Goal: Information Seeking & Learning: Learn about a topic

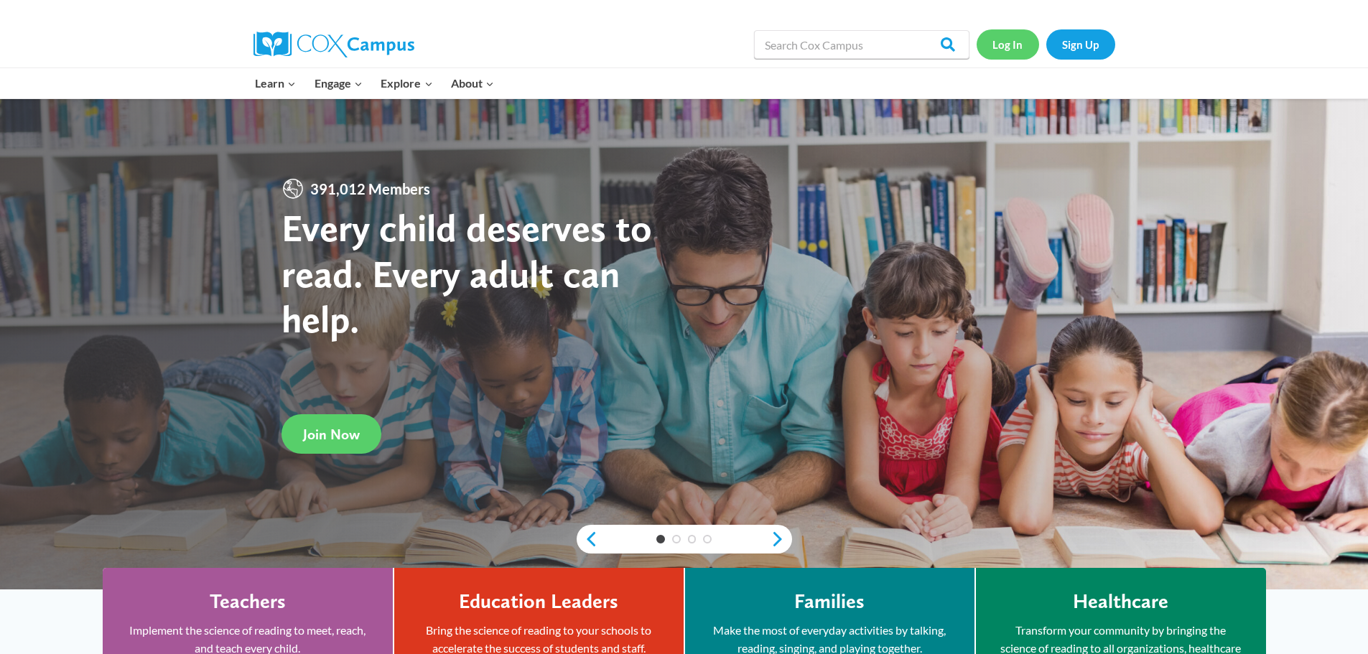
click at [1015, 42] on link "Log In" at bounding box center [1007, 43] width 62 height 29
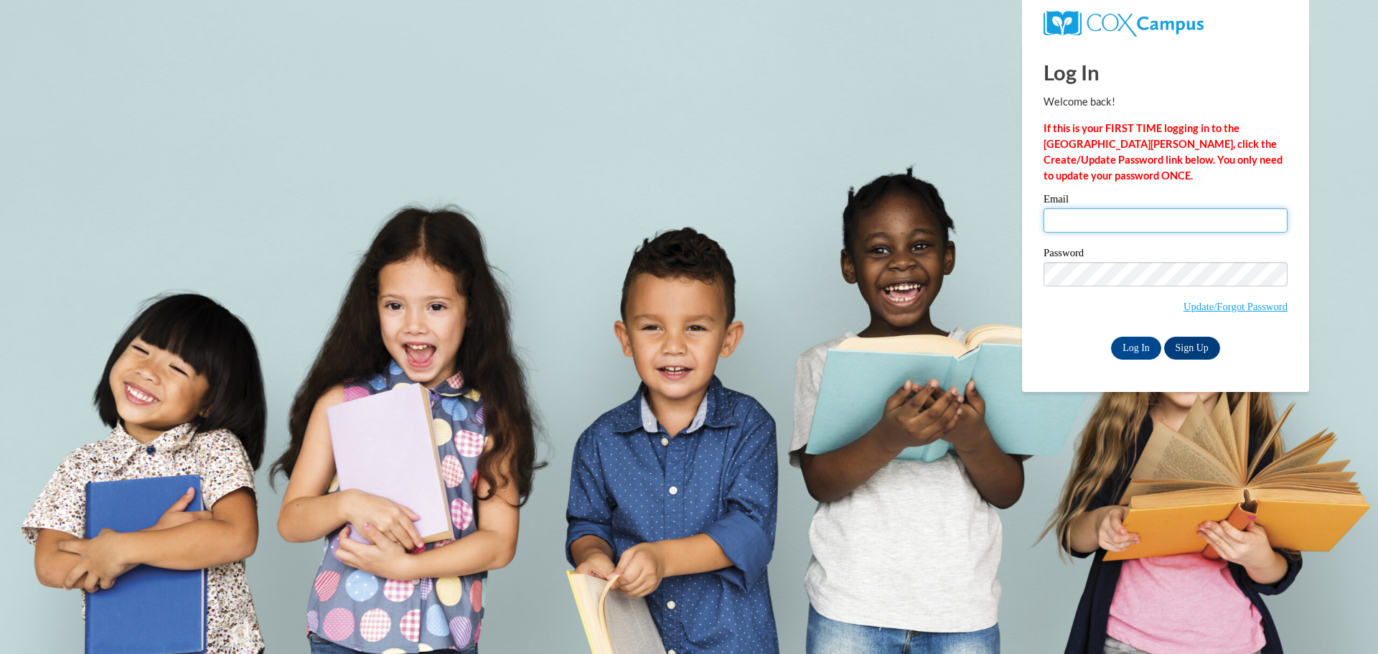
click at [1149, 215] on input "Email" at bounding box center [1166, 220] width 244 height 24
type input "jessaminealyssahale10@gmail.com"
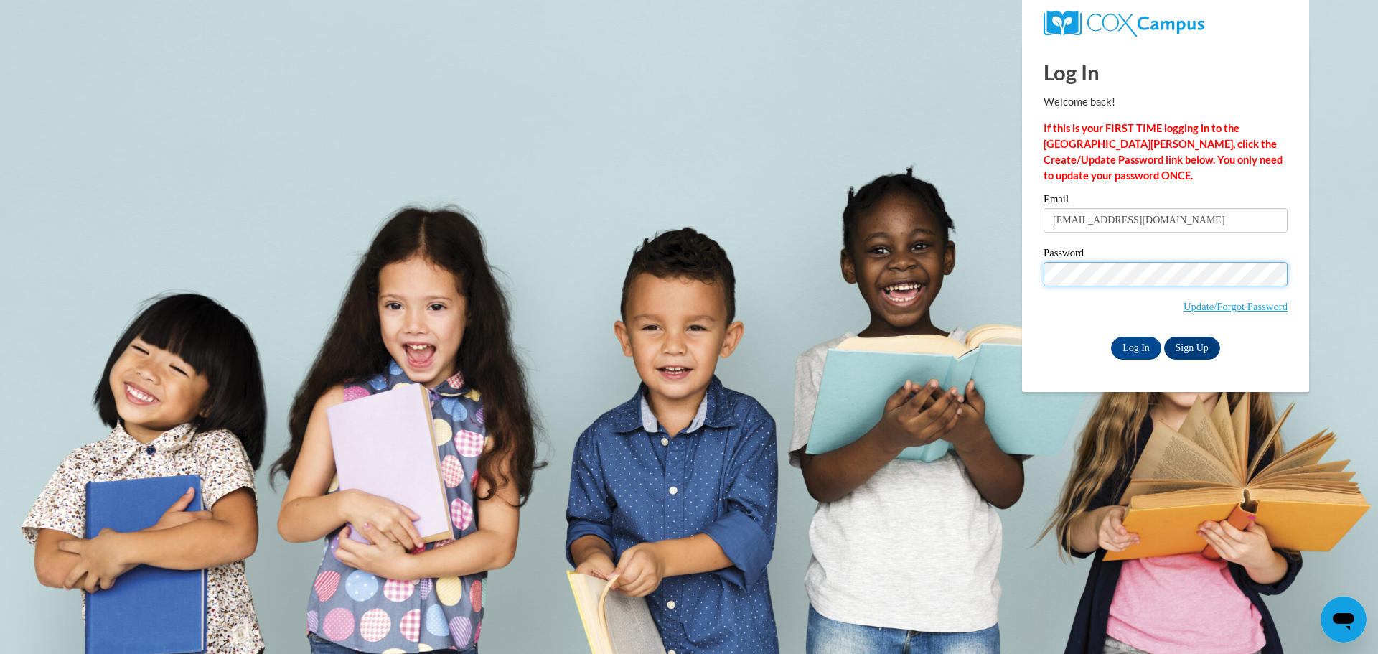
click at [1111, 337] on input "Log In" at bounding box center [1136, 348] width 50 height 23
drag, startPoint x: 1131, startPoint y: 341, endPoint x: 873, endPoint y: 103, distance: 351.6
click at [1131, 340] on input "Log In" at bounding box center [1136, 348] width 50 height 23
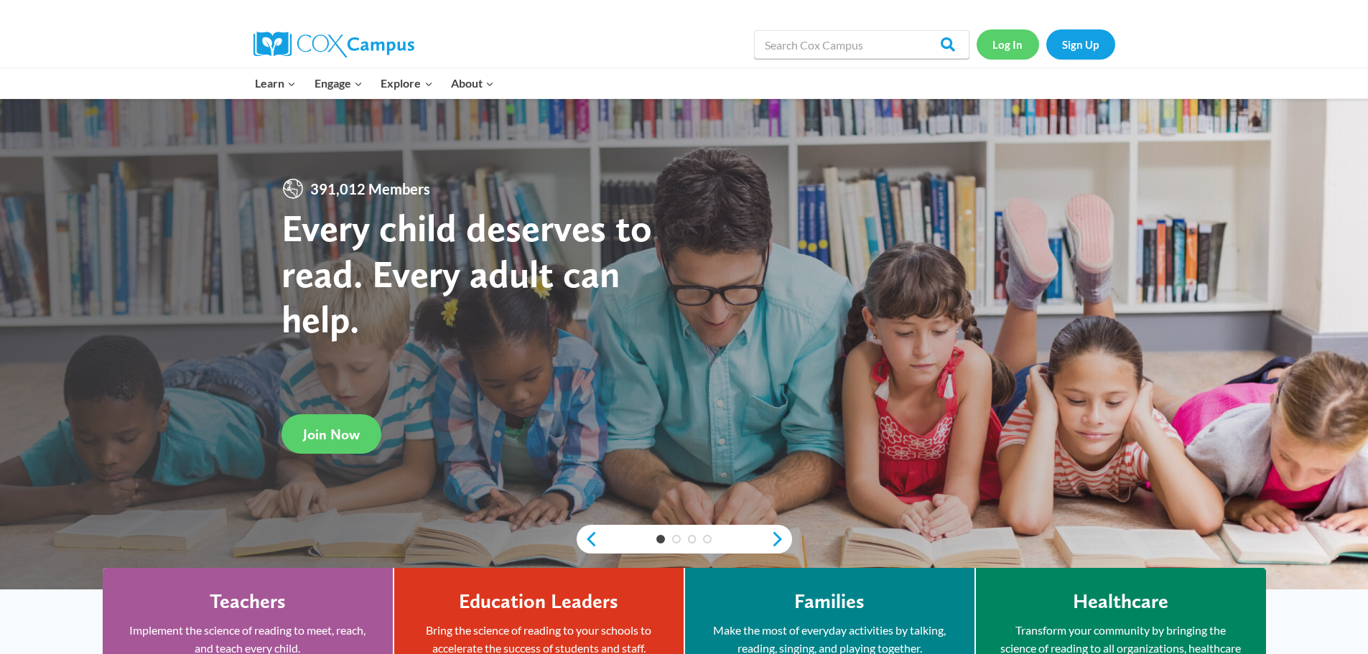
click at [1025, 42] on link "Log In" at bounding box center [1007, 43] width 62 height 29
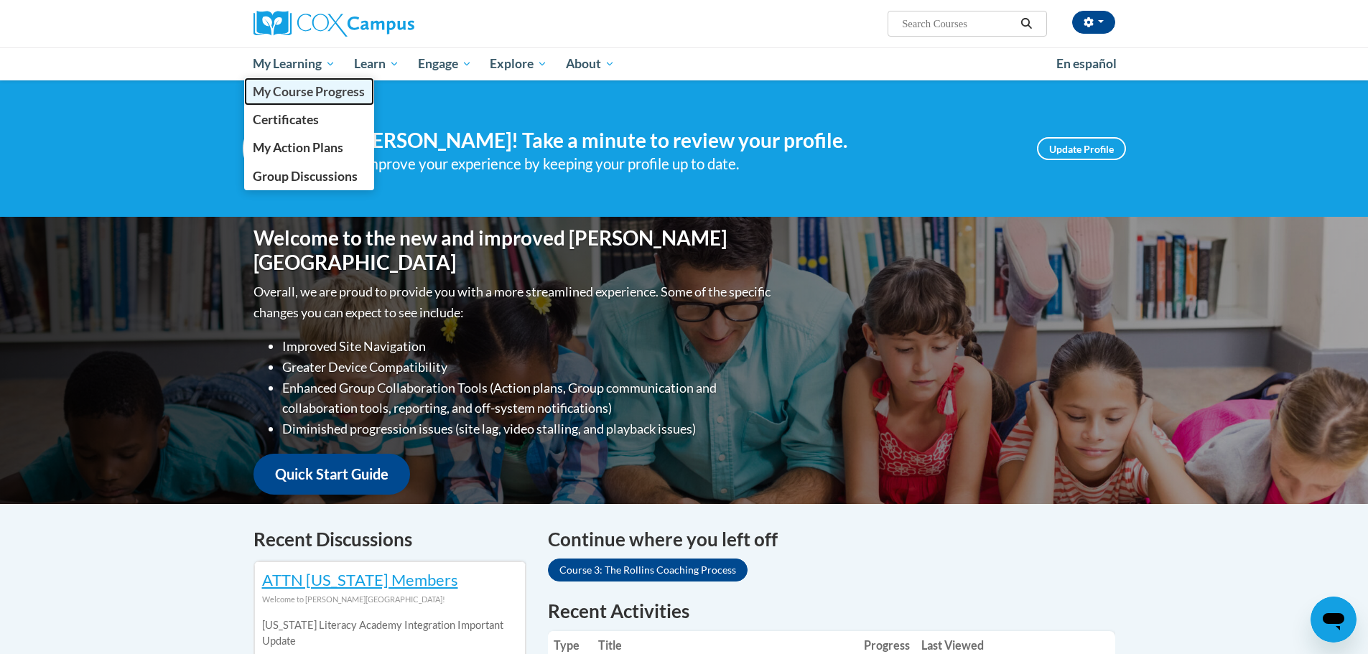
click at [309, 93] on span "My Course Progress" at bounding box center [309, 91] width 112 height 15
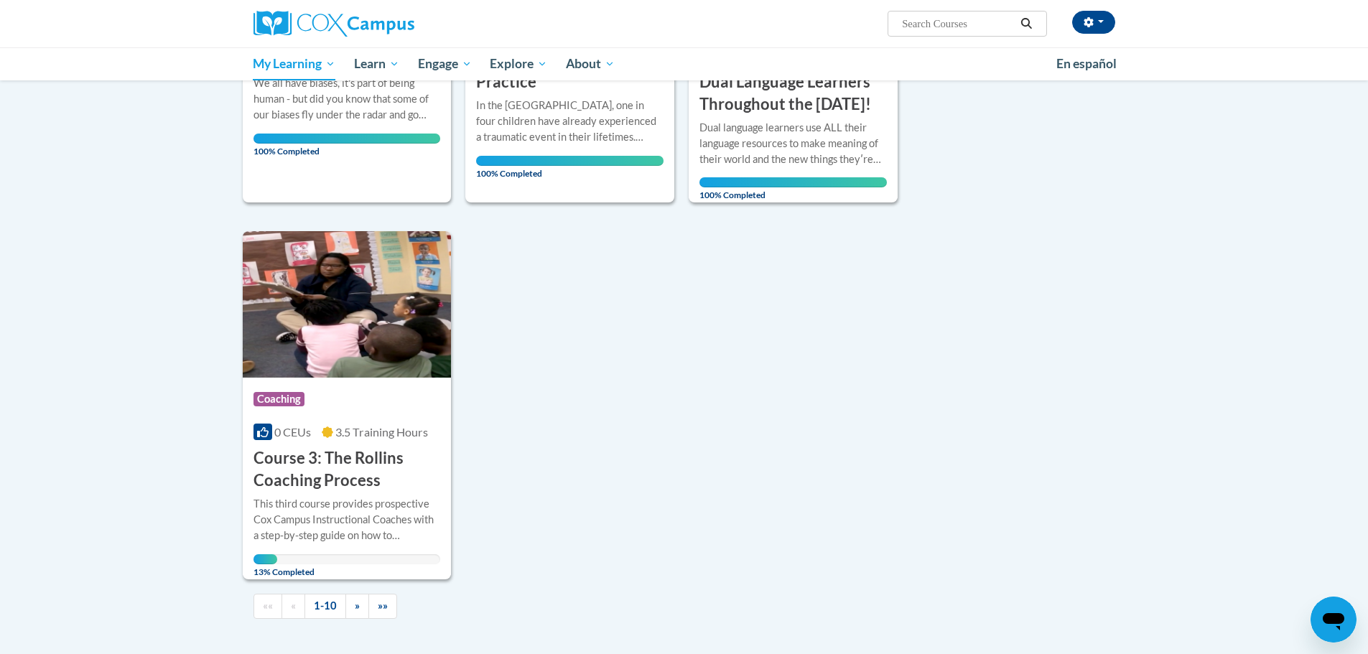
scroll to position [1236, 0]
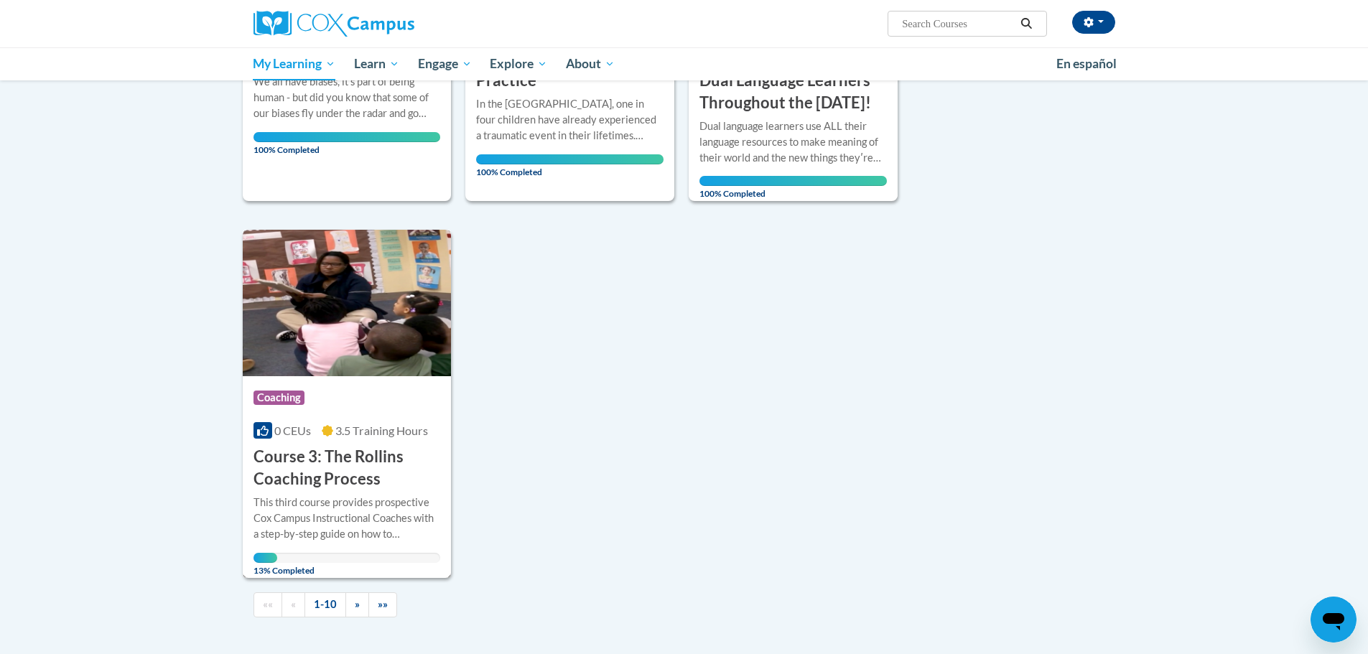
click at [379, 467] on div "Course Category: Coaching 0 CEUs 3.5 Training Hours COURSE Course 3: The Rollin…" at bounding box center [347, 433] width 209 height 114
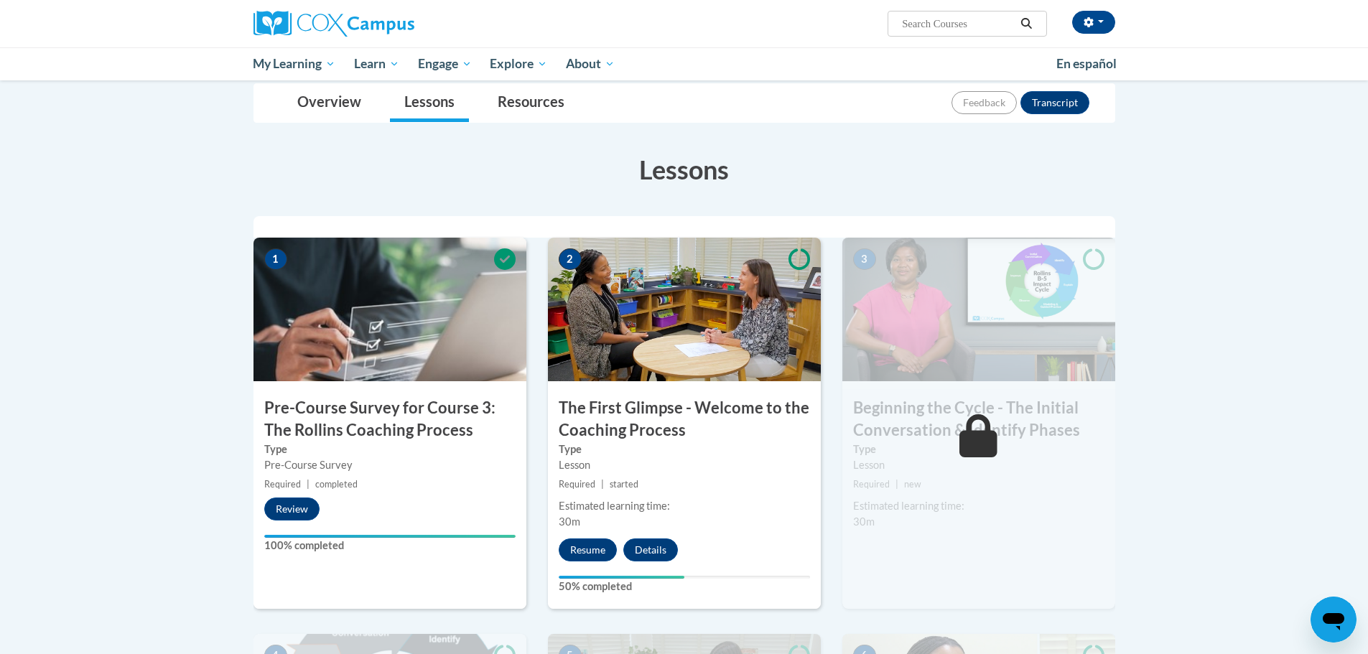
scroll to position [144, 0]
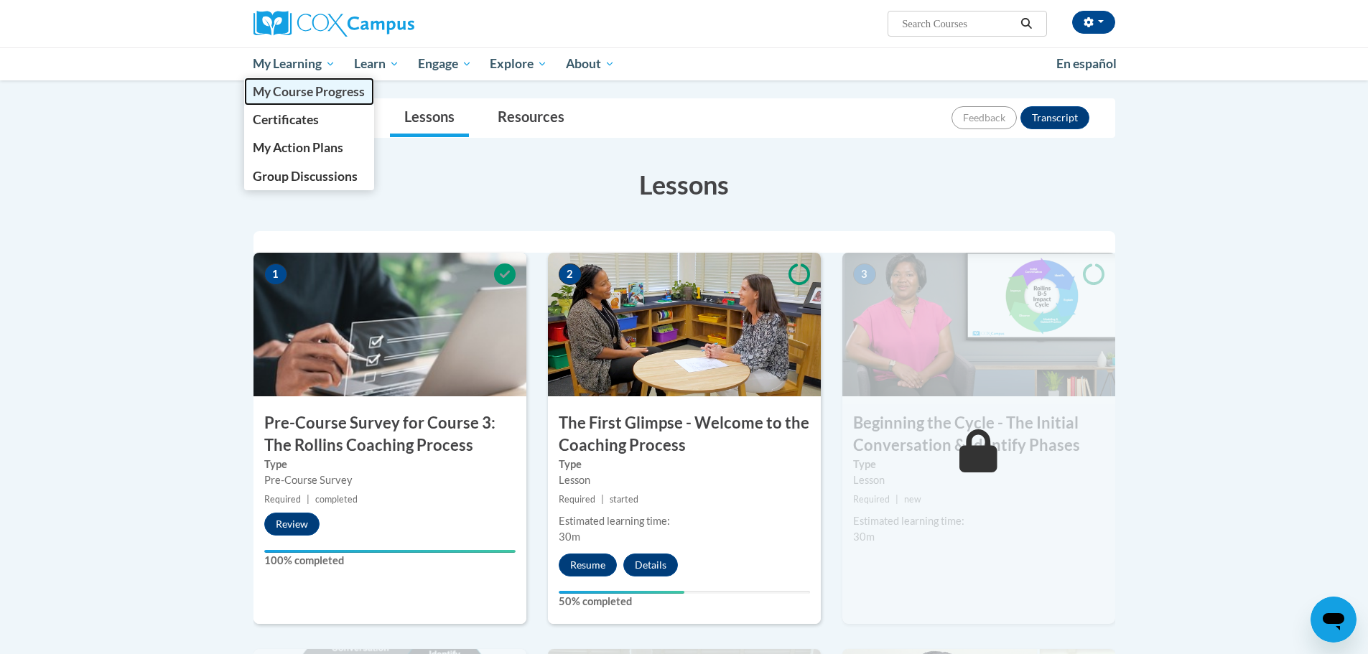
click at [296, 84] on span "My Course Progress" at bounding box center [309, 91] width 112 height 15
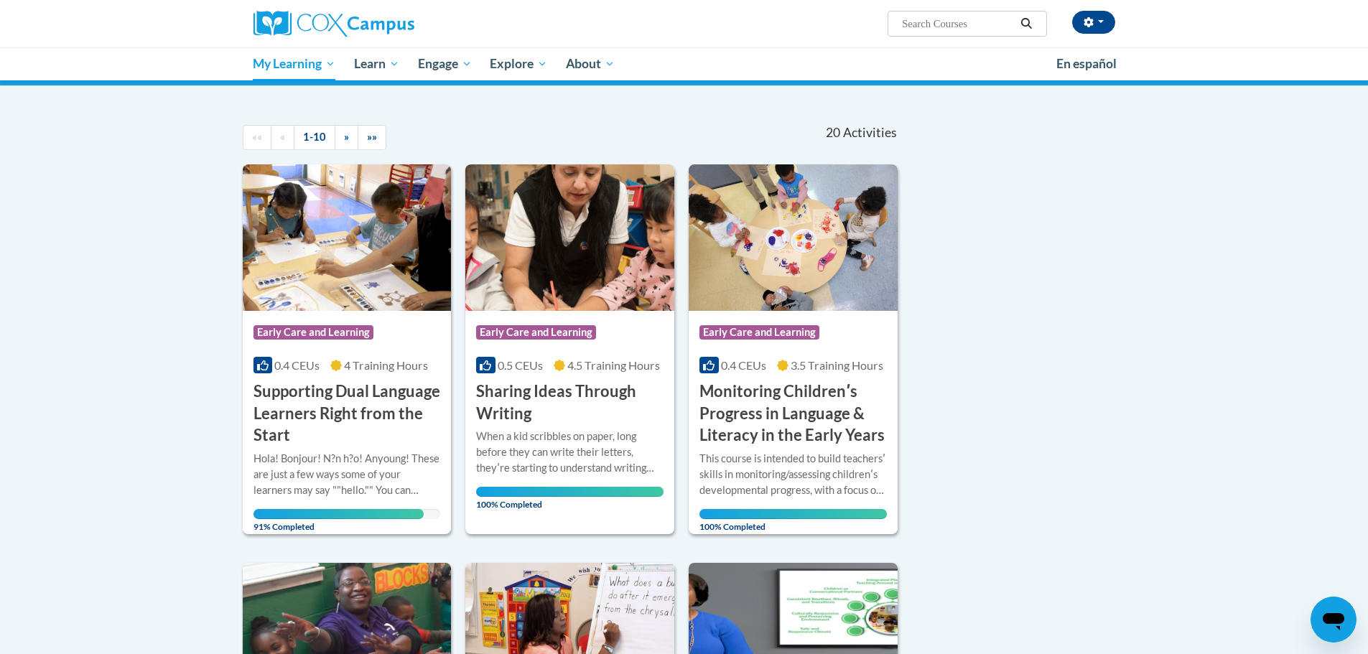
scroll to position [144, 0]
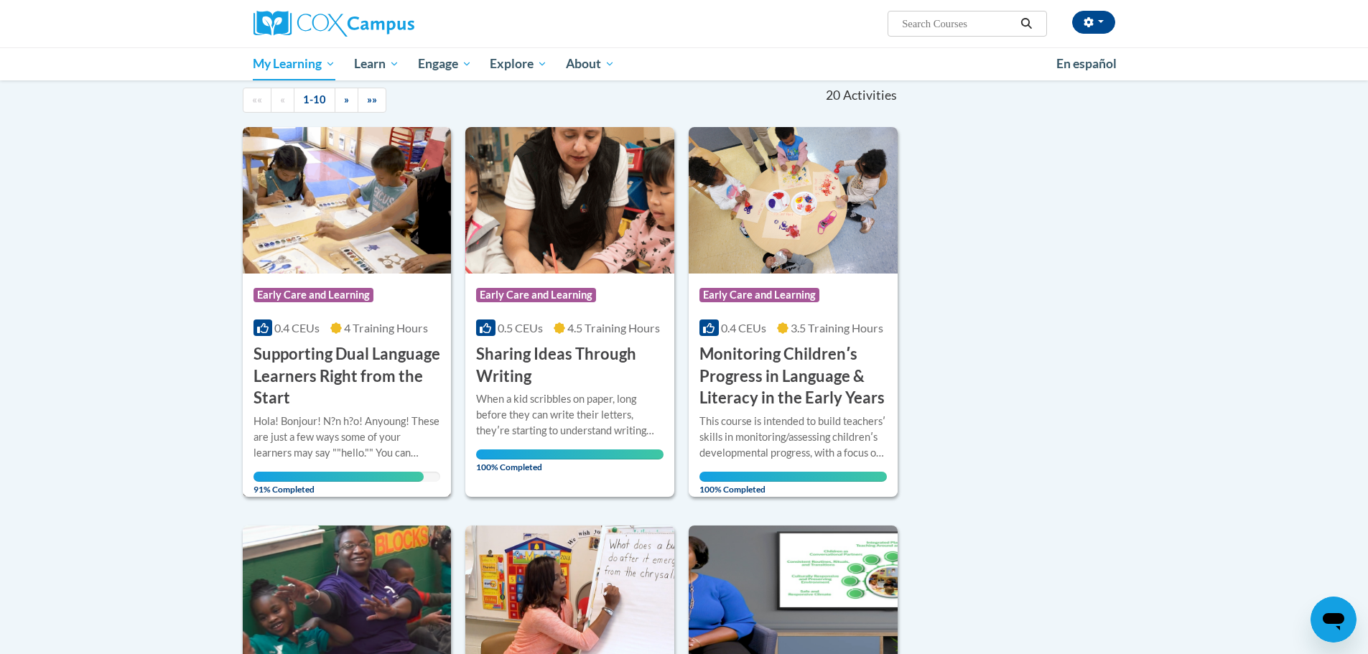
click at [407, 367] on h3 "Supporting Dual Language Learners Right from the Start" at bounding box center [346, 376] width 187 height 66
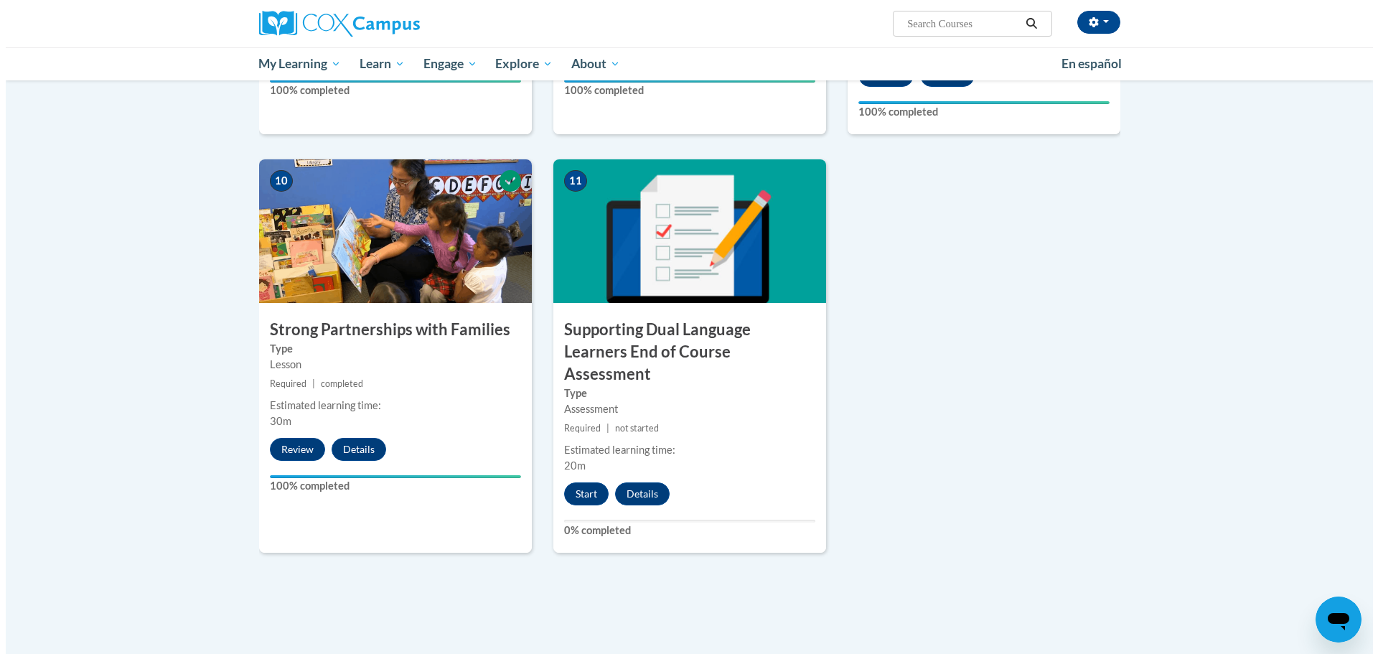
scroll to position [1506, 0]
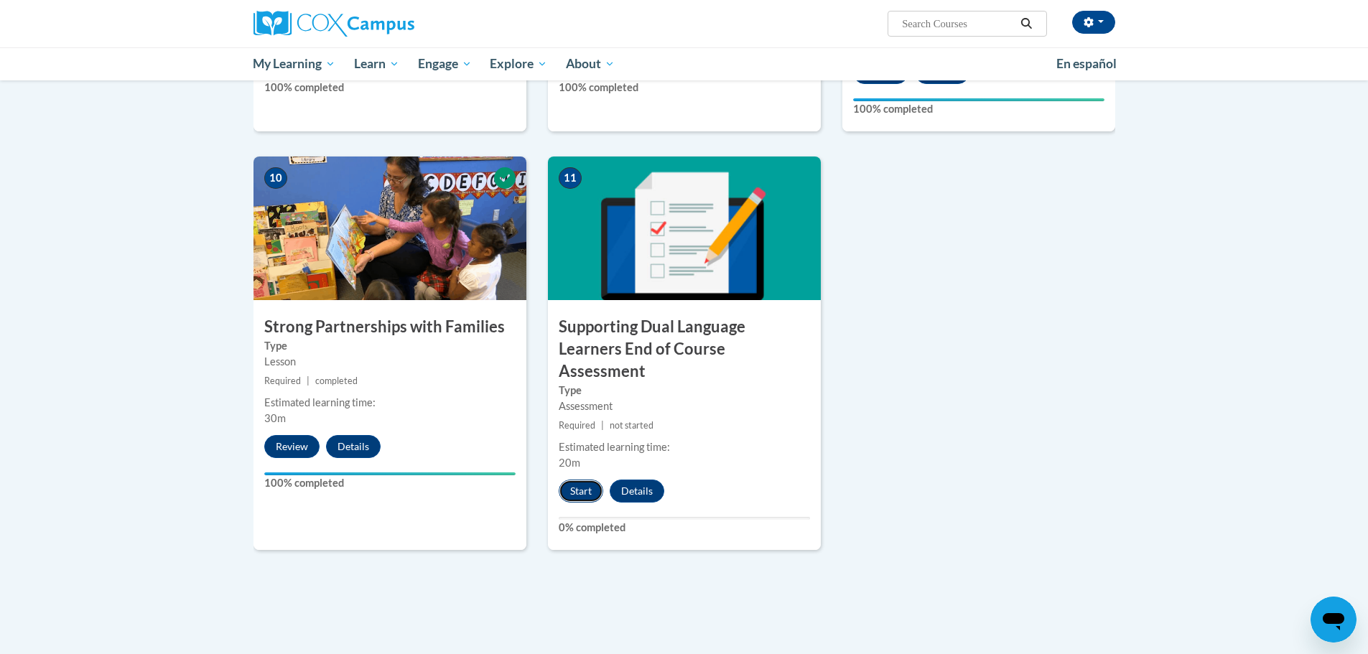
click at [571, 480] on button "Start" at bounding box center [580, 491] width 45 height 23
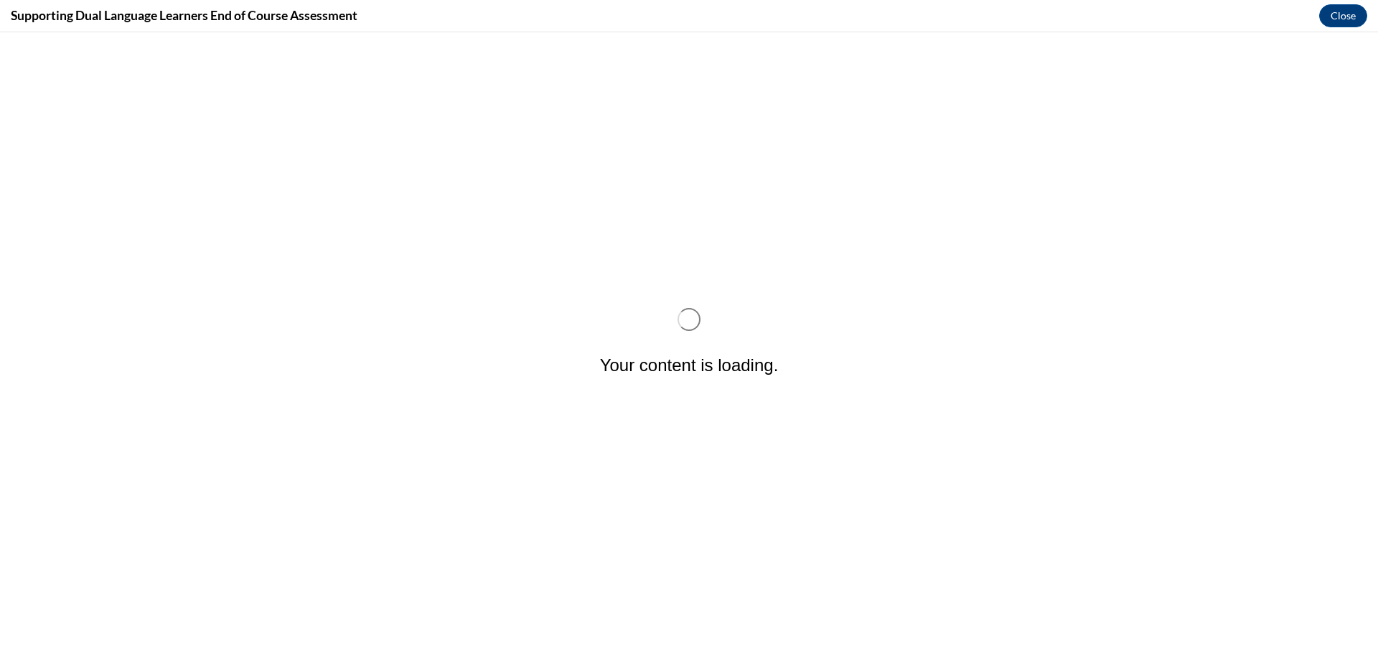
scroll to position [0, 0]
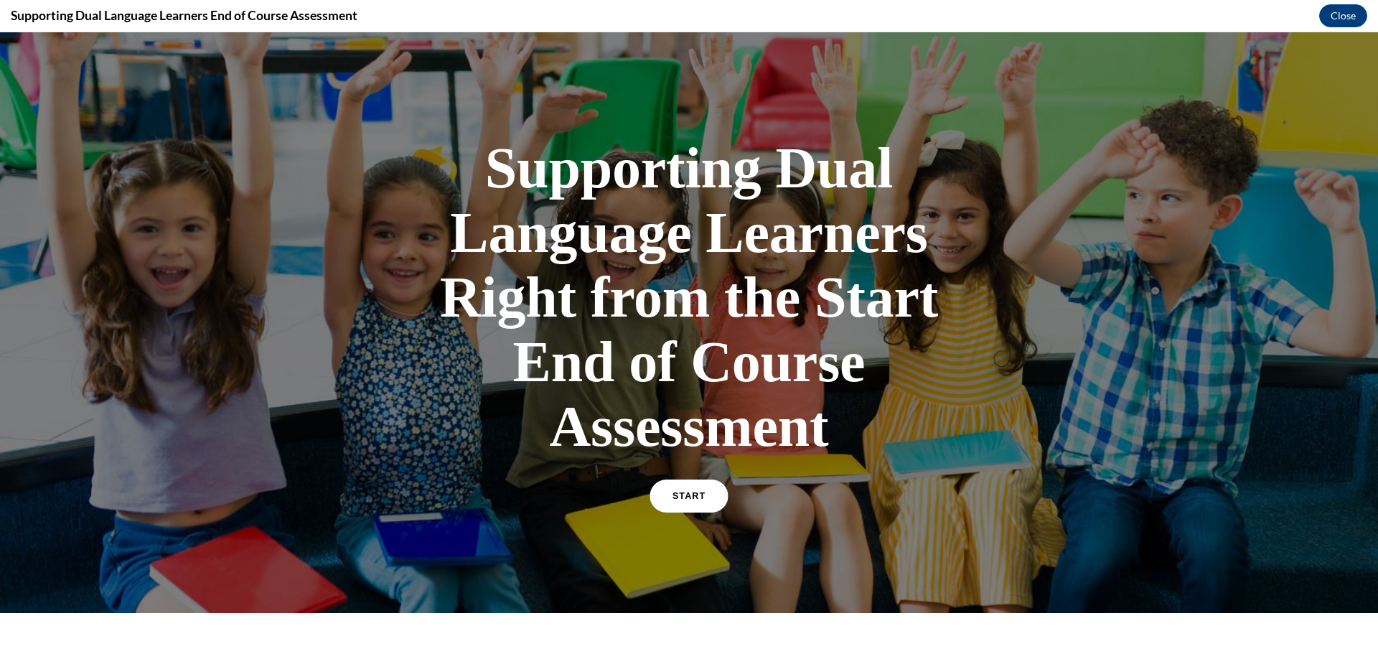
click at [693, 498] on span "START" at bounding box center [689, 496] width 33 height 11
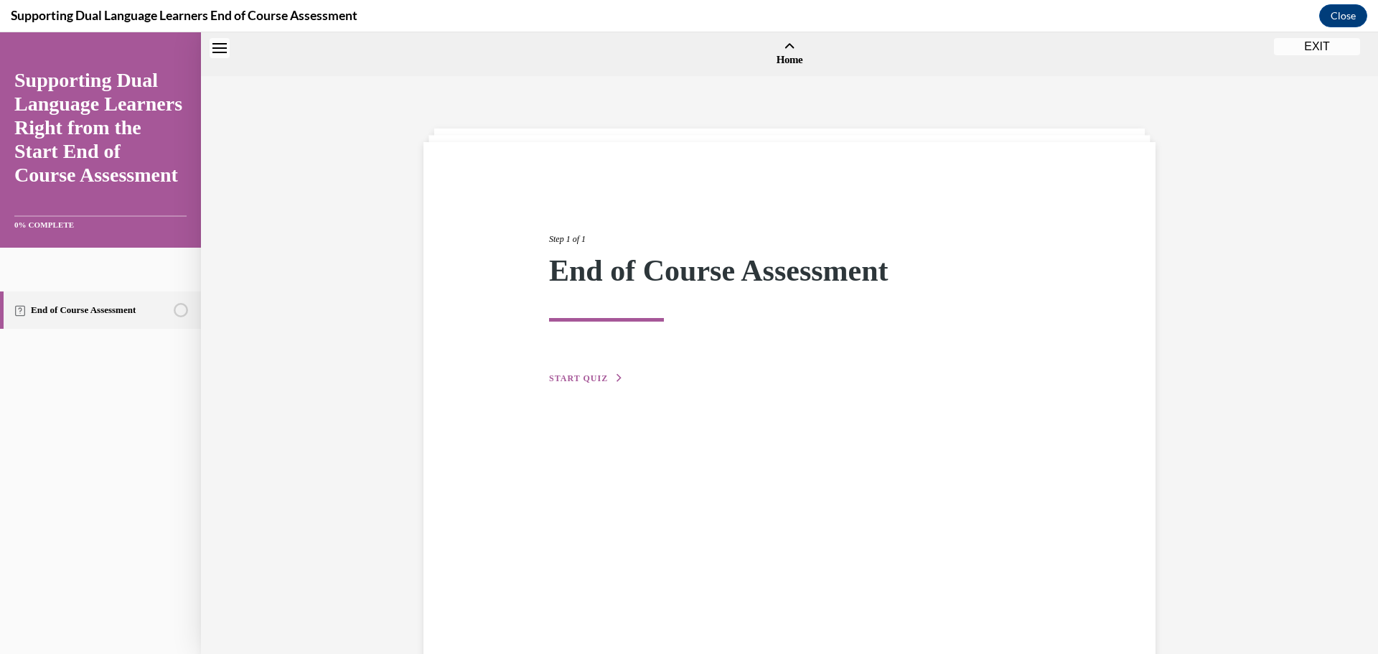
scroll to position [45, 0]
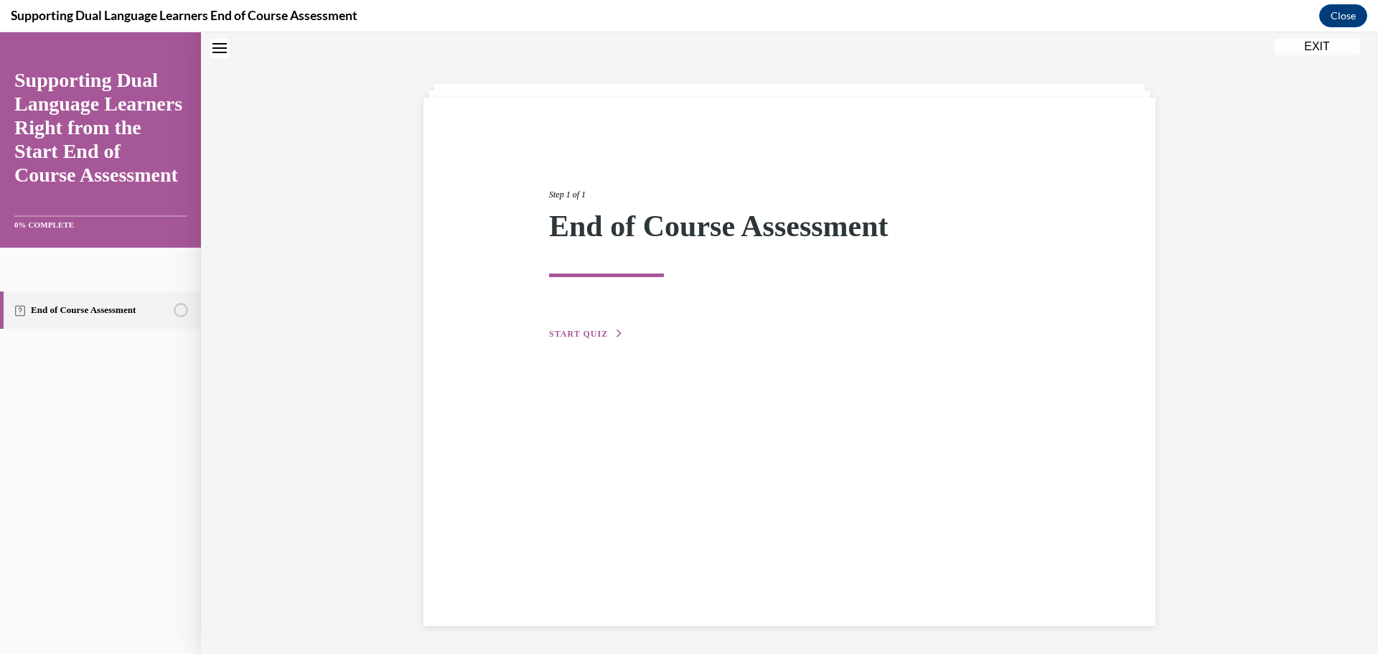
click at [574, 336] on span "START QUIZ" at bounding box center [578, 334] width 59 height 10
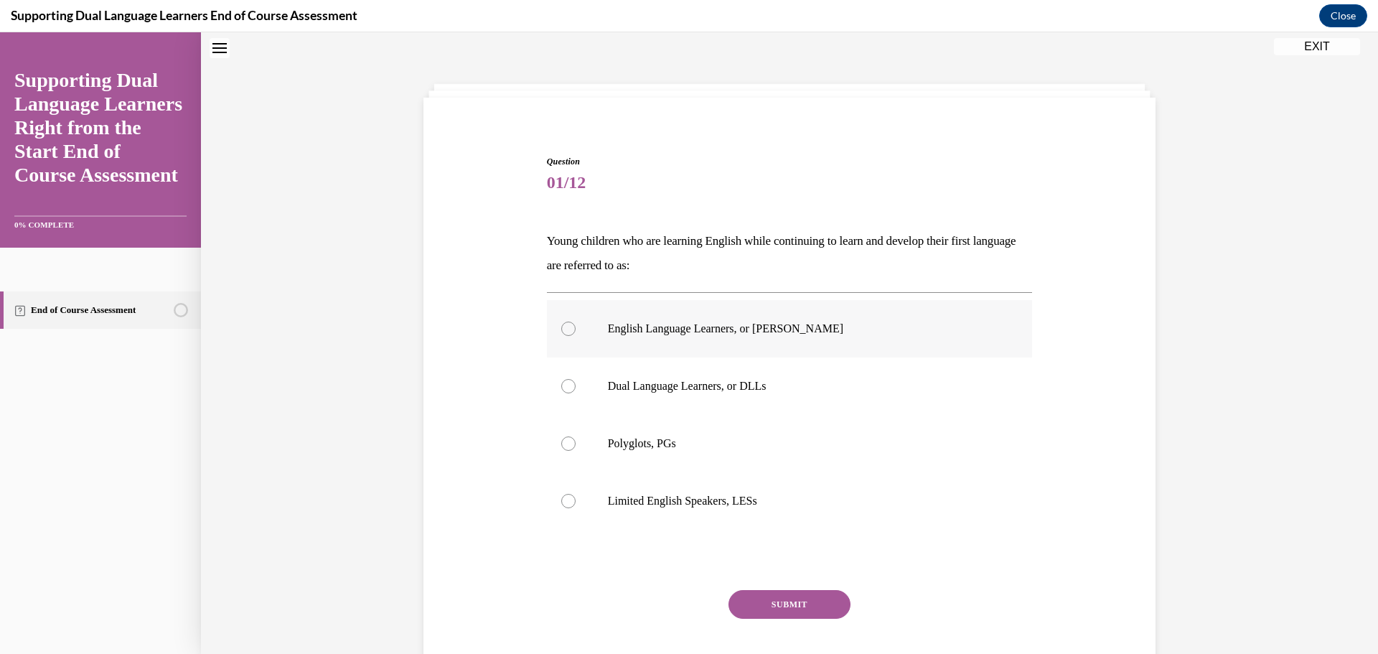
drag, startPoint x: 785, startPoint y: 341, endPoint x: 796, endPoint y: 347, distance: 12.8
click at [787, 341] on label "English Language Learners, or ELLs" at bounding box center [790, 328] width 486 height 57
click at [576, 336] on input "English Language Learners, or ELLs" at bounding box center [568, 329] width 14 height 14
radio input "true"
click at [783, 605] on button "SUBMIT" at bounding box center [790, 604] width 122 height 29
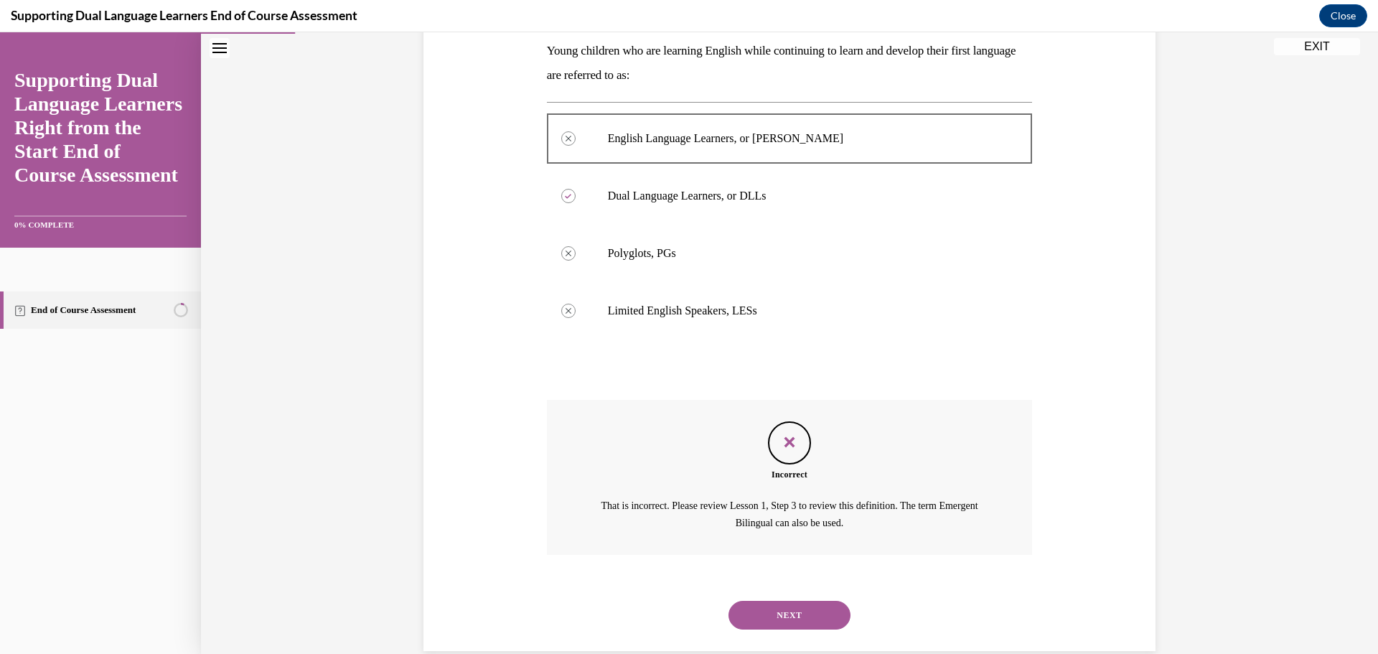
scroll to position [261, 0]
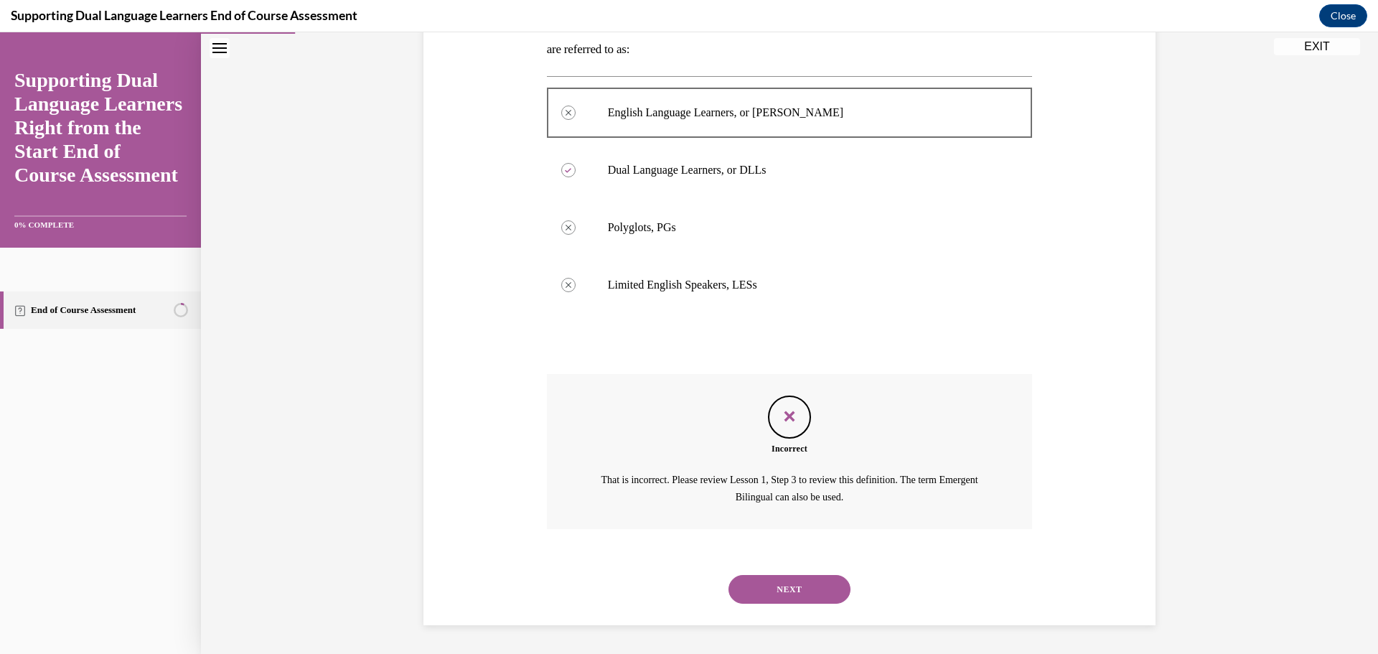
click at [808, 589] on button "NEXT" at bounding box center [790, 589] width 122 height 29
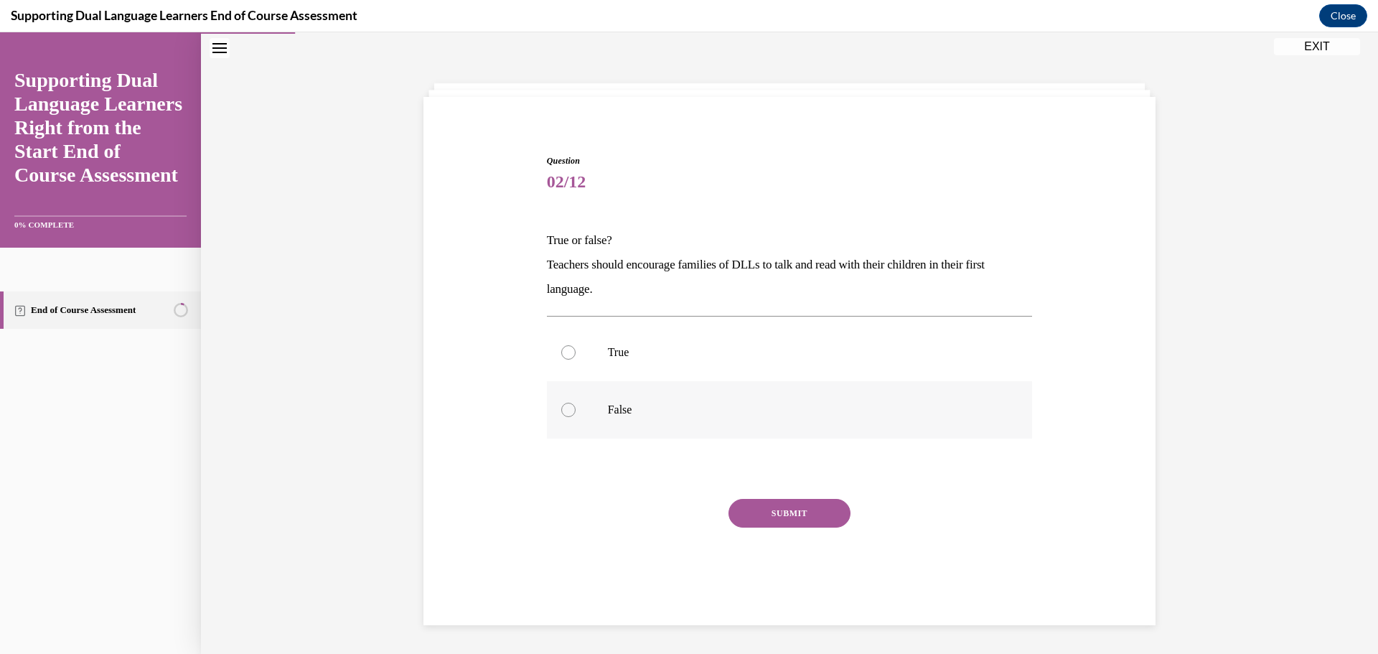
click at [777, 389] on label "False" at bounding box center [790, 409] width 486 height 57
click at [576, 403] on input "False" at bounding box center [568, 410] width 14 height 14
radio input "true"
click at [785, 504] on button "SUBMIT" at bounding box center [790, 513] width 122 height 29
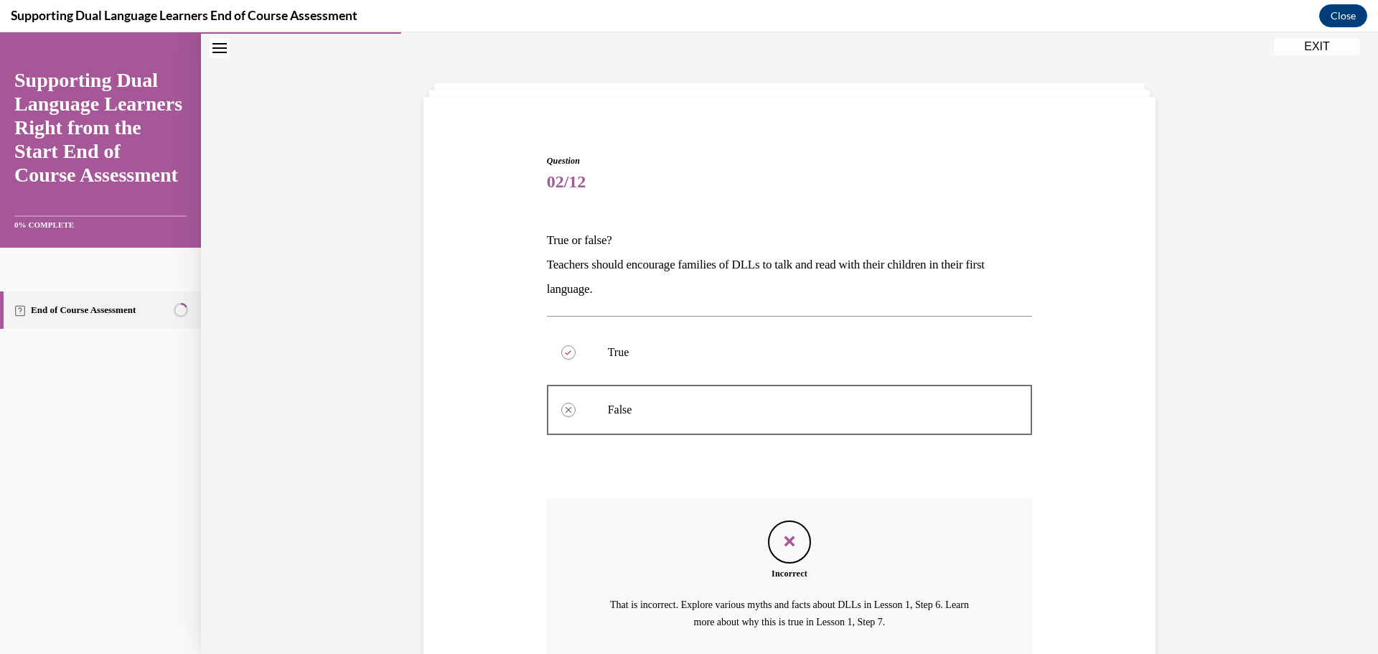
scroll to position [170, 0]
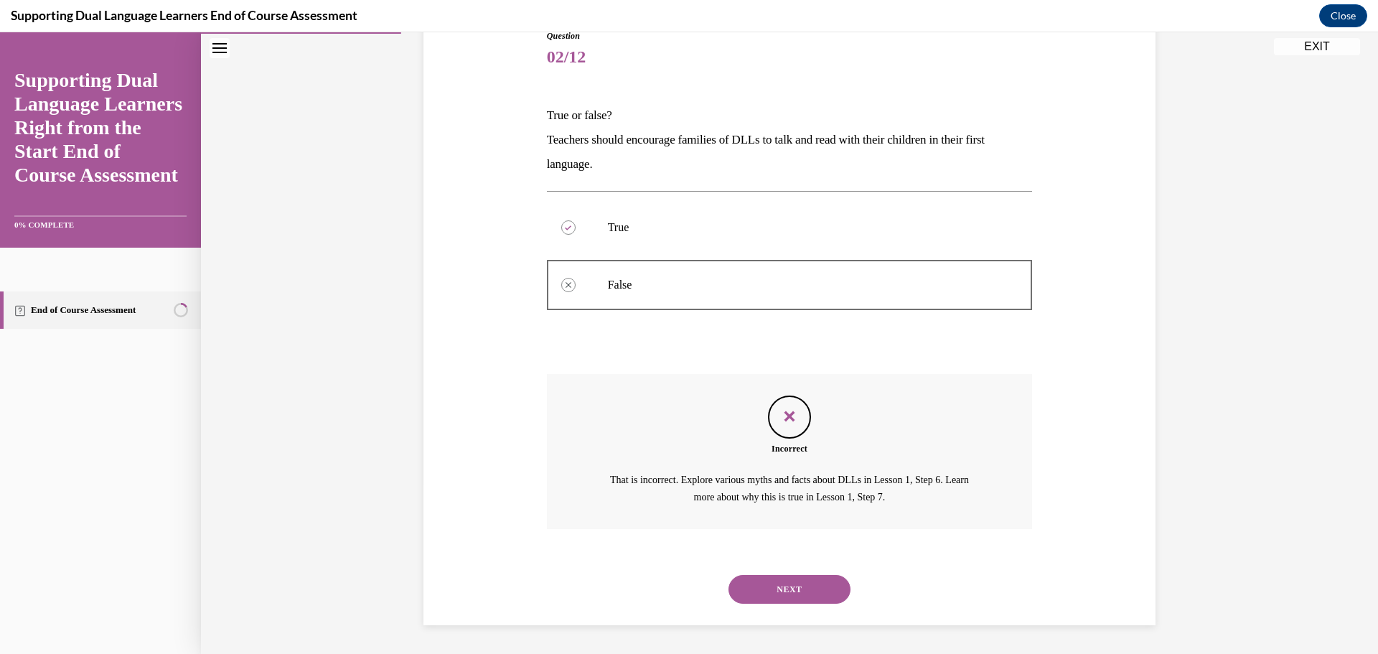
click at [768, 582] on button "NEXT" at bounding box center [790, 589] width 122 height 29
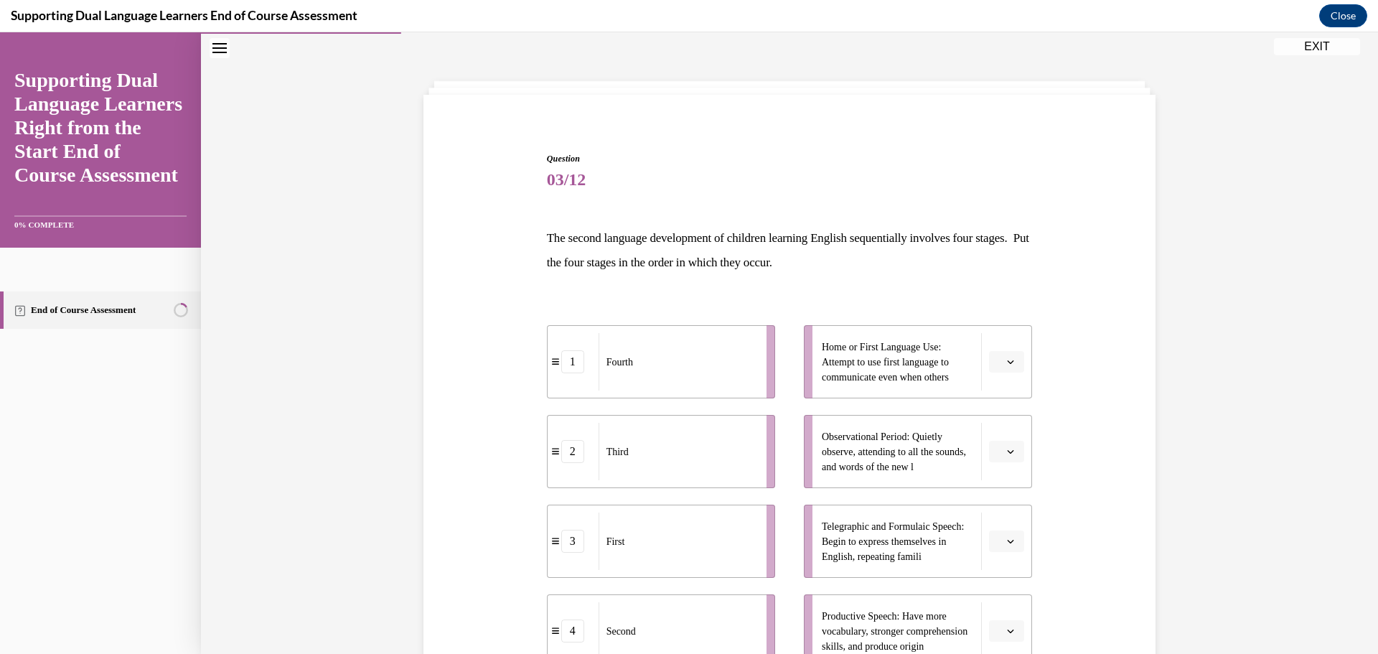
scroll to position [138, 0]
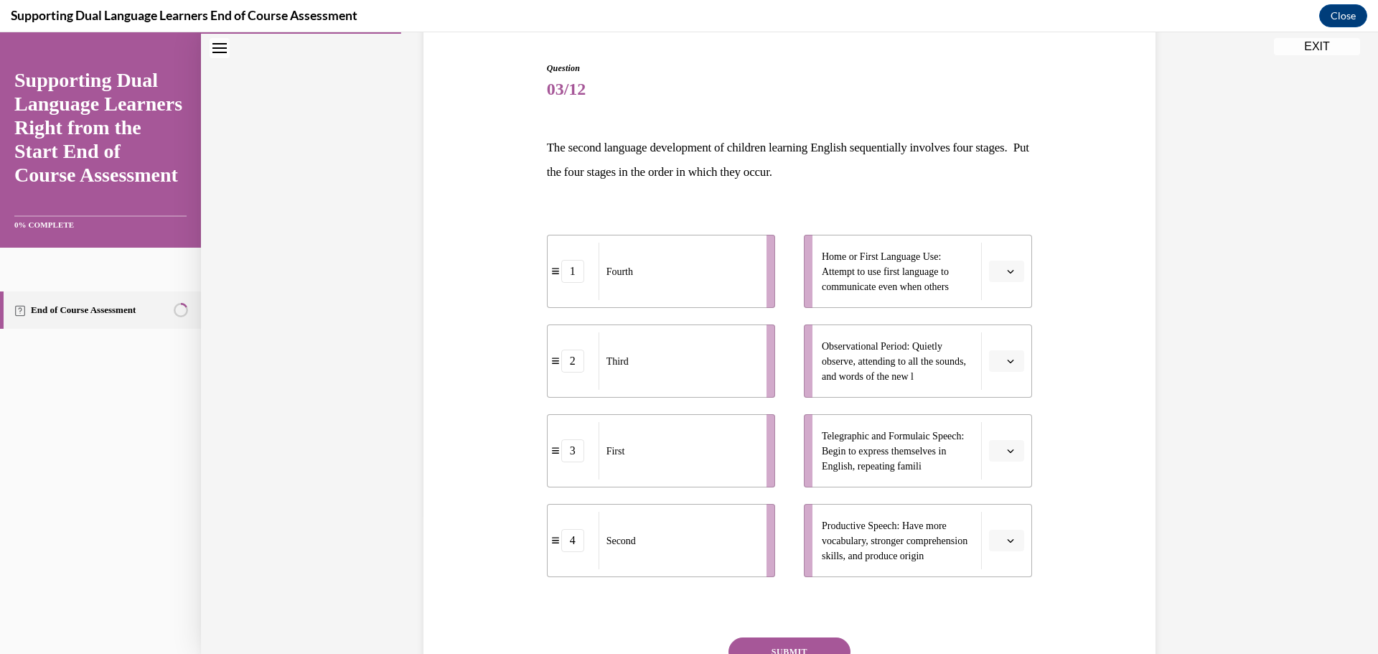
click at [1008, 271] on icon "button" at bounding box center [1011, 272] width 6 height 4
click at [994, 325] on div "1" at bounding box center [1000, 332] width 36 height 29
click at [1006, 355] on button "button" at bounding box center [1006, 361] width 35 height 22
click at [994, 447] on span "2" at bounding box center [996, 450] width 5 height 11
click at [1007, 447] on icon "button" at bounding box center [1010, 450] width 7 height 7
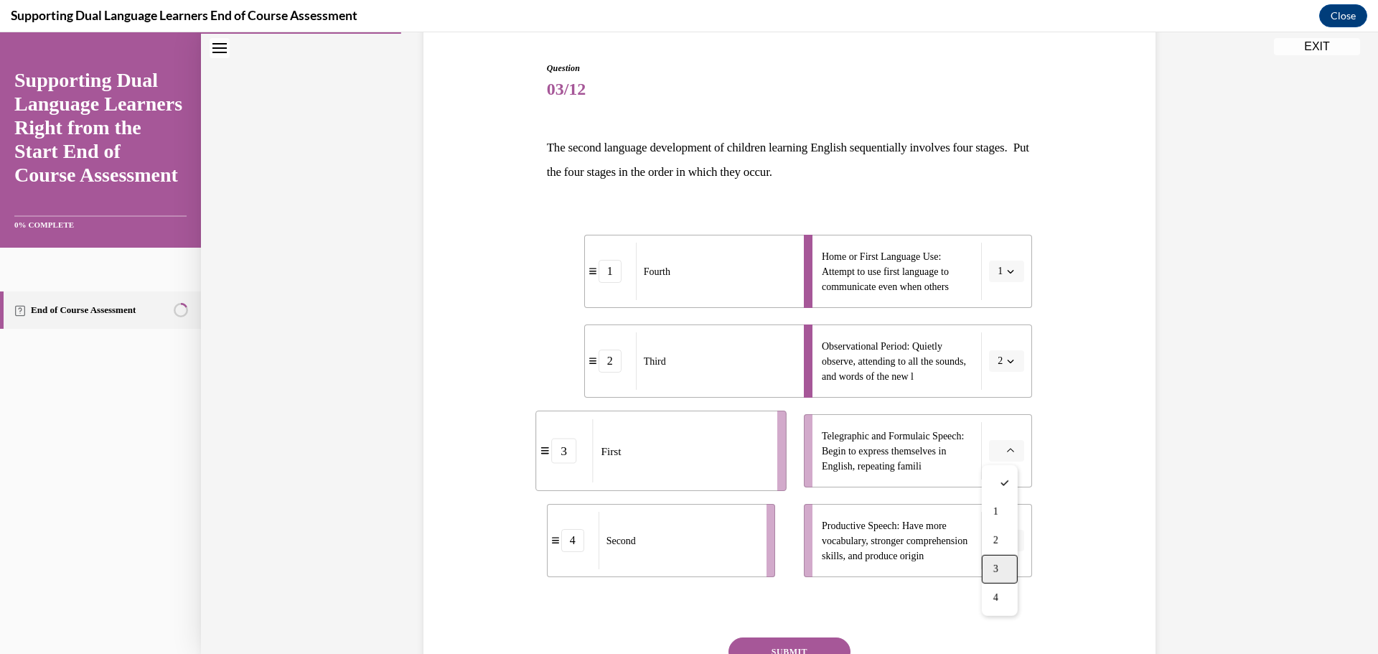
click at [998, 569] on span "3" at bounding box center [996, 569] width 5 height 11
click at [1006, 543] on span "button" at bounding box center [1011, 541] width 10 height 10
click at [994, 506] on span "4" at bounding box center [996, 508] width 5 height 11
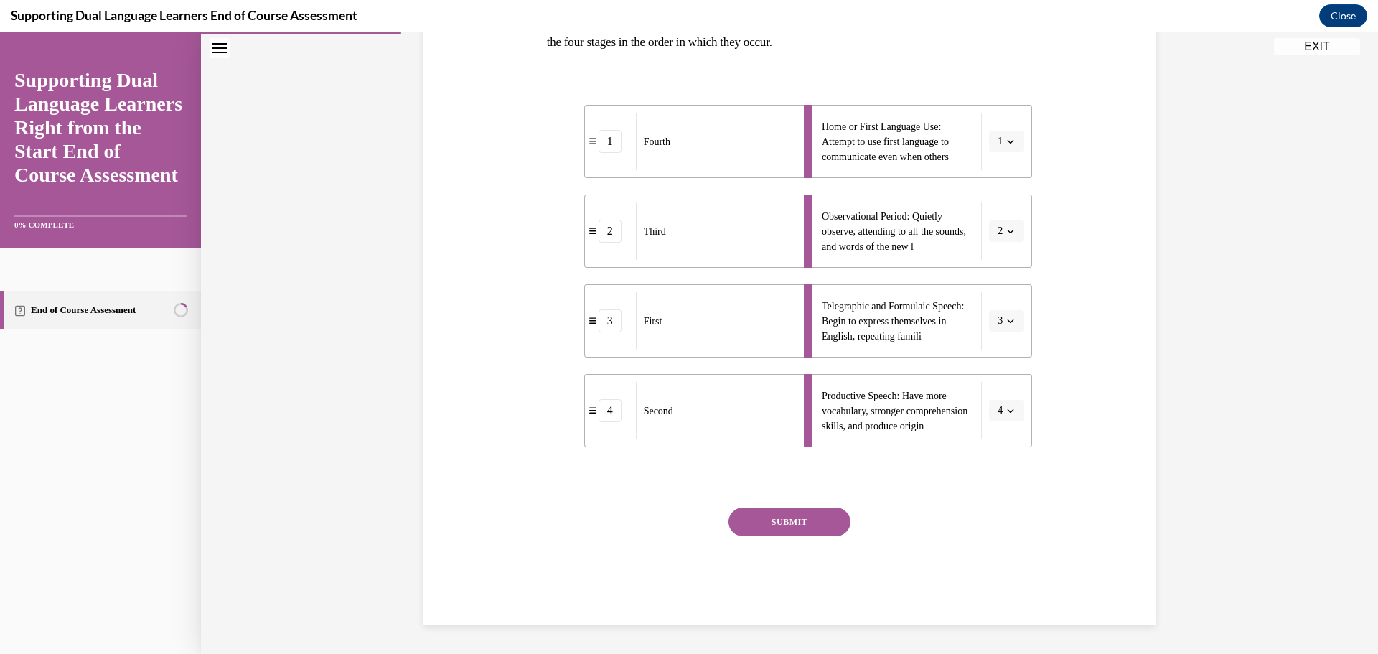
click at [793, 517] on button "SUBMIT" at bounding box center [790, 522] width 122 height 29
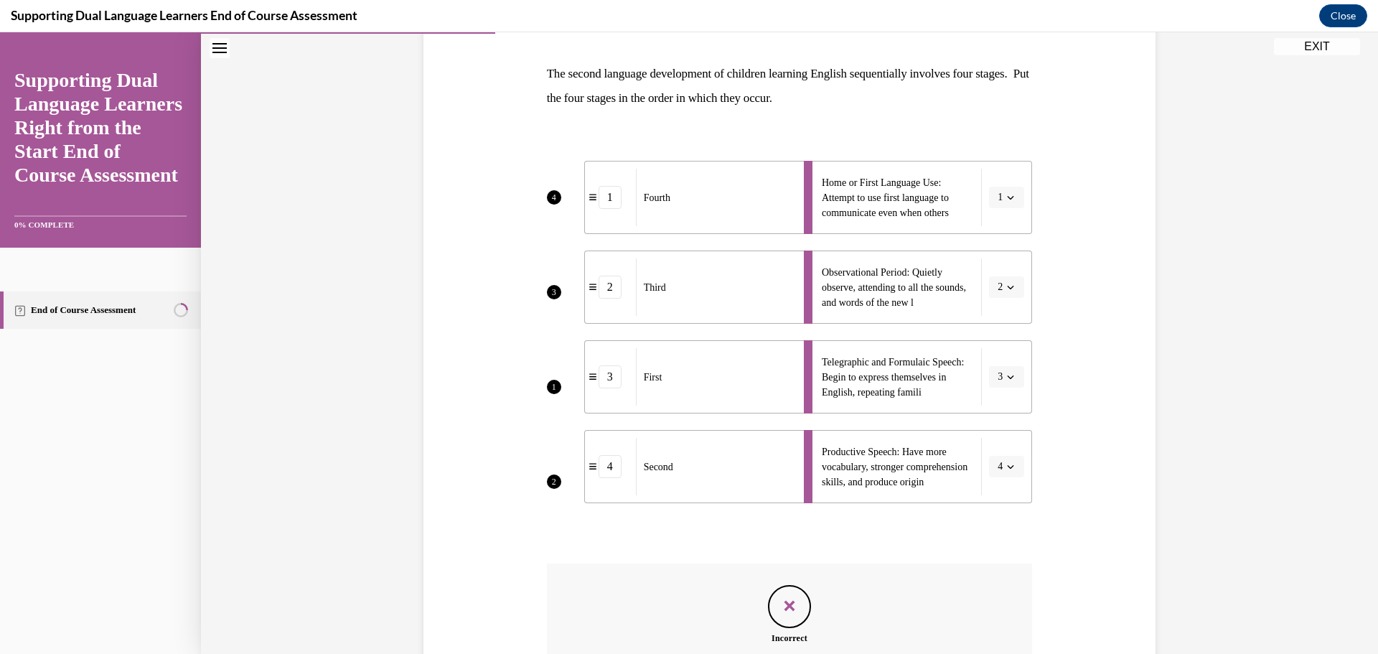
scroll to position [186, 0]
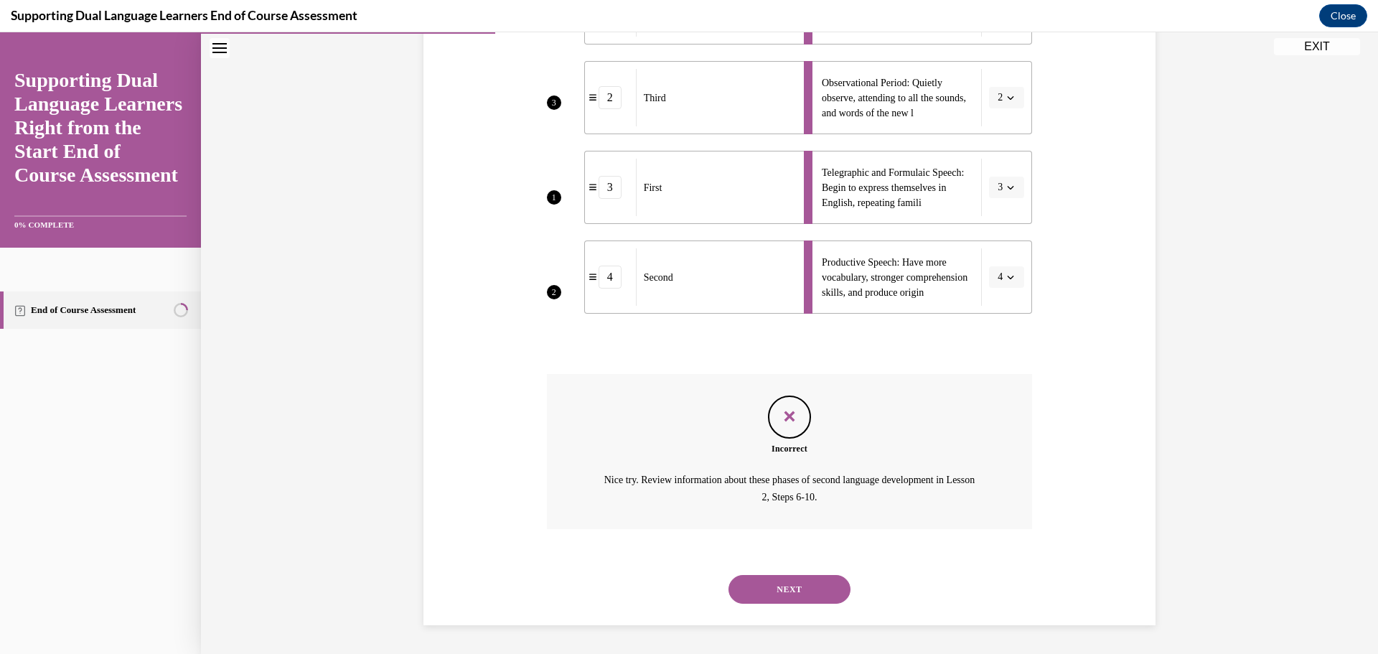
click at [808, 595] on button "NEXT" at bounding box center [790, 589] width 122 height 29
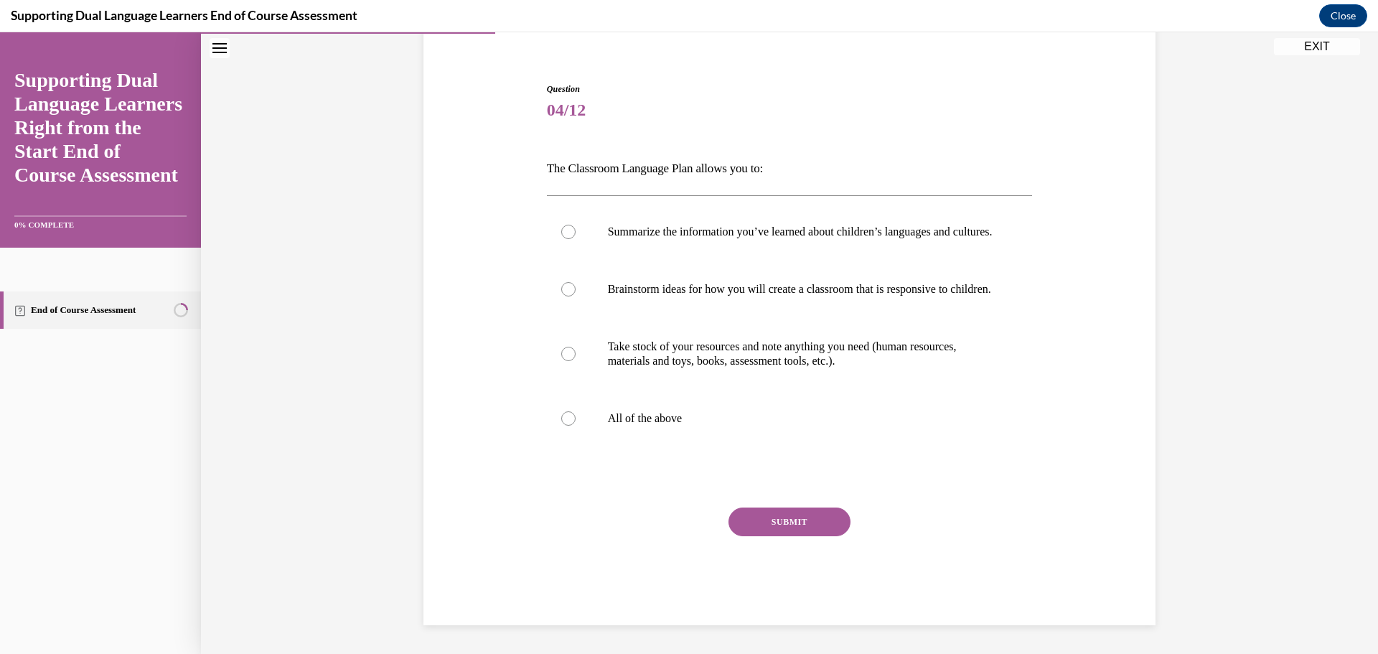
scroll to position [146, 0]
click at [699, 289] on p "Brainstorm ideas for how you will create a classroom that is responsive to chil…" at bounding box center [802, 289] width 389 height 14
click at [576, 289] on input "Brainstorm ideas for how you will create a classroom that is responsive to chil…" at bounding box center [568, 289] width 14 height 14
radio input "true"
click at [782, 515] on button "SUBMIT" at bounding box center [790, 522] width 122 height 29
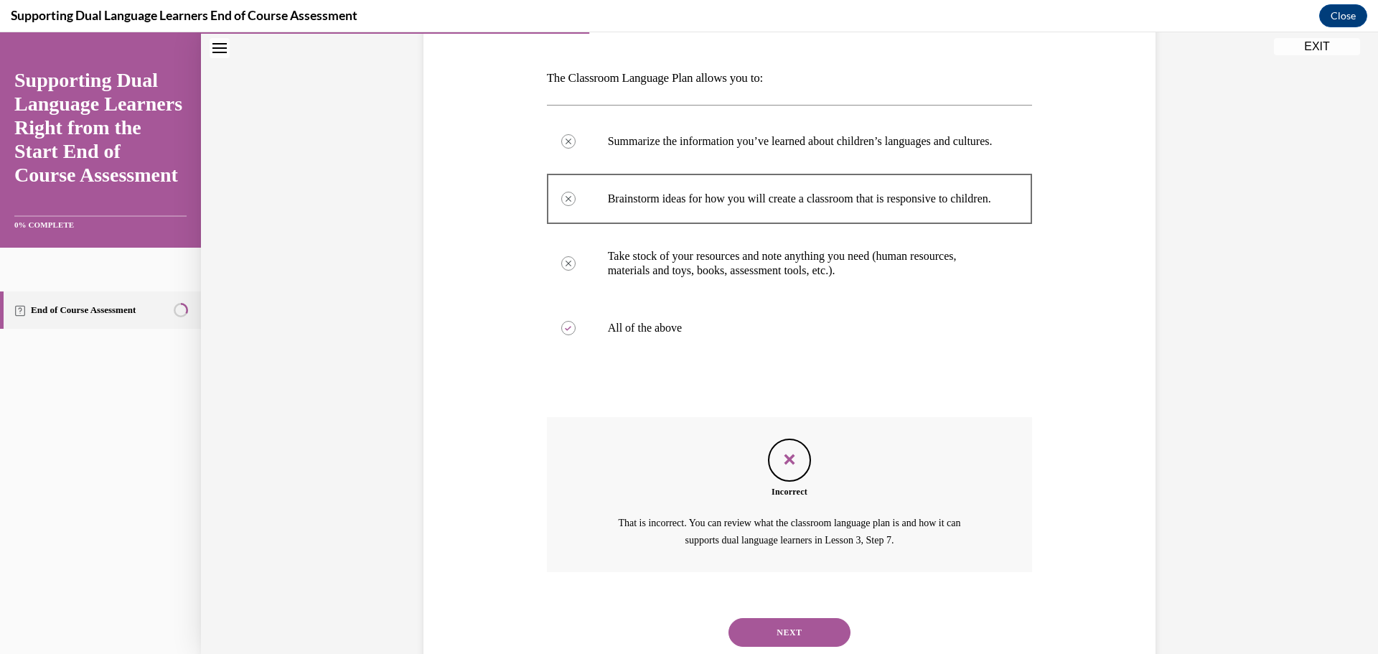
scroll to position [136, 0]
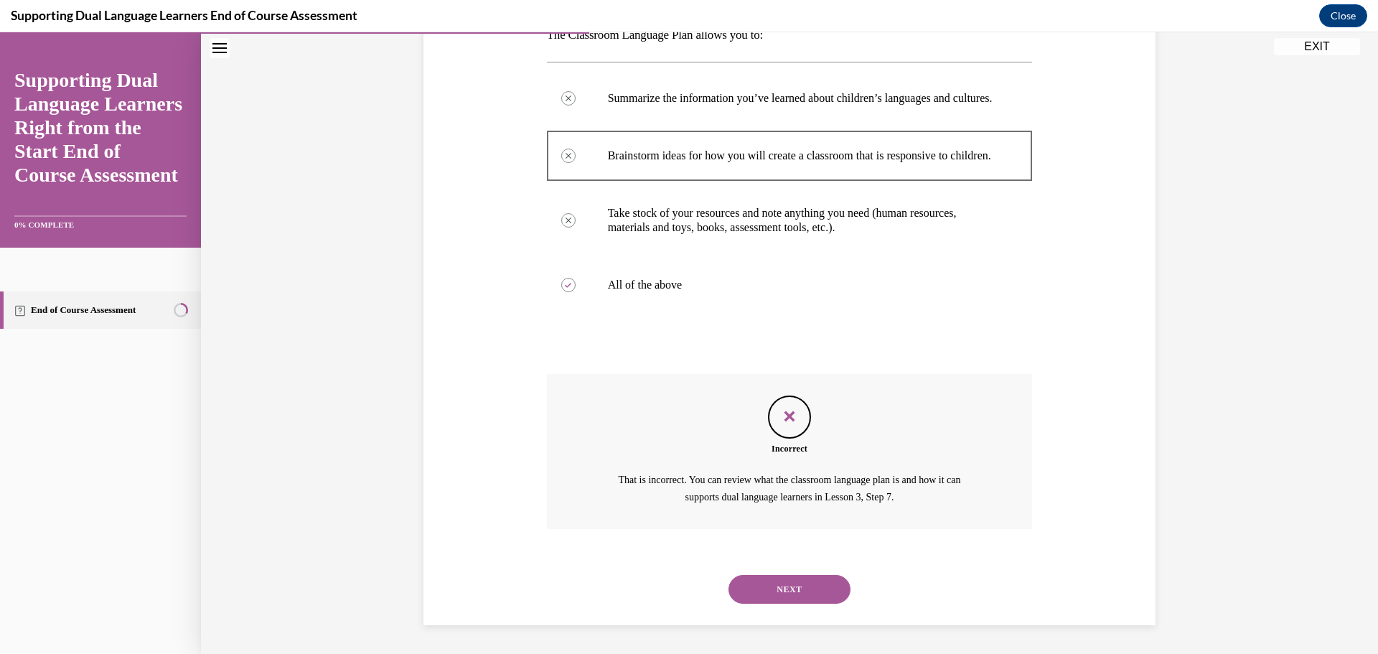
click at [812, 581] on button "NEXT" at bounding box center [790, 589] width 122 height 29
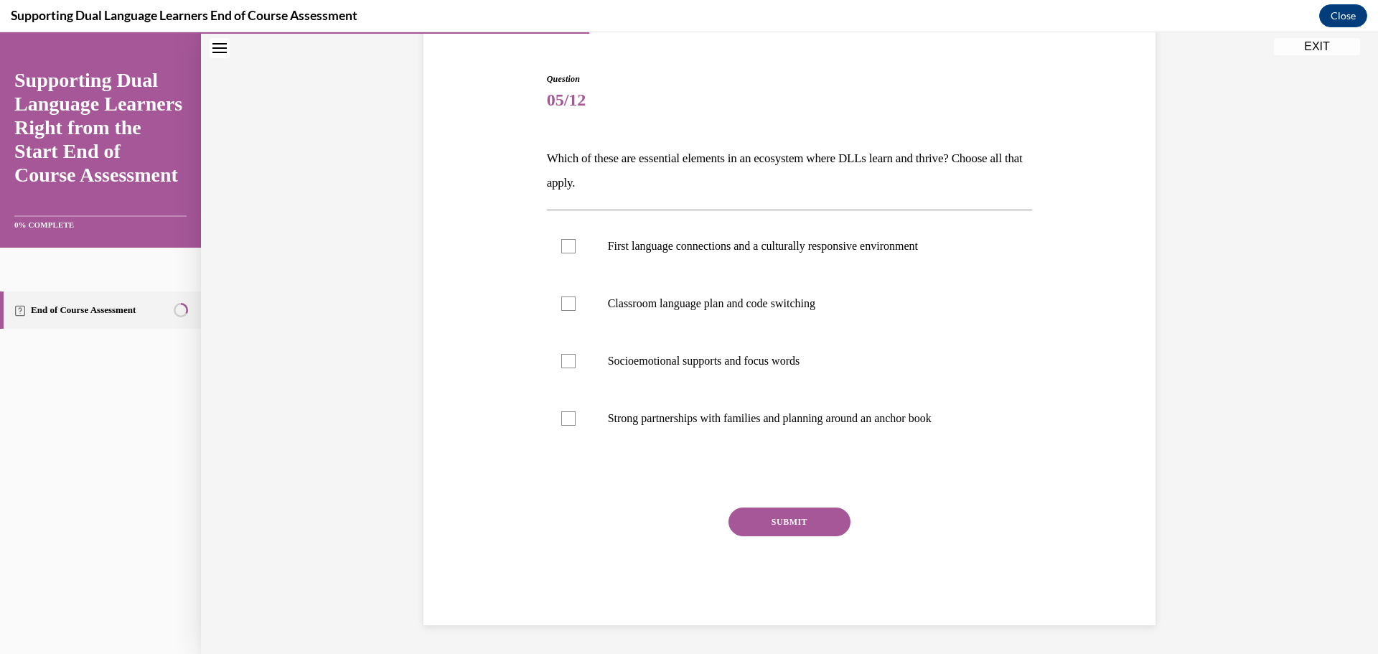
scroll to position [127, 0]
click at [703, 319] on label "Classroom language plan and code switching" at bounding box center [790, 303] width 486 height 57
click at [576, 311] on input "Classroom language plan and code switching" at bounding box center [568, 303] width 14 height 14
checkbox input "true"
click at [813, 515] on button "SUBMIT" at bounding box center [790, 522] width 122 height 29
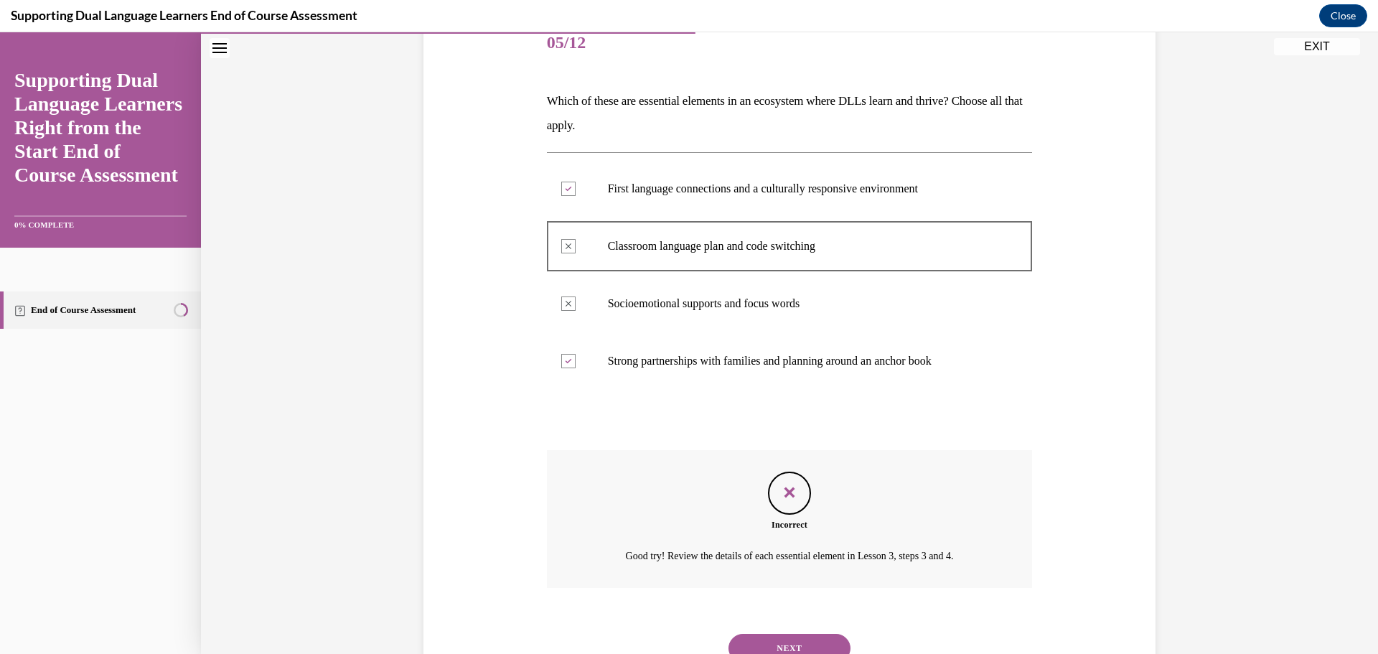
scroll to position [243, 0]
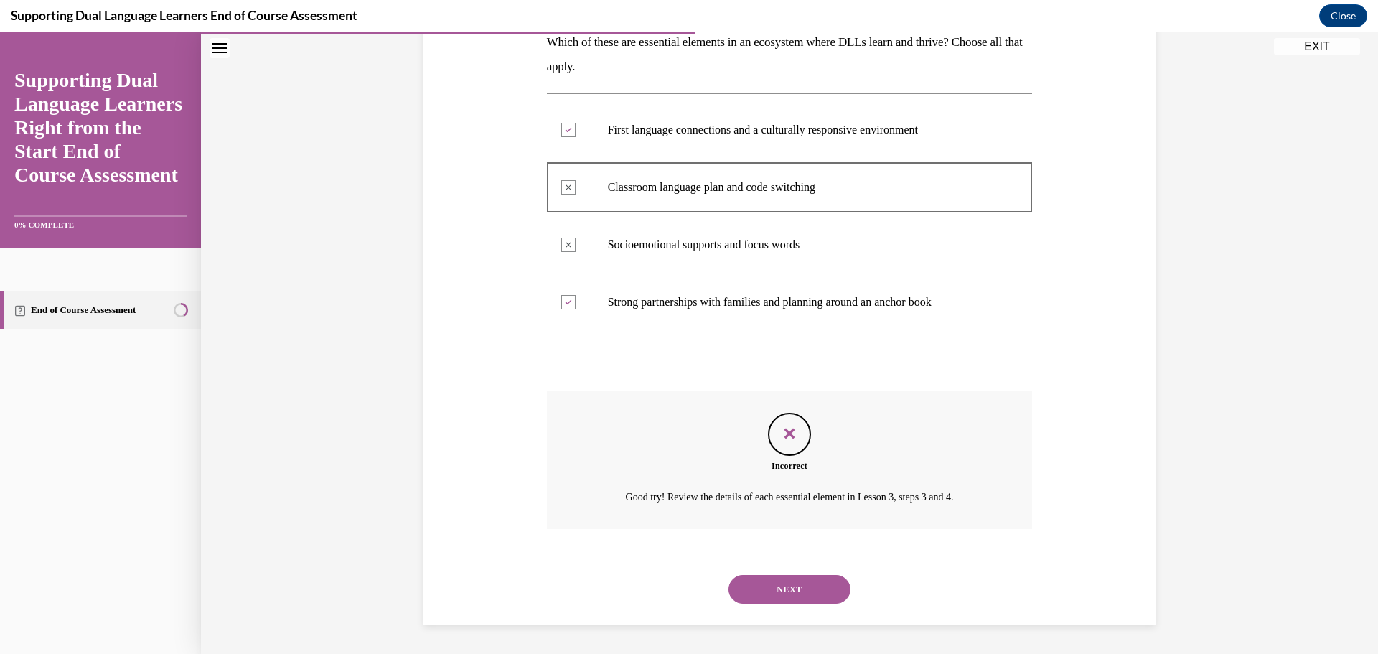
click at [821, 581] on button "NEXT" at bounding box center [790, 589] width 122 height 29
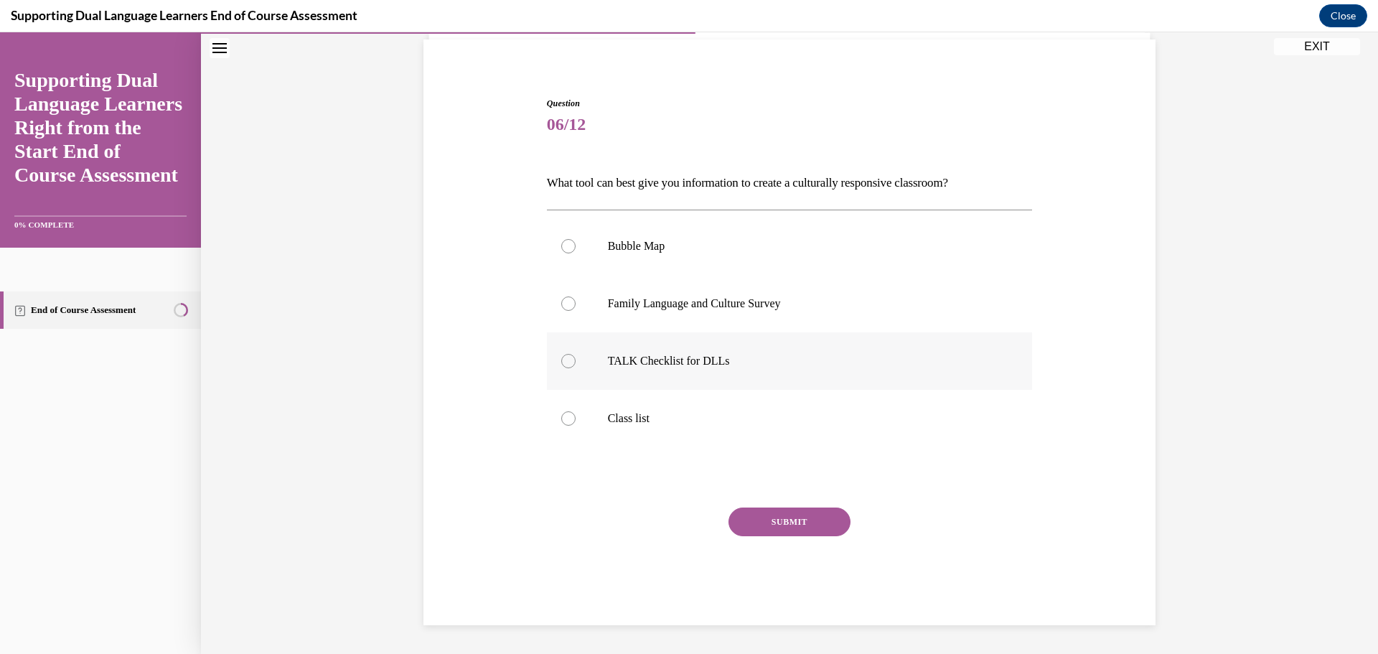
click at [701, 362] on p "TALK Checklist for DLLs" at bounding box center [802, 361] width 389 height 14
click at [576, 362] on input "TALK Checklist for DLLs" at bounding box center [568, 361] width 14 height 14
radio input "true"
click at [796, 519] on button "SUBMIT" at bounding box center [790, 522] width 122 height 29
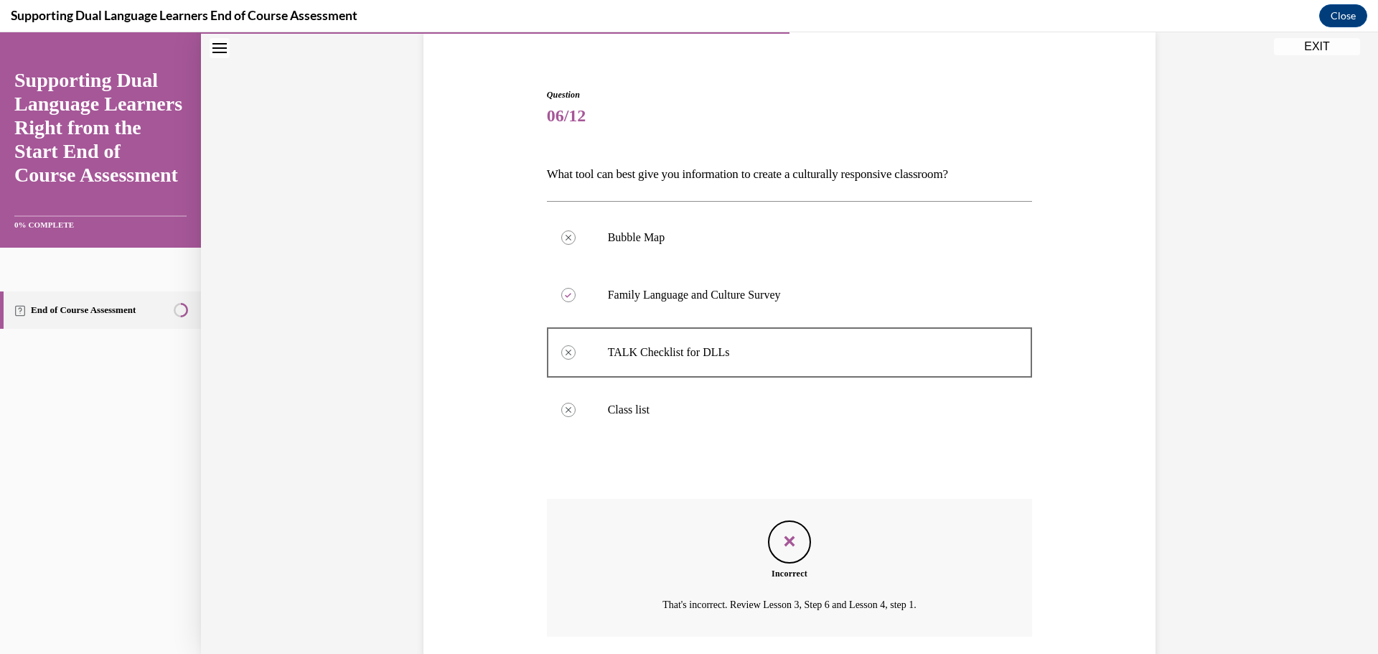
scroll to position [75, 0]
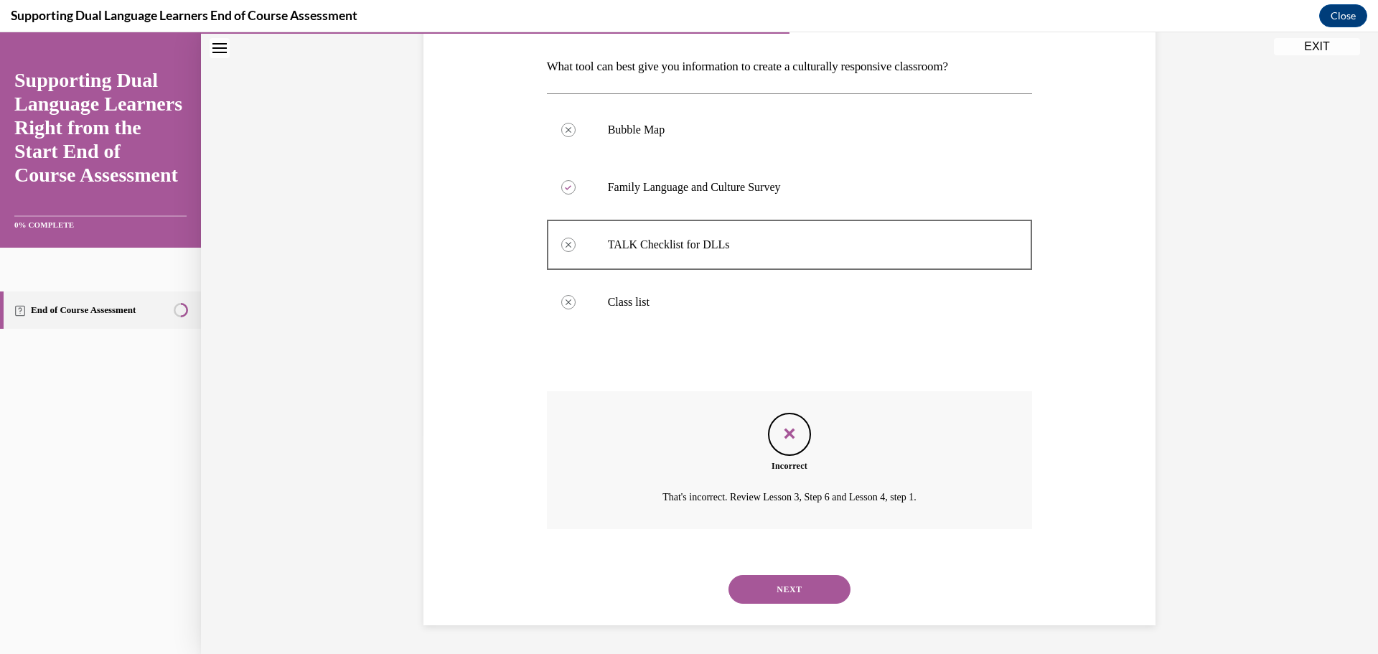
click at [818, 579] on button "NEXT" at bounding box center [790, 589] width 122 height 29
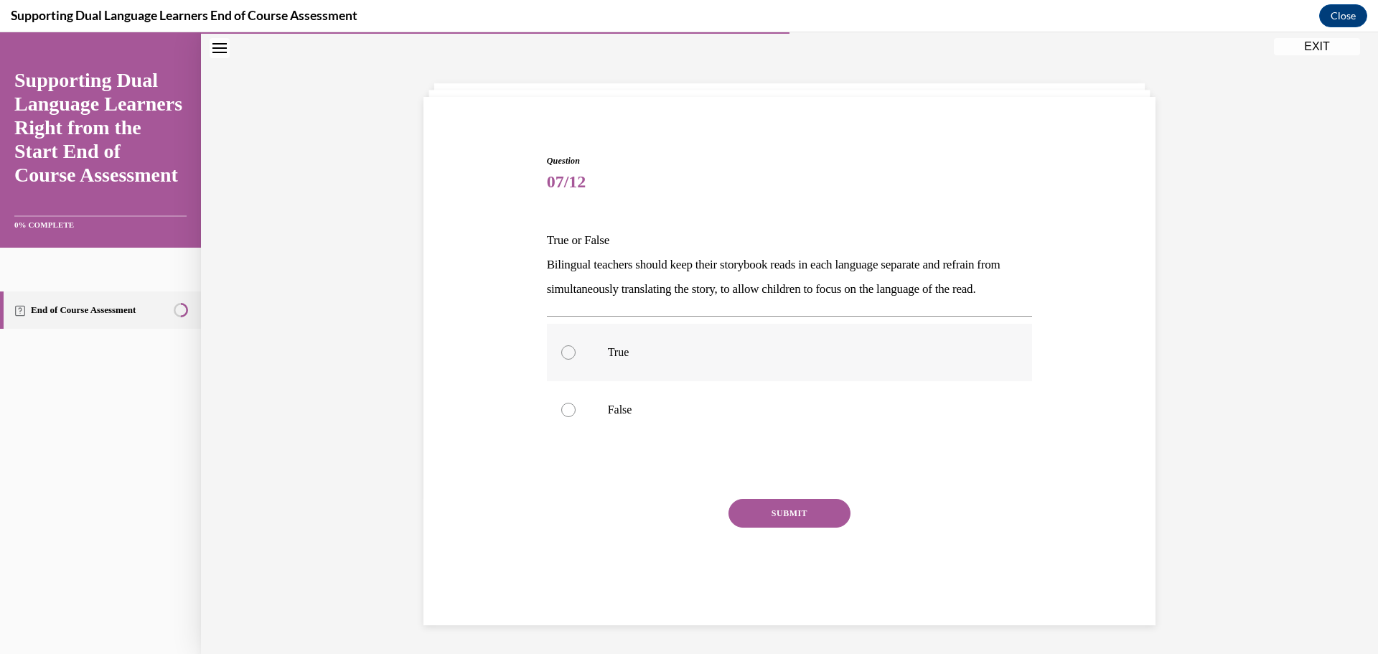
click at [669, 377] on label "True" at bounding box center [790, 352] width 486 height 57
click at [576, 360] on input "True" at bounding box center [568, 352] width 14 height 14
radio input "true"
click at [766, 516] on button "SUBMIT" at bounding box center [790, 513] width 122 height 29
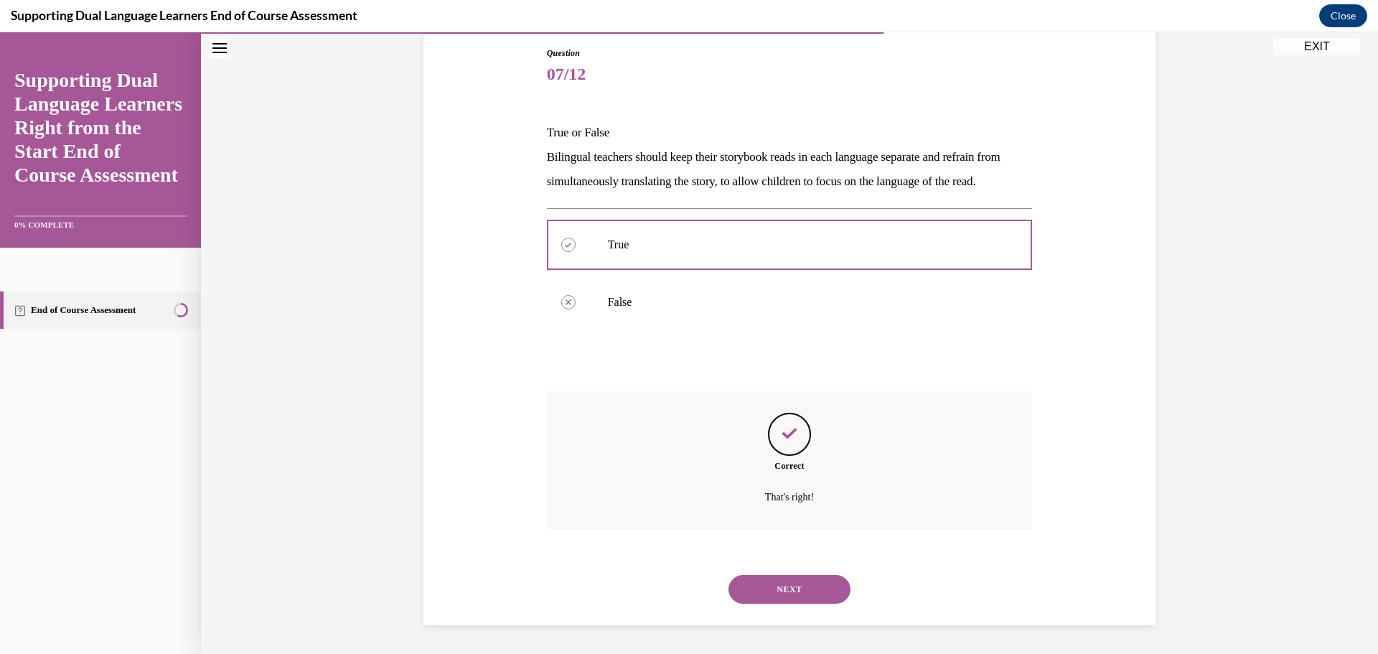
scroll to position [177, 0]
click at [799, 591] on button "NEXT" at bounding box center [790, 589] width 122 height 29
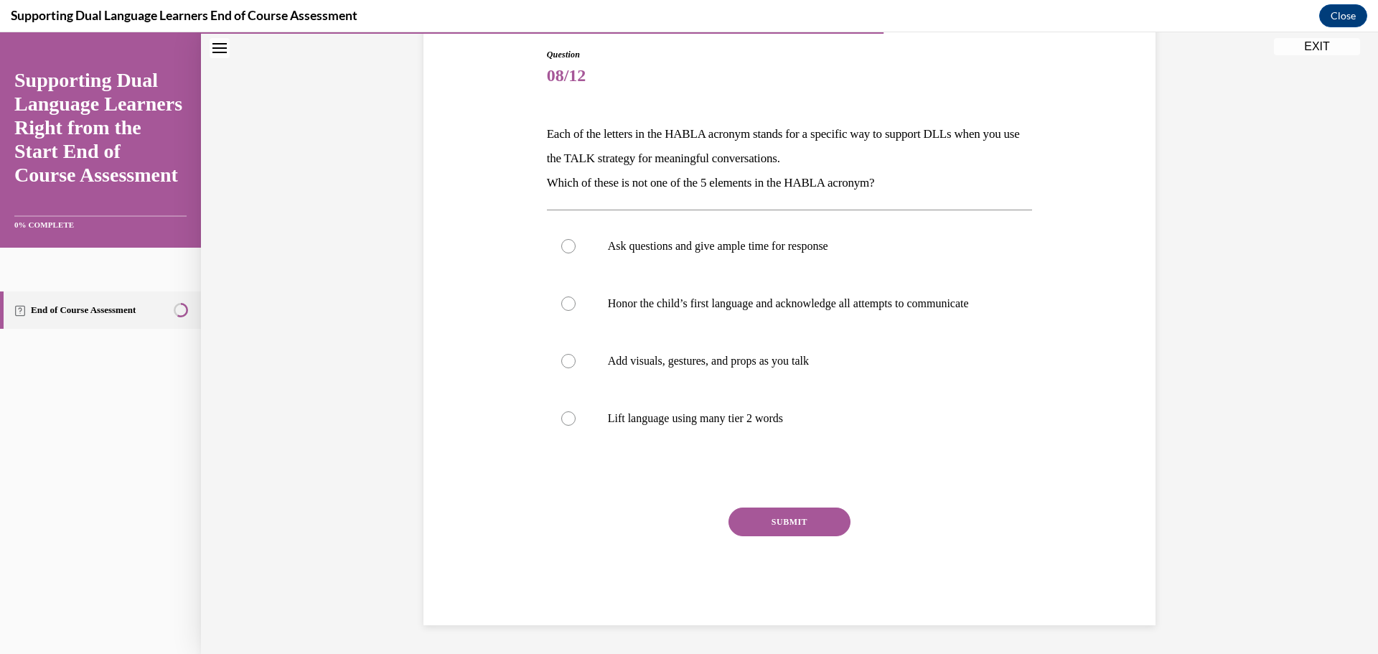
scroll to position [160, 0]
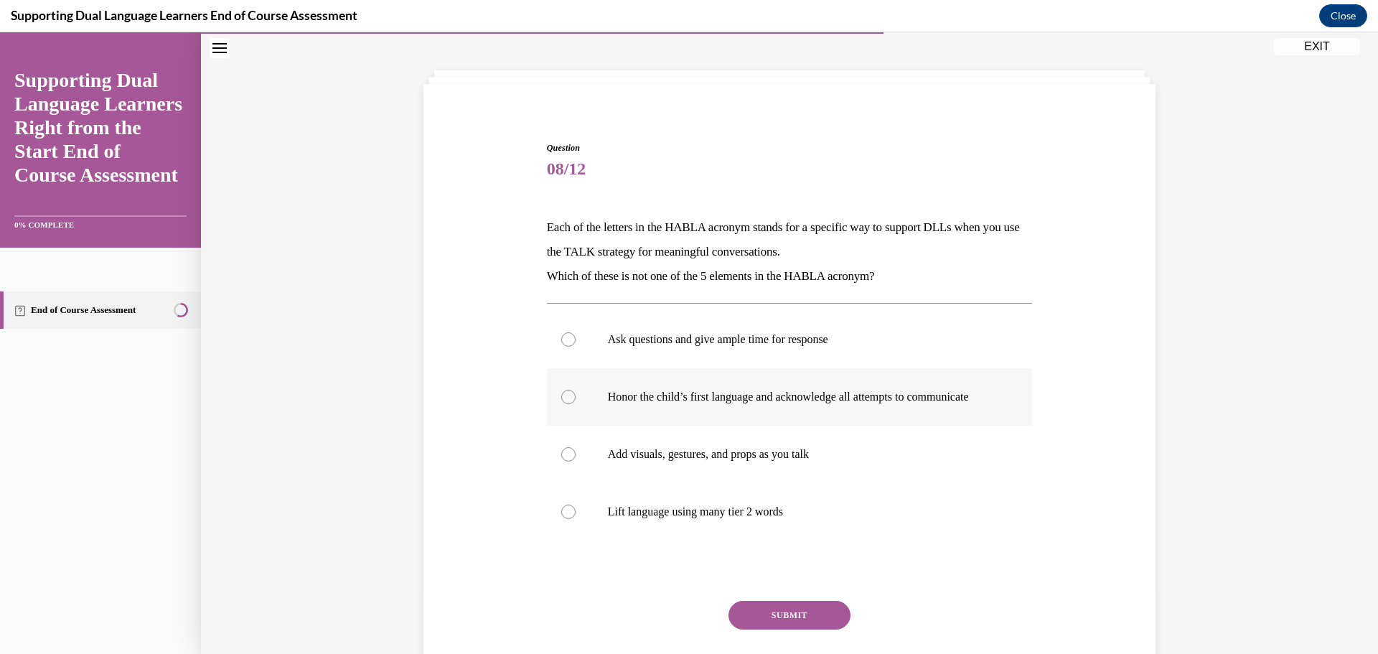
click at [740, 368] on div "Ask questions and give ample time for response Honor the child’s first language…" at bounding box center [790, 426] width 486 height 230
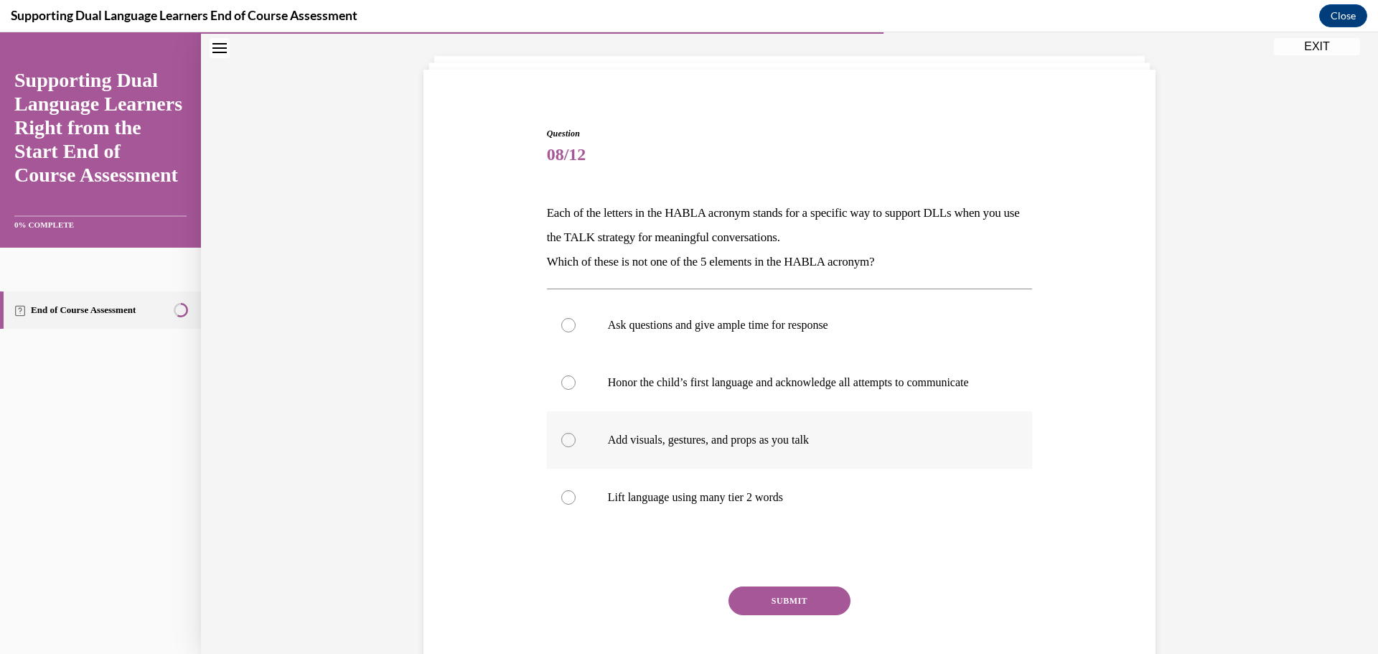
scroll to position [74, 0]
click at [772, 439] on label "Add visuals, gestures, and props as you talk" at bounding box center [790, 438] width 486 height 57
click at [576, 439] on input "Add visuals, gestures, and props as you talk" at bounding box center [568, 438] width 14 height 14
radio input "true"
click at [803, 609] on button "SUBMIT" at bounding box center [790, 599] width 122 height 29
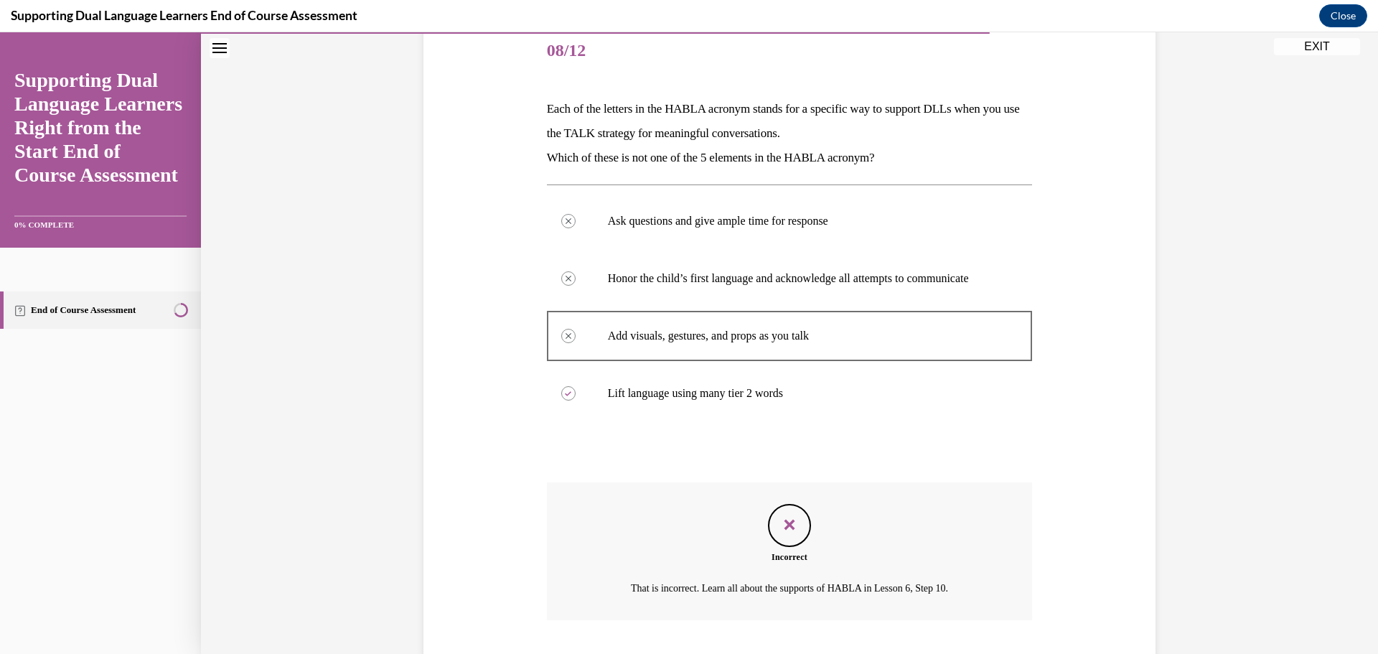
scroll to position [139, 0]
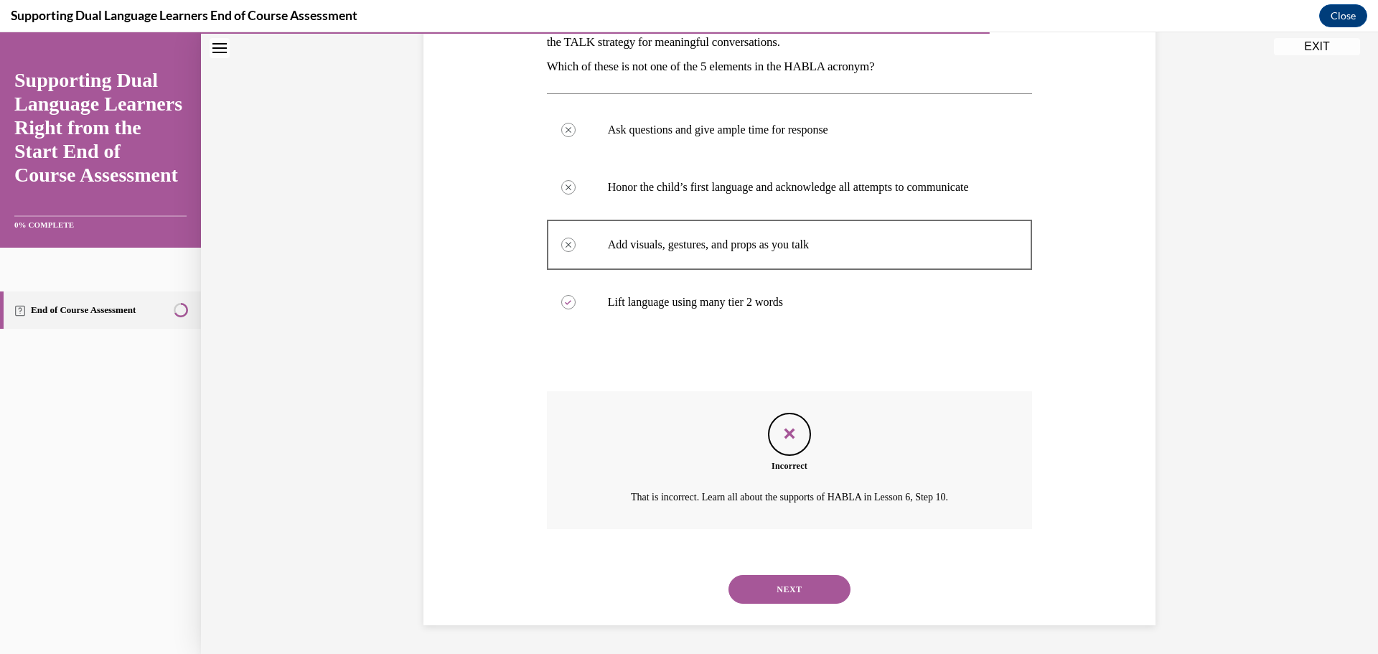
click at [800, 595] on button "NEXT" at bounding box center [790, 589] width 122 height 29
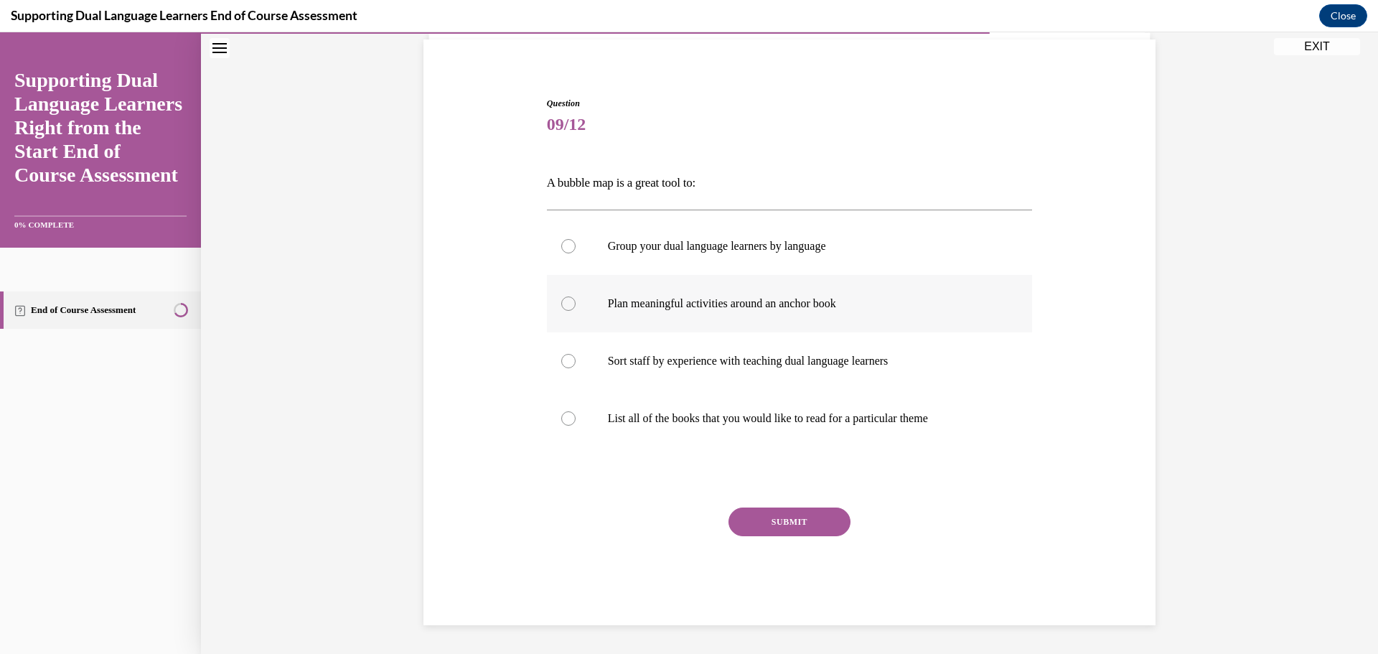
click at [642, 284] on label "Plan meaningful activities around an anchor book" at bounding box center [790, 303] width 486 height 57
click at [576, 296] on input "Plan meaningful activities around an anchor book" at bounding box center [568, 303] width 14 height 14
radio input "true"
click at [785, 518] on button "SUBMIT" at bounding box center [790, 522] width 122 height 29
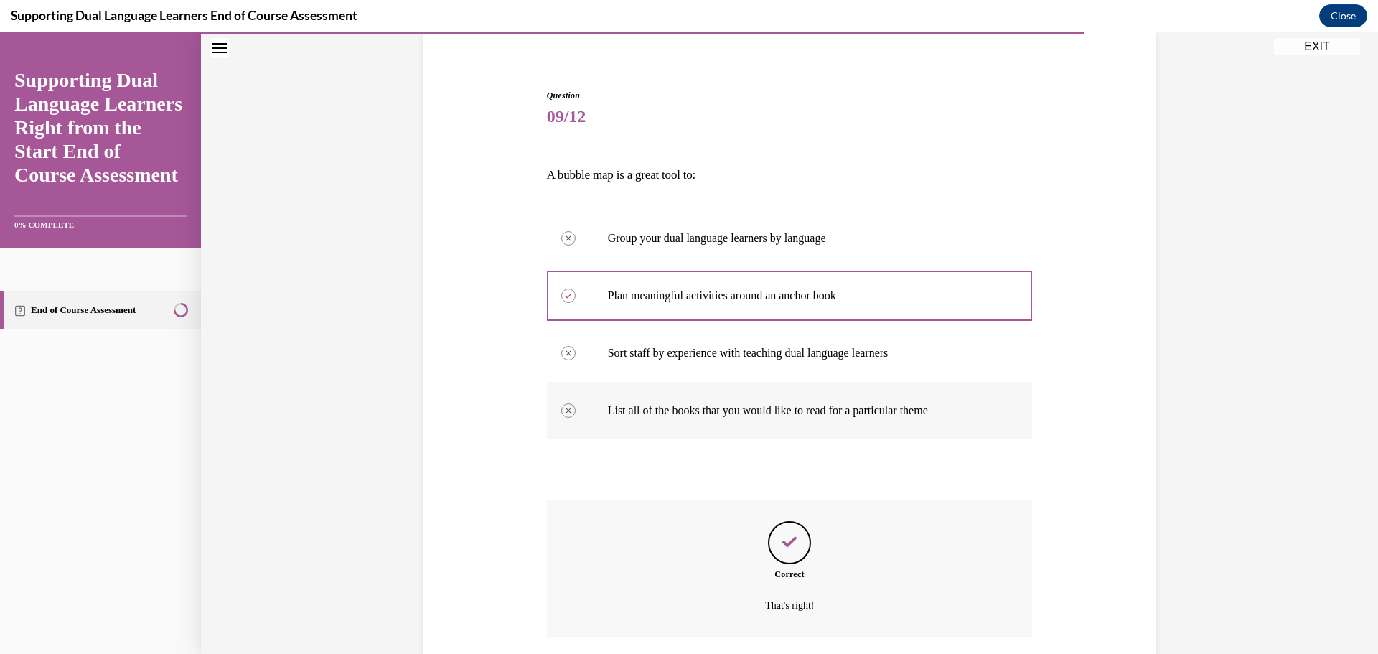
scroll to position [75, 0]
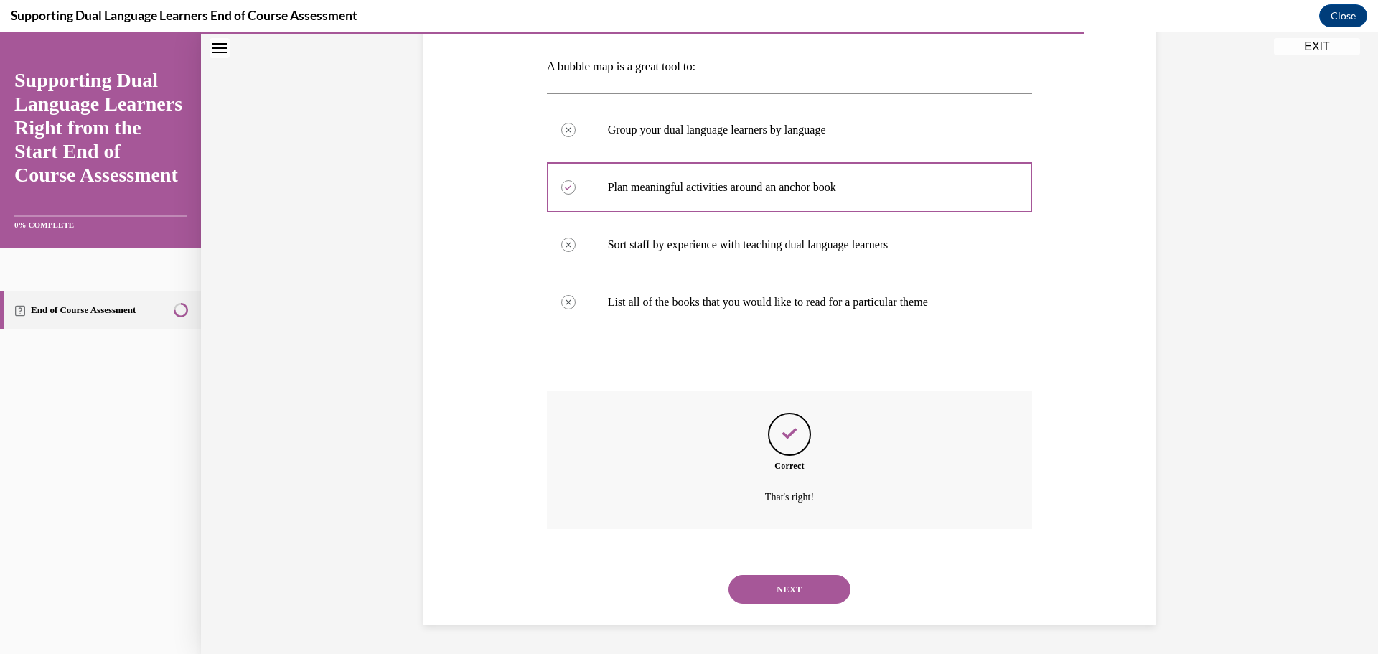
click at [797, 576] on button "NEXT" at bounding box center [790, 589] width 122 height 29
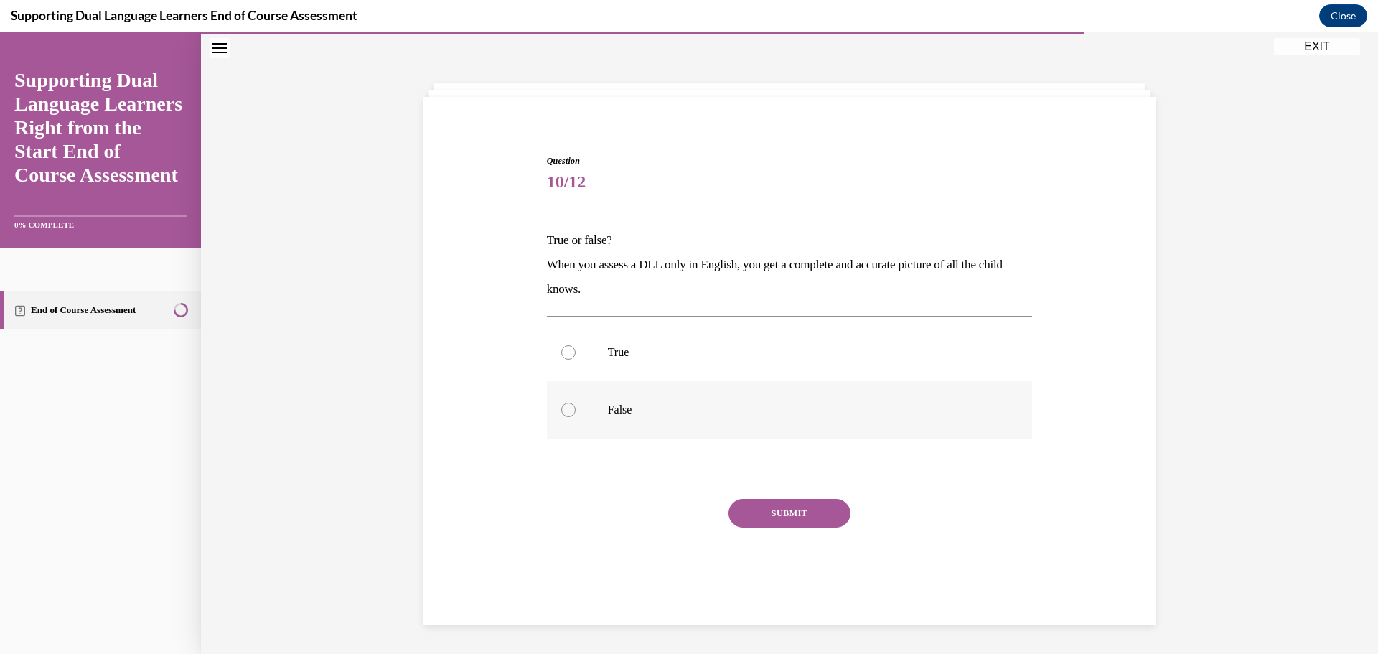
click at [741, 391] on label "False" at bounding box center [790, 409] width 486 height 57
click at [576, 403] on input "False" at bounding box center [568, 410] width 14 height 14
radio input "true"
click at [775, 520] on button "SUBMIT" at bounding box center [790, 513] width 122 height 29
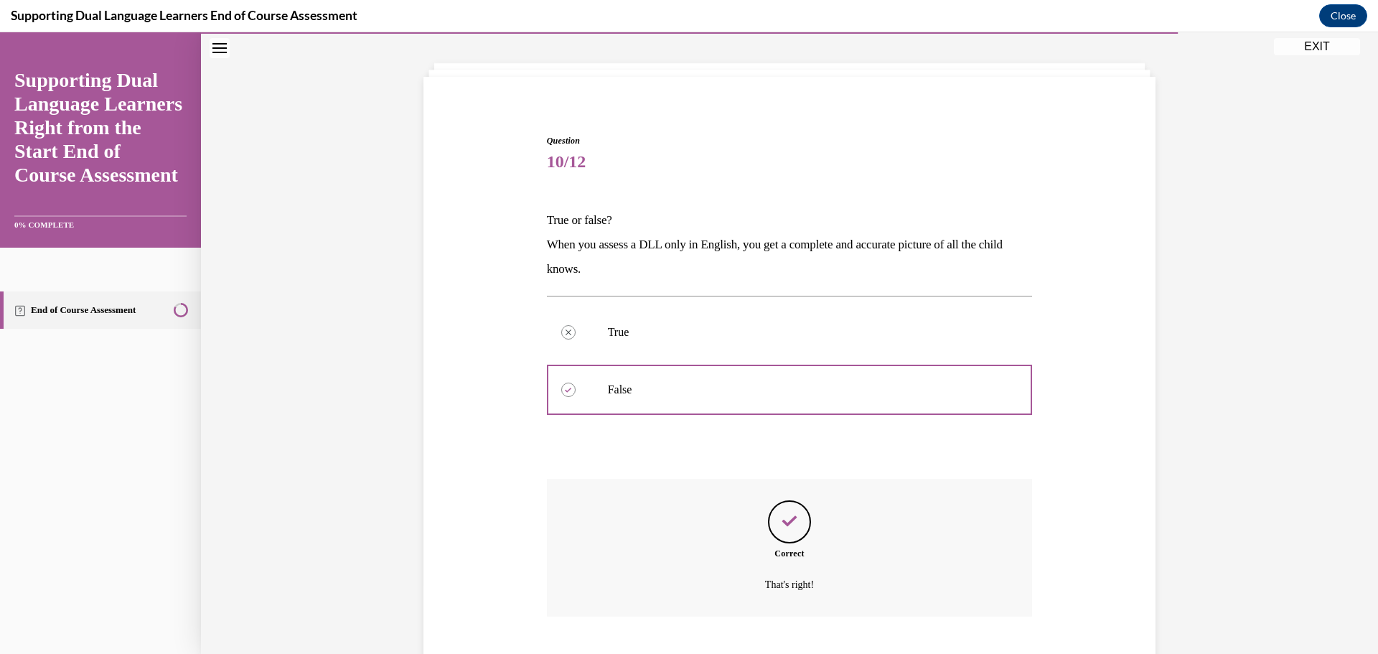
scroll to position [81, 0]
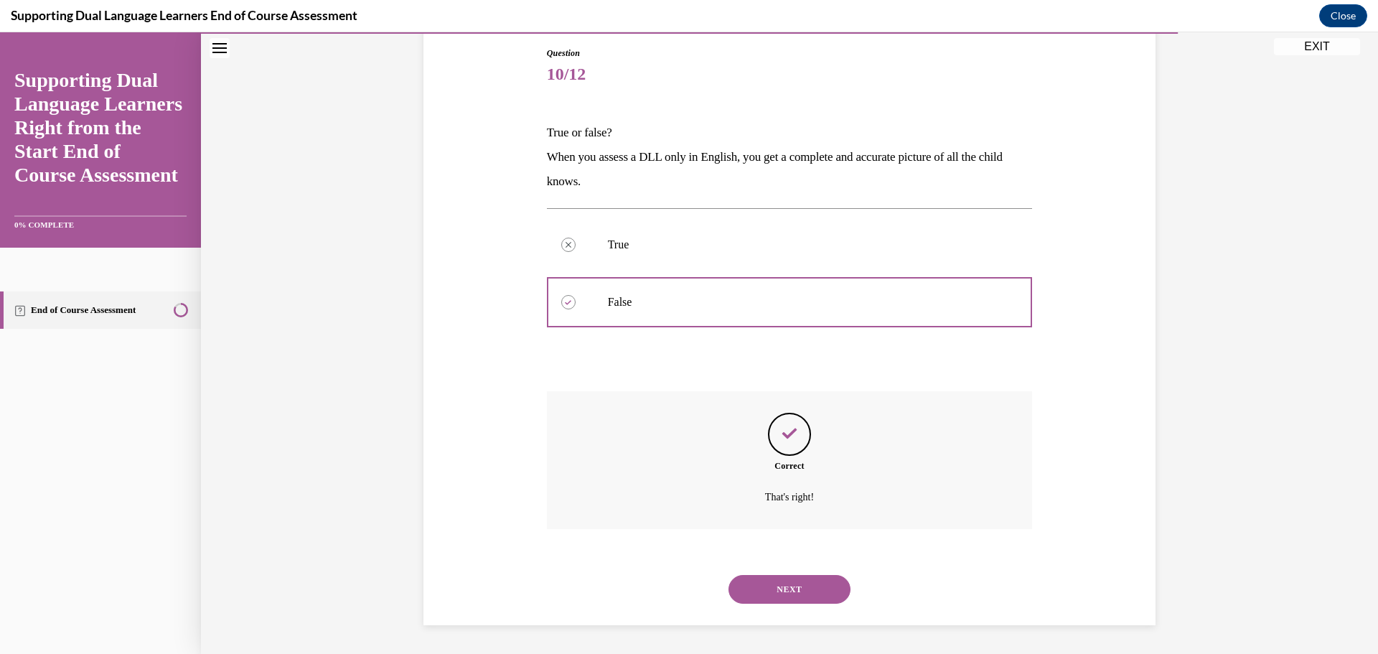
click at [810, 591] on button "NEXT" at bounding box center [790, 589] width 122 height 29
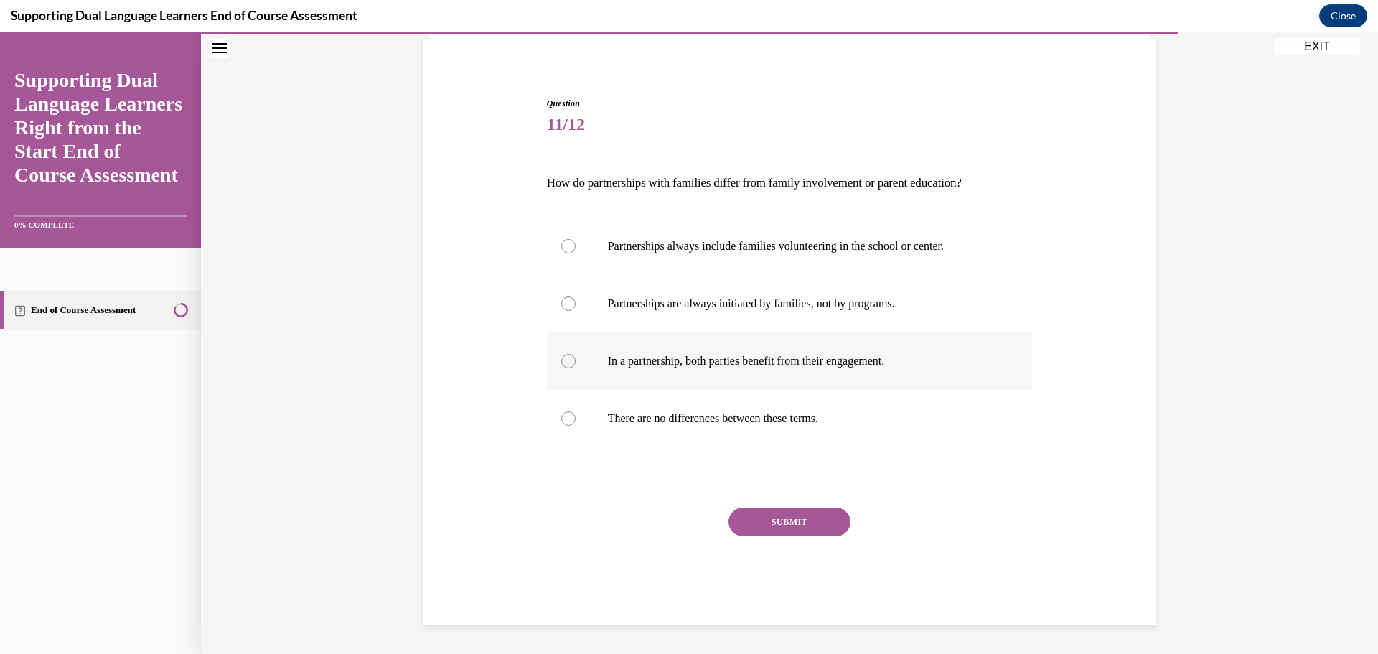
click at [653, 342] on label "In a partnership, both parties benefit from their engagement." at bounding box center [790, 360] width 486 height 57
click at [576, 354] on input "In a partnership, both parties benefit from their engagement." at bounding box center [568, 361] width 14 height 14
radio input "true"
click at [775, 510] on button "SUBMIT" at bounding box center [790, 522] width 122 height 29
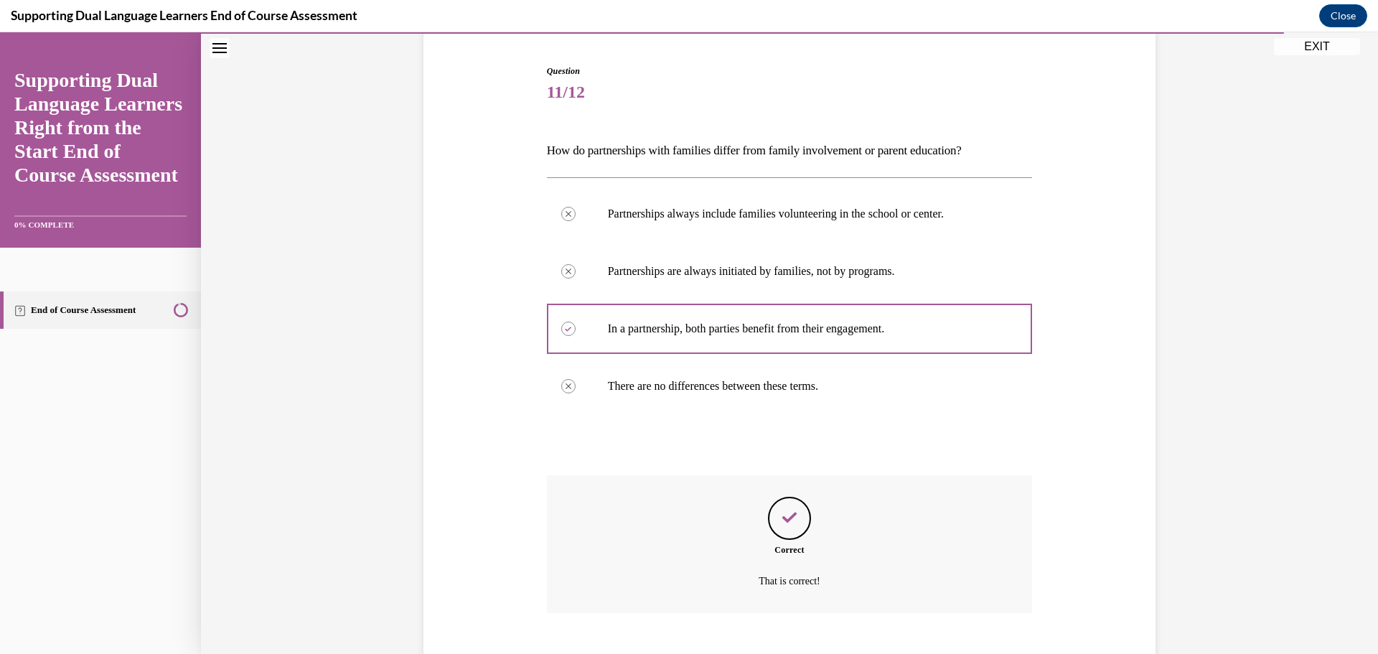
scroll to position [63, 0]
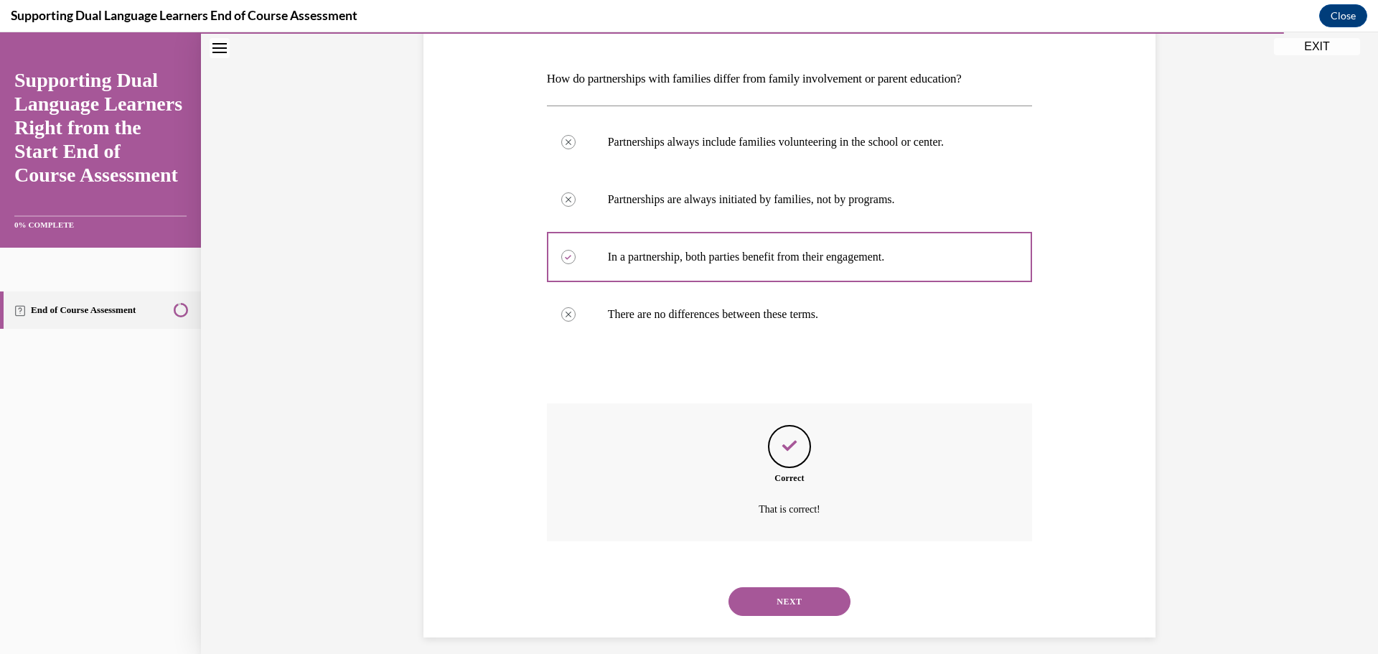
click at [810, 591] on button "NEXT" at bounding box center [790, 601] width 122 height 29
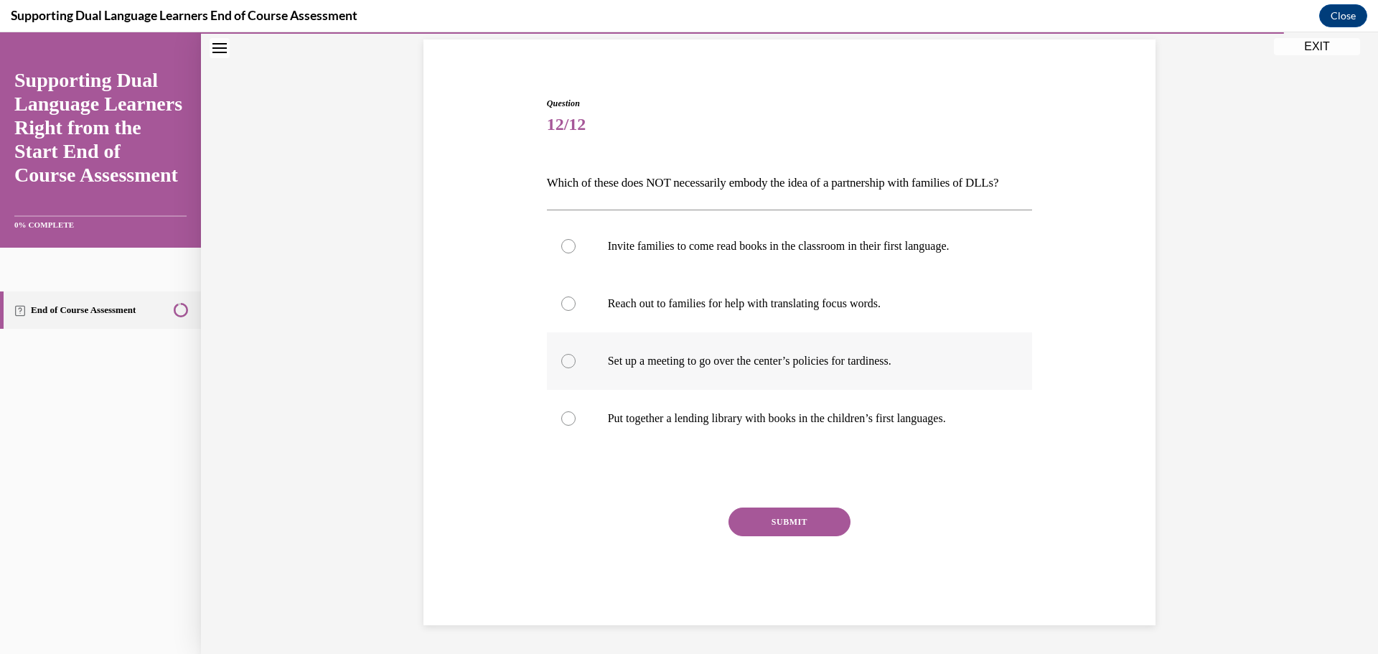
click at [738, 345] on label "Set up a meeting to go over the center’s policies for tardiness." at bounding box center [790, 360] width 486 height 57
click at [576, 354] on input "Set up a meeting to go over the center’s policies for tardiness." at bounding box center [568, 361] width 14 height 14
radio input "true"
click at [788, 503] on div "Question 12/12 Which of these does NOT necessarily embody the idea of a partner…" at bounding box center [790, 361] width 486 height 528
click at [796, 525] on button "SUBMIT" at bounding box center [790, 522] width 122 height 29
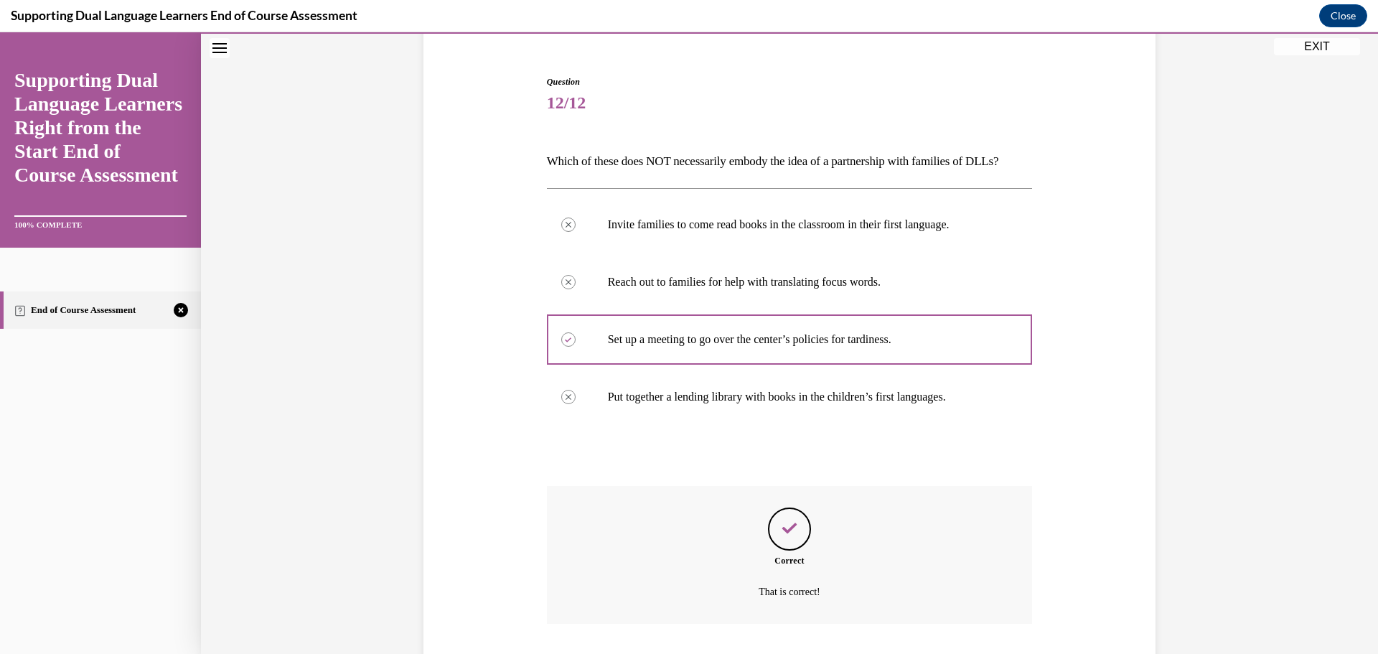
scroll to position [100, 0]
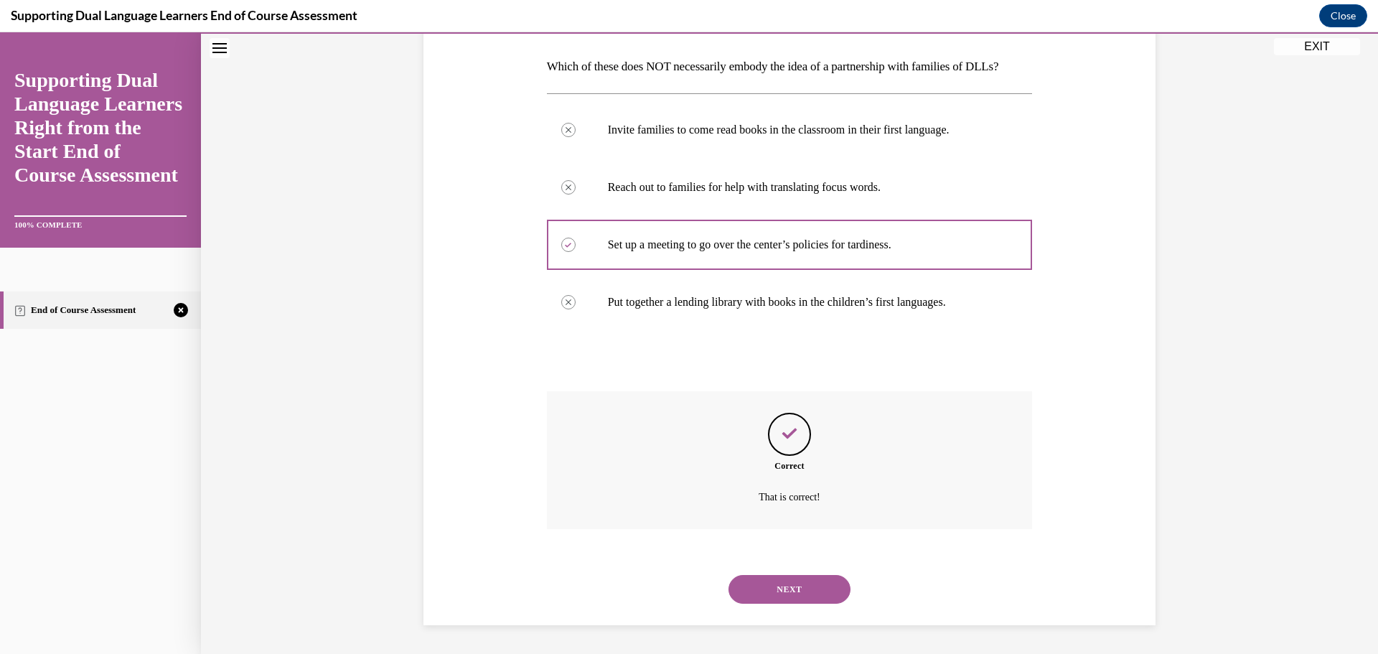
click at [798, 597] on button "NEXT" at bounding box center [790, 589] width 122 height 29
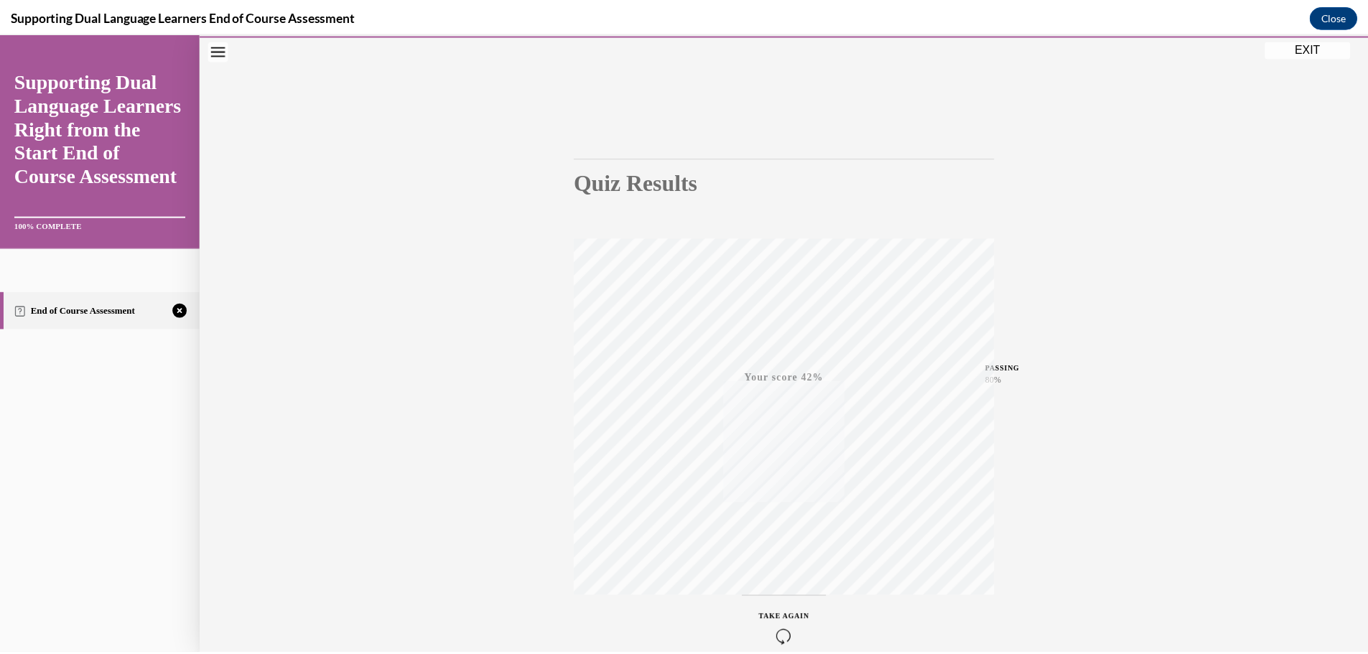
scroll to position [114, 0]
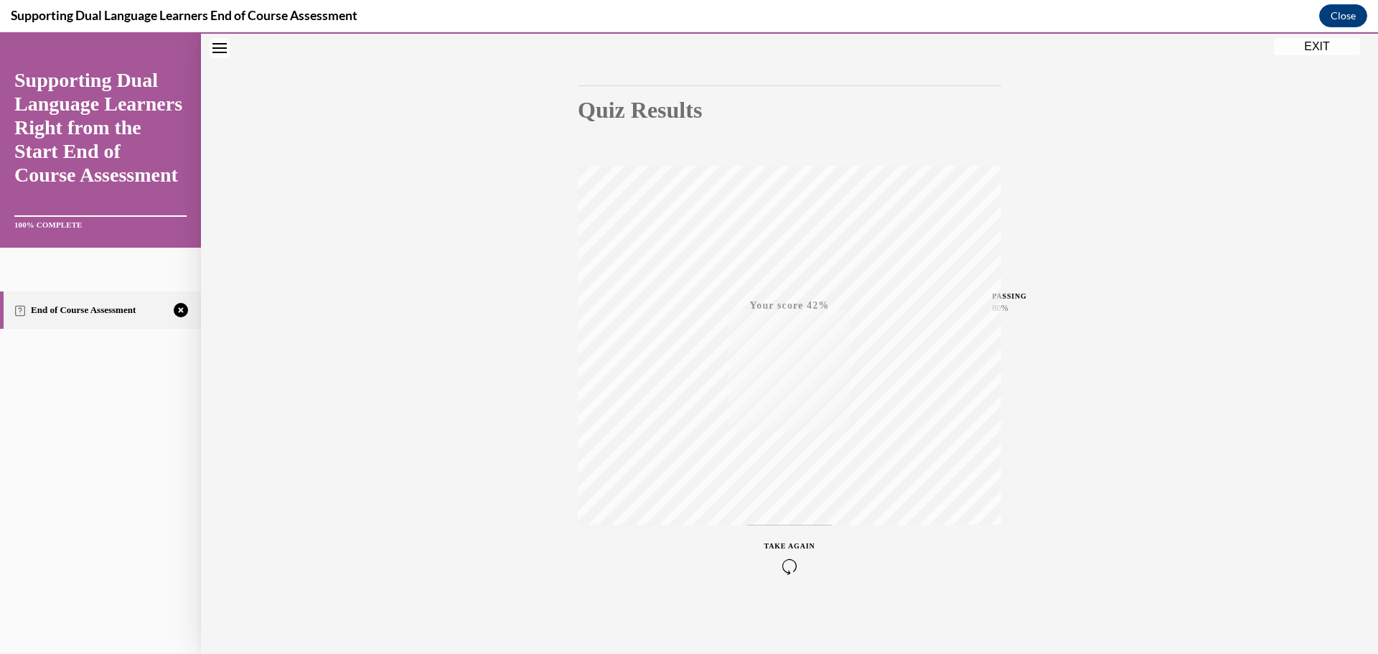
click at [1288, 47] on button "EXIT" at bounding box center [1317, 46] width 86 height 17
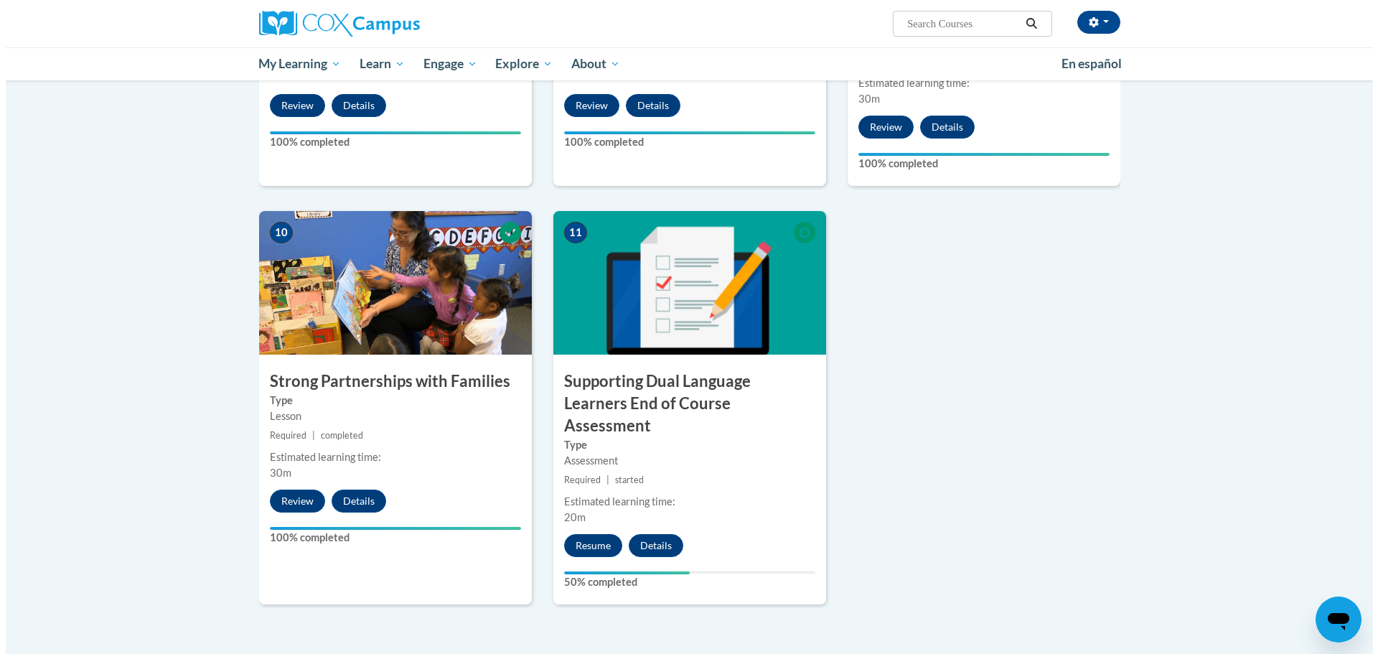
scroll to position [1578, 0]
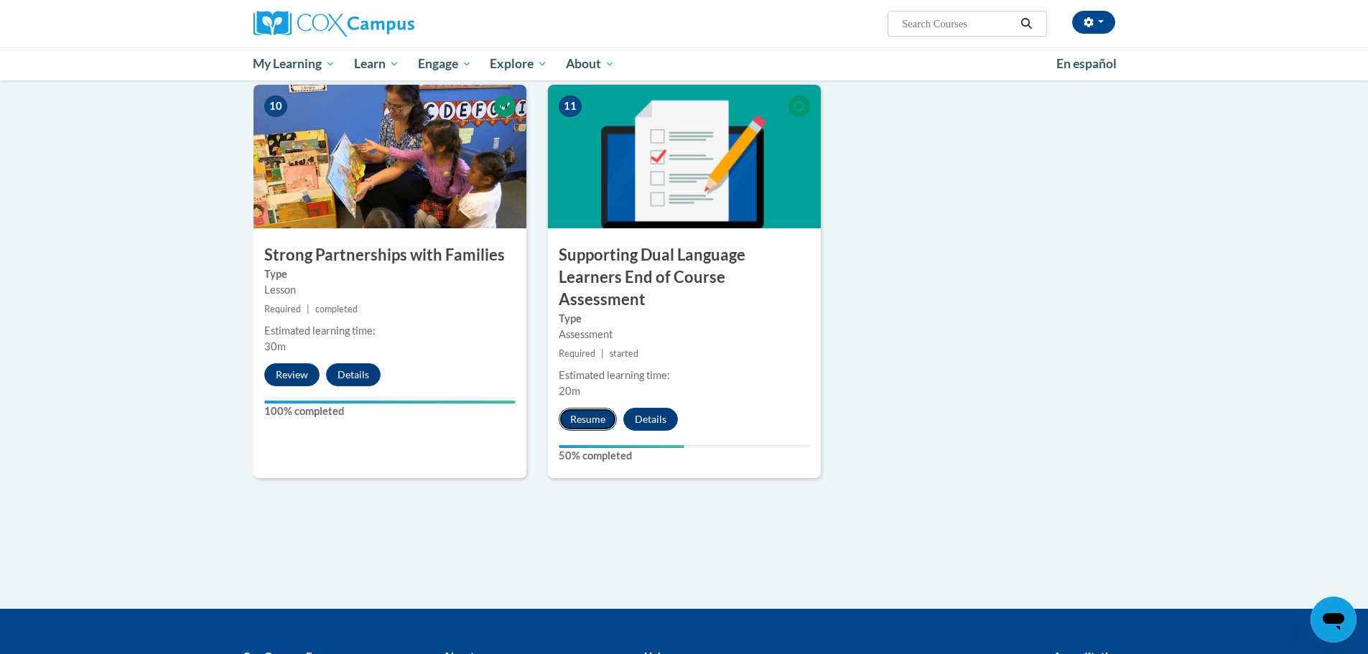
click at [584, 408] on button "Resume" at bounding box center [587, 419] width 58 height 23
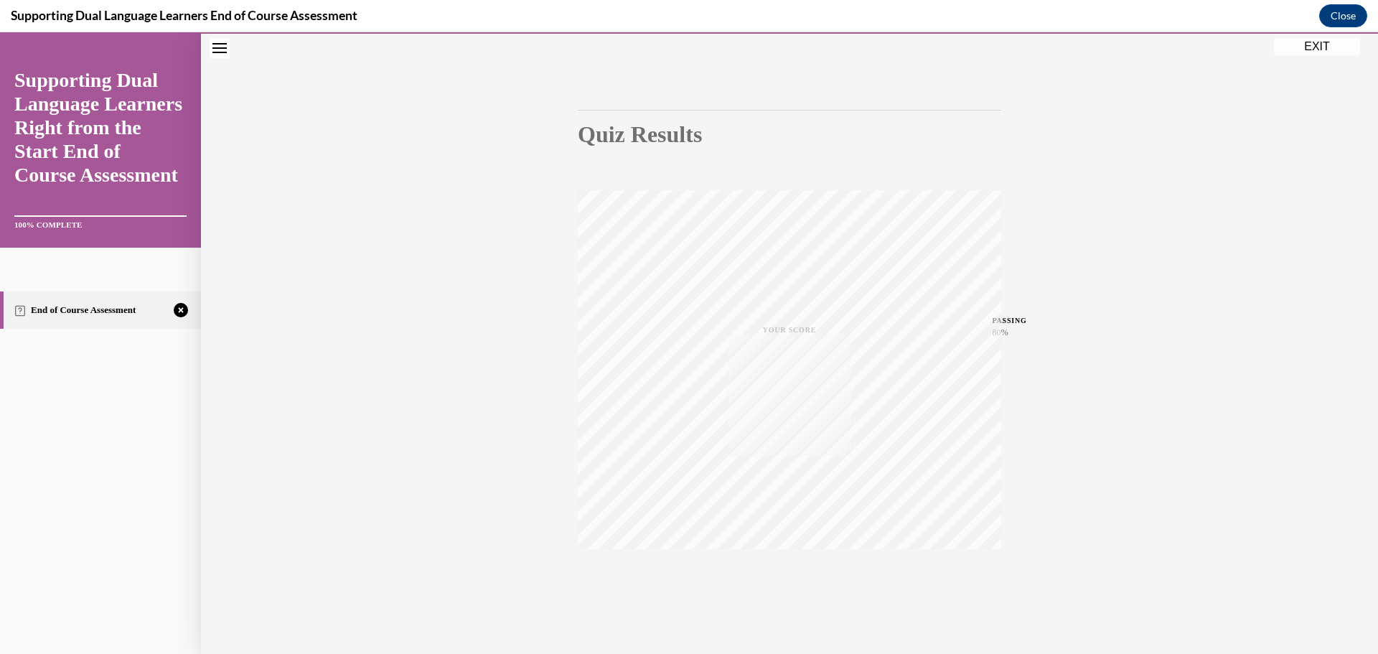
scroll to position [114, 0]
click at [785, 562] on icon "button" at bounding box center [790, 566] width 51 height 16
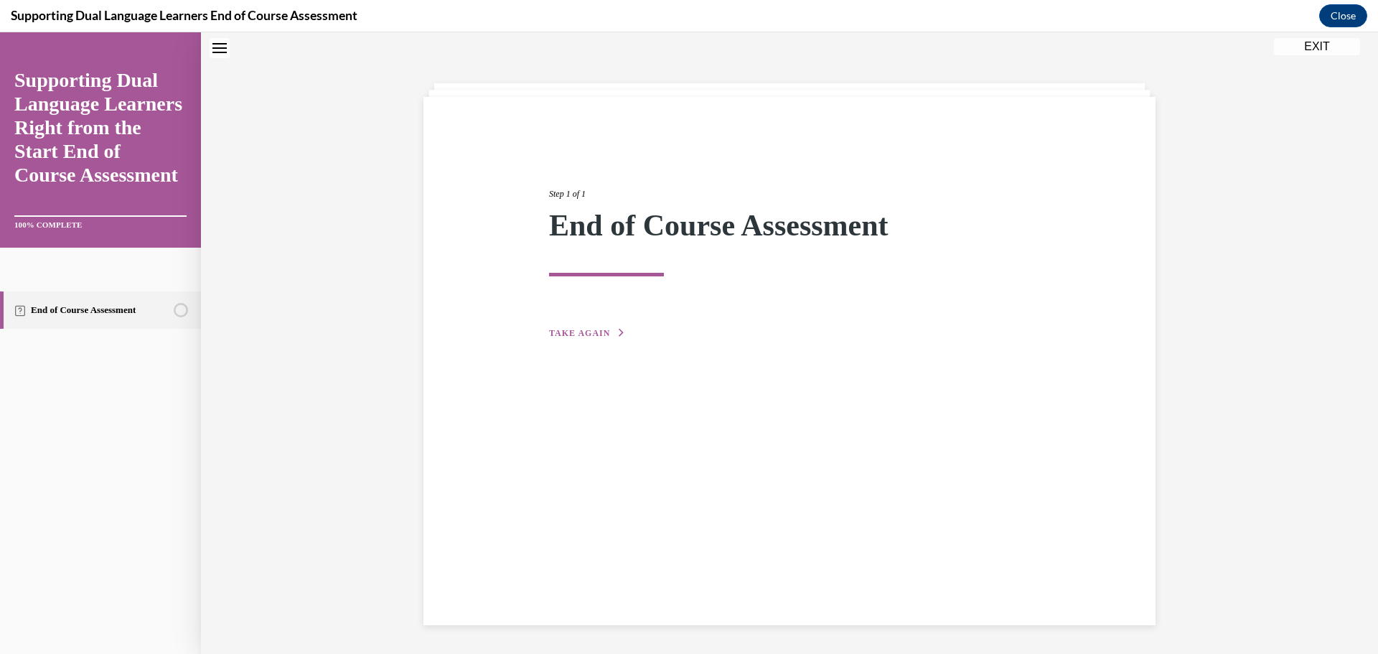
click at [575, 334] on span "TAKE AGAIN" at bounding box center [579, 333] width 61 height 10
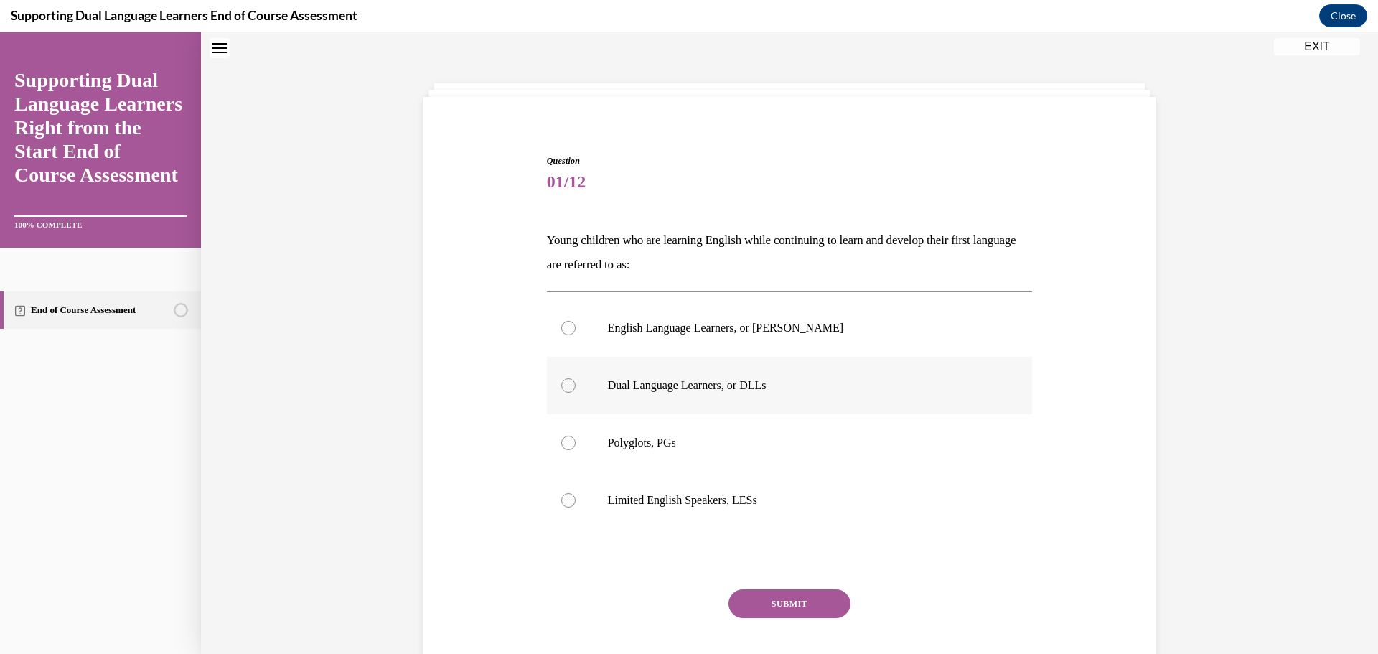
click at [768, 410] on label "Dual Language Learners, or DLLs" at bounding box center [790, 385] width 486 height 57
click at [576, 393] on input "Dual Language Learners, or DLLs" at bounding box center [568, 385] width 14 height 14
radio input "true"
click at [820, 595] on button "SUBMIT" at bounding box center [790, 603] width 122 height 29
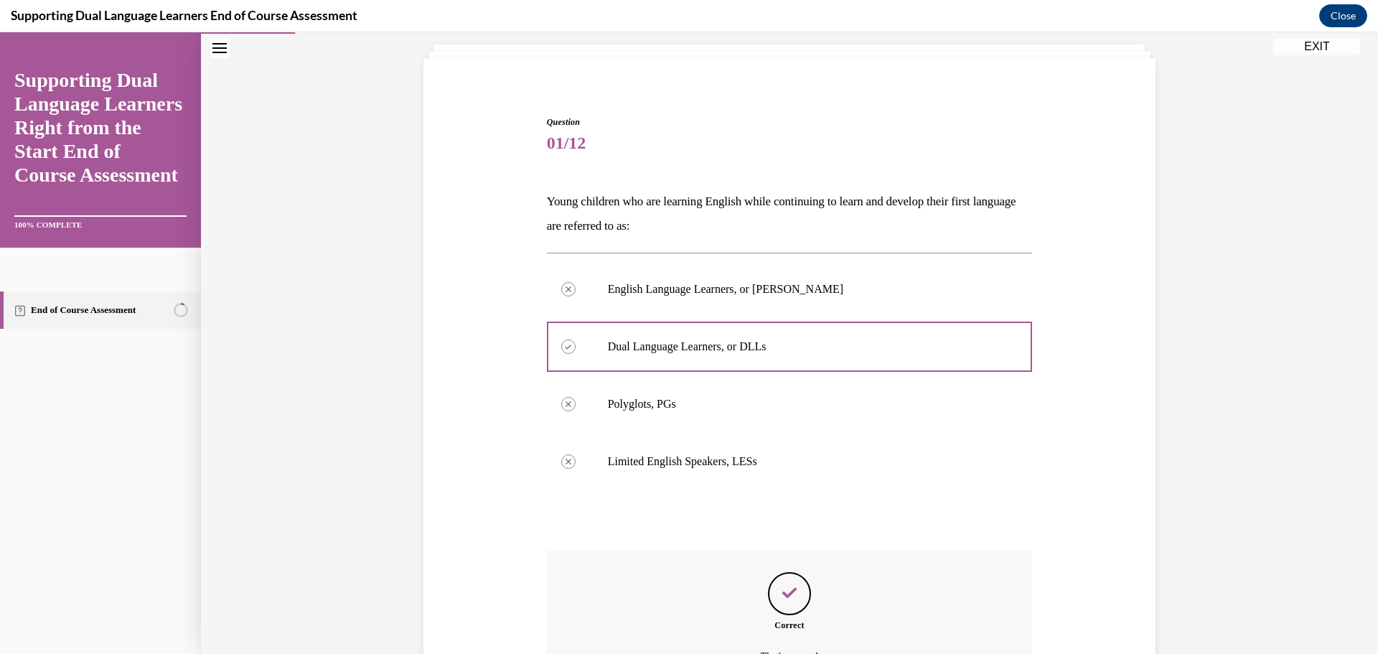
scroll to position [243, 0]
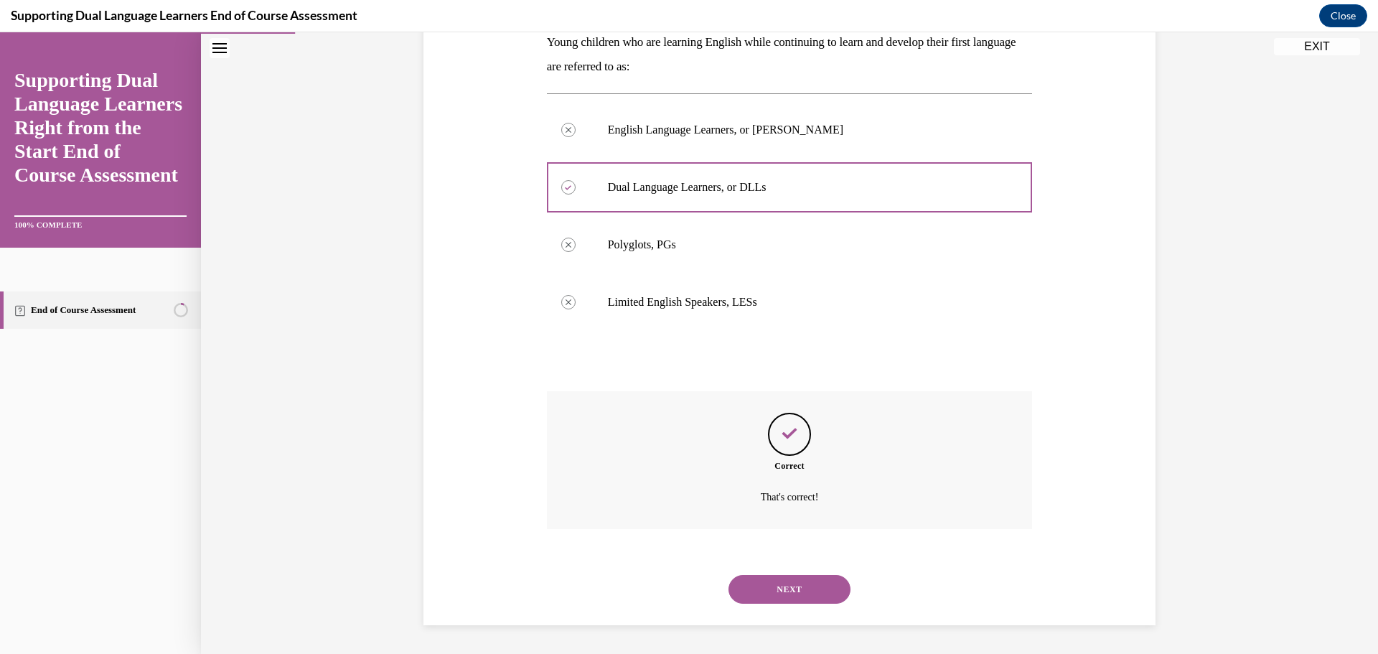
click at [810, 592] on button "NEXT" at bounding box center [790, 589] width 122 height 29
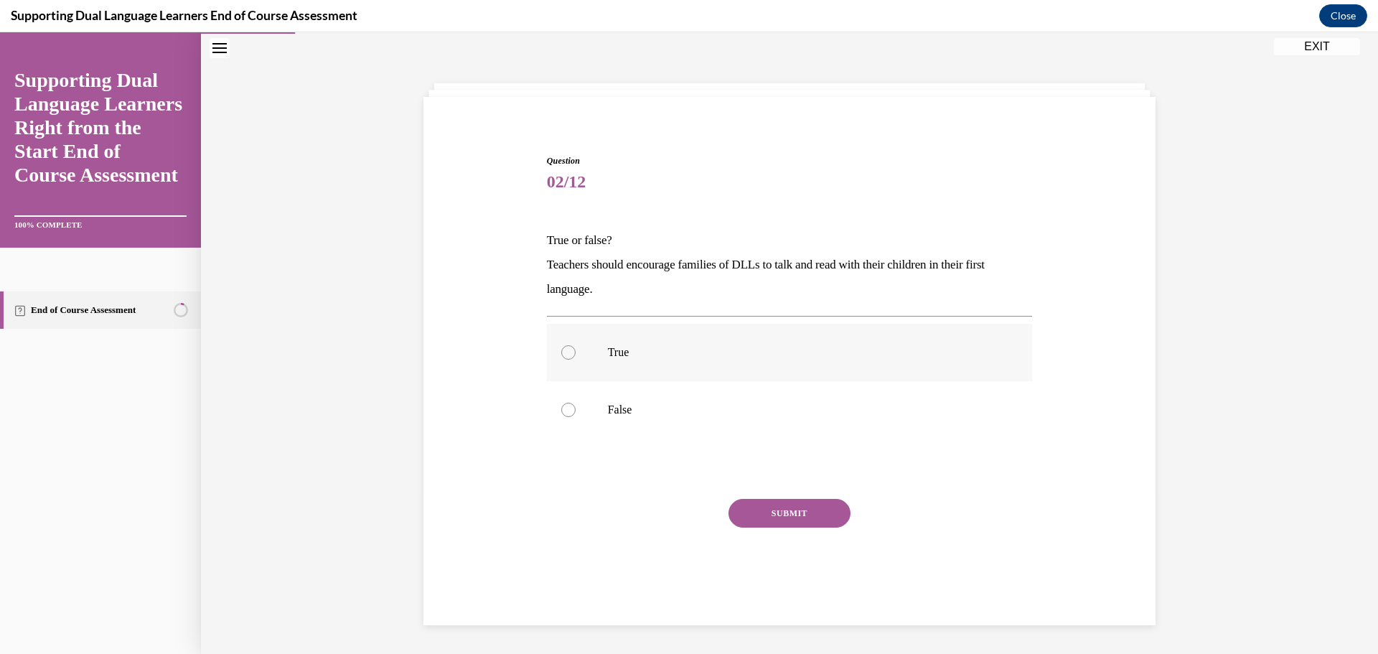
click at [686, 343] on label "True" at bounding box center [790, 352] width 486 height 57
click at [576, 345] on input "True" at bounding box center [568, 352] width 14 height 14
radio input "true"
click at [793, 518] on button "SUBMIT" at bounding box center [790, 513] width 122 height 29
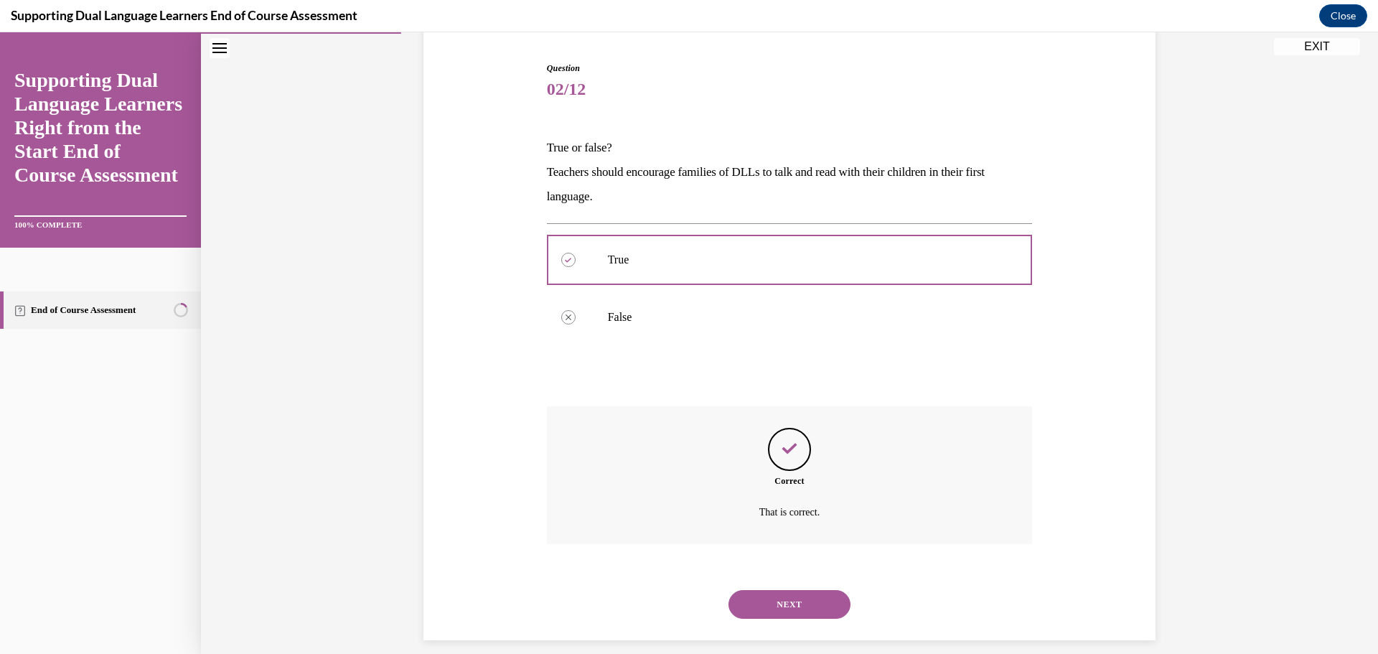
scroll to position [153, 0]
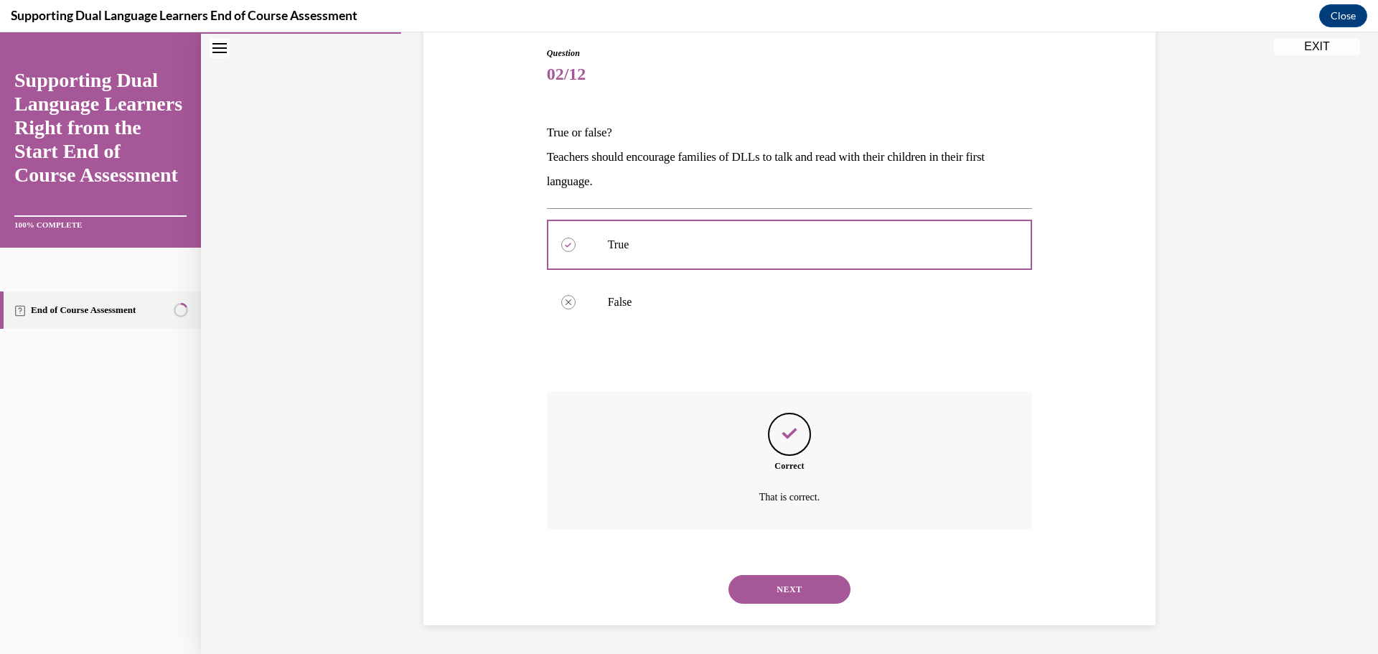
click at [818, 587] on button "NEXT" at bounding box center [790, 589] width 122 height 29
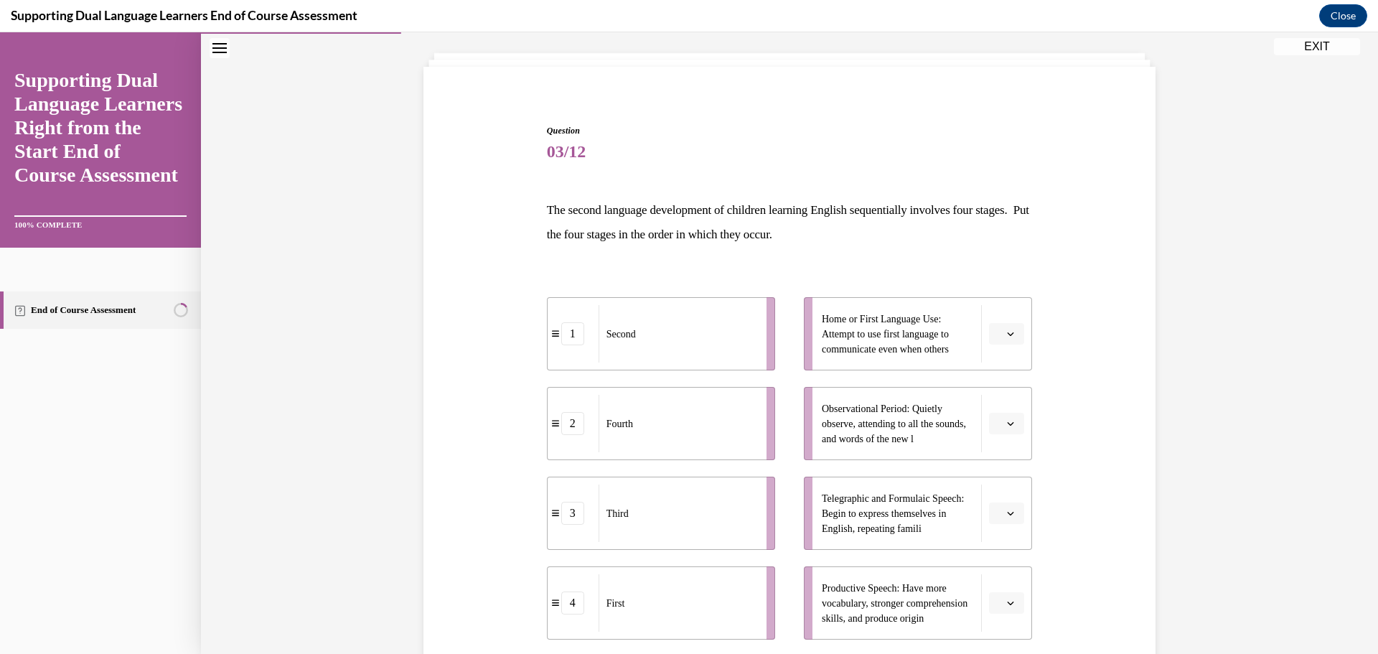
scroll to position [147, 0]
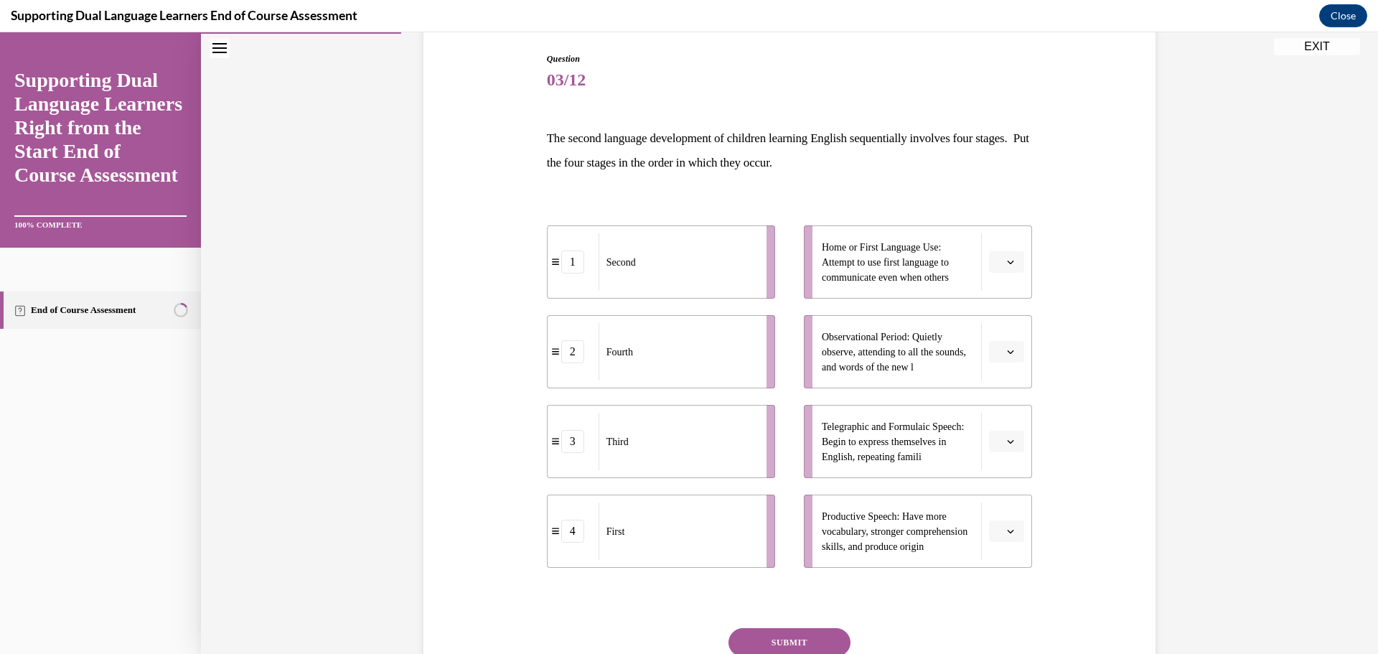
click at [1004, 358] on button "button" at bounding box center [1006, 352] width 35 height 22
click at [927, 362] on span "Observational Period: Quietly observe, attending to all the sounds, and words o…" at bounding box center [894, 352] width 144 height 41
click at [1010, 261] on button "button" at bounding box center [1006, 262] width 35 height 22
click at [1006, 345] on div "2" at bounding box center [1000, 351] width 36 height 29
click at [600, 263] on div "2" at bounding box center [610, 262] width 23 height 23
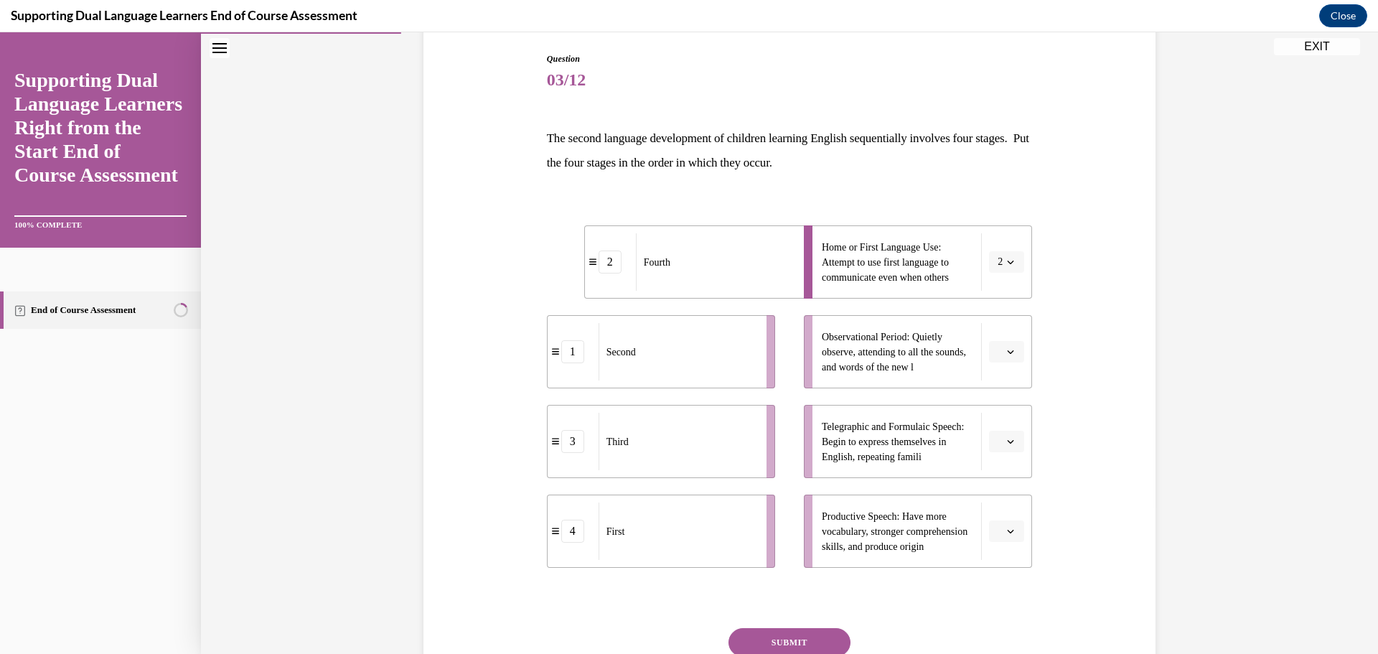
click at [1007, 257] on span "button" at bounding box center [1011, 262] width 10 height 10
click at [988, 321] on div "1" at bounding box center [997, 323] width 36 height 29
click at [1008, 263] on icon "button" at bounding box center [1011, 263] width 6 height 4
click at [1017, 534] on button "button" at bounding box center [1006, 531] width 35 height 22
click at [1006, 258] on span "button" at bounding box center [1011, 262] width 10 height 10
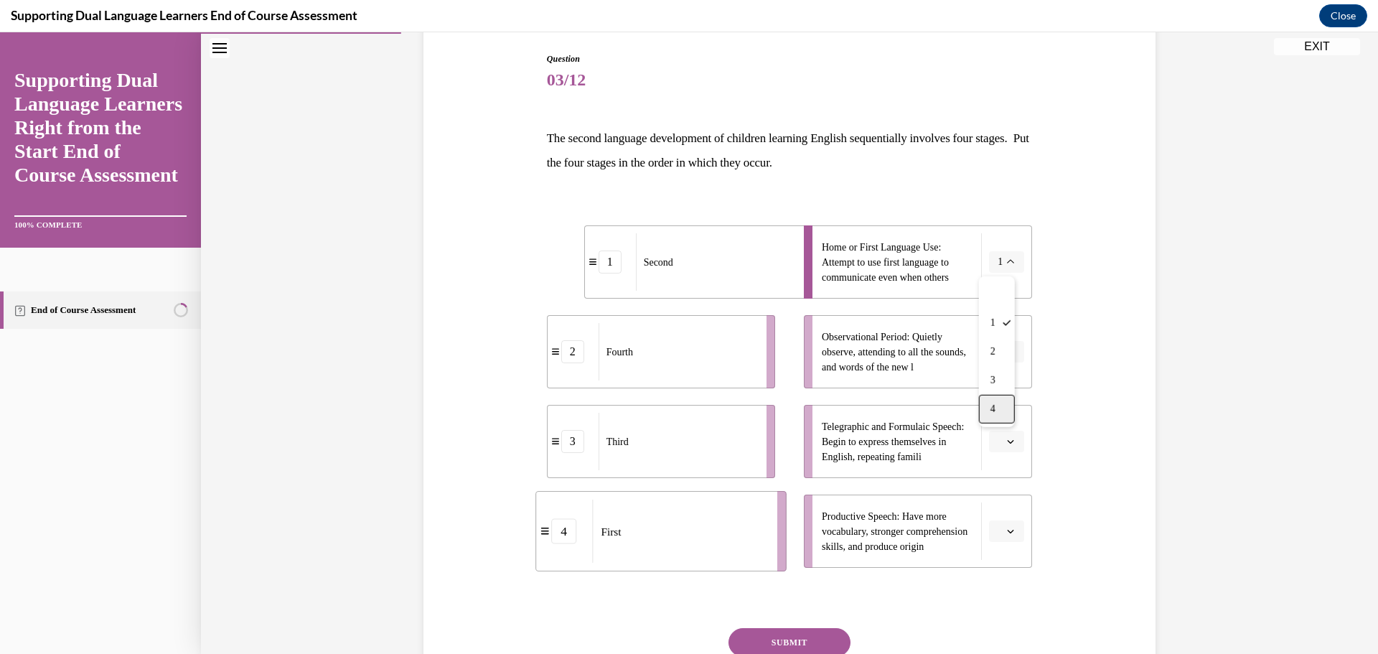
click at [998, 405] on div "4" at bounding box center [997, 409] width 36 height 29
click at [1006, 363] on li "Observational Period: Quietly observe, attending to all the sounds, and words o…" at bounding box center [918, 351] width 228 height 73
click at [1007, 353] on icon "button" at bounding box center [1010, 351] width 7 height 7
click at [1001, 464] on div "3" at bounding box center [1000, 470] width 36 height 29
click at [1008, 441] on icon "button" at bounding box center [1011, 442] width 6 height 4
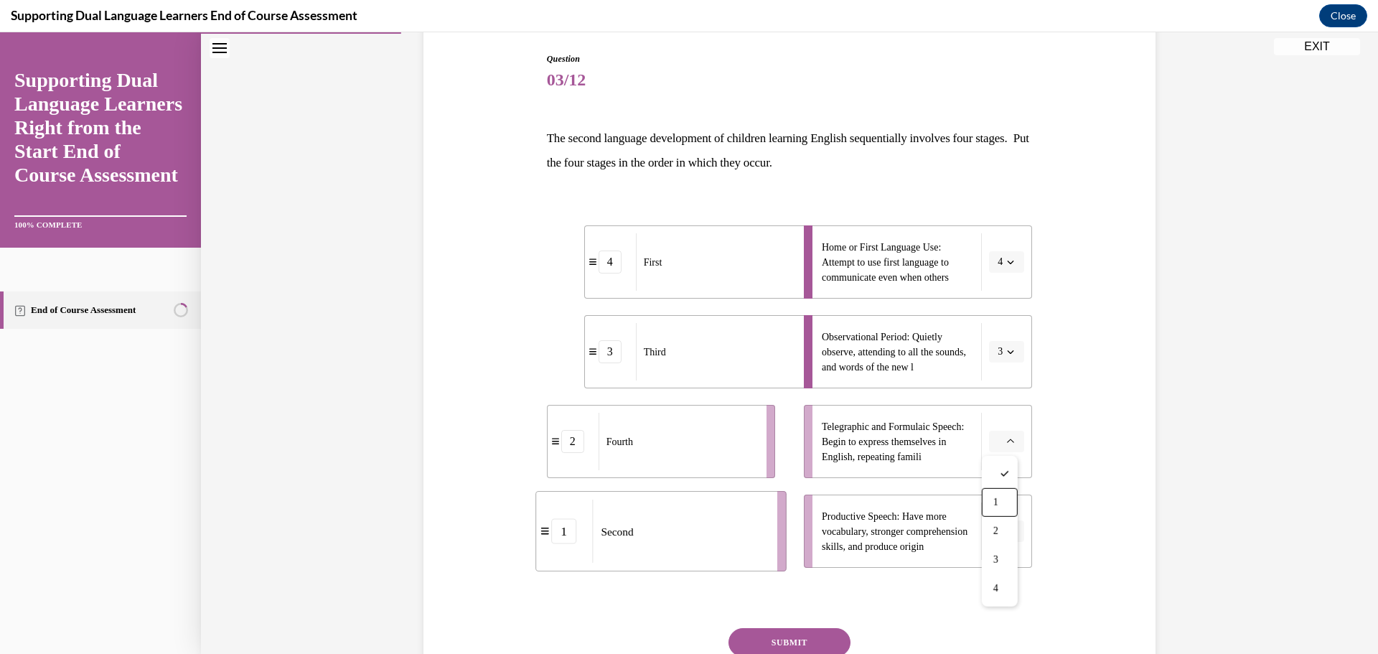
drag, startPoint x: 994, startPoint y: 501, endPoint x: 991, endPoint y: 518, distance: 17.5
click at [992, 501] on div "1" at bounding box center [1000, 502] width 36 height 29
click at [1006, 527] on span "button" at bounding box center [1011, 531] width 10 height 10
click at [998, 439] on span "2" at bounding box center [996, 441] width 5 height 11
click at [809, 637] on button "SUBMIT" at bounding box center [790, 642] width 122 height 29
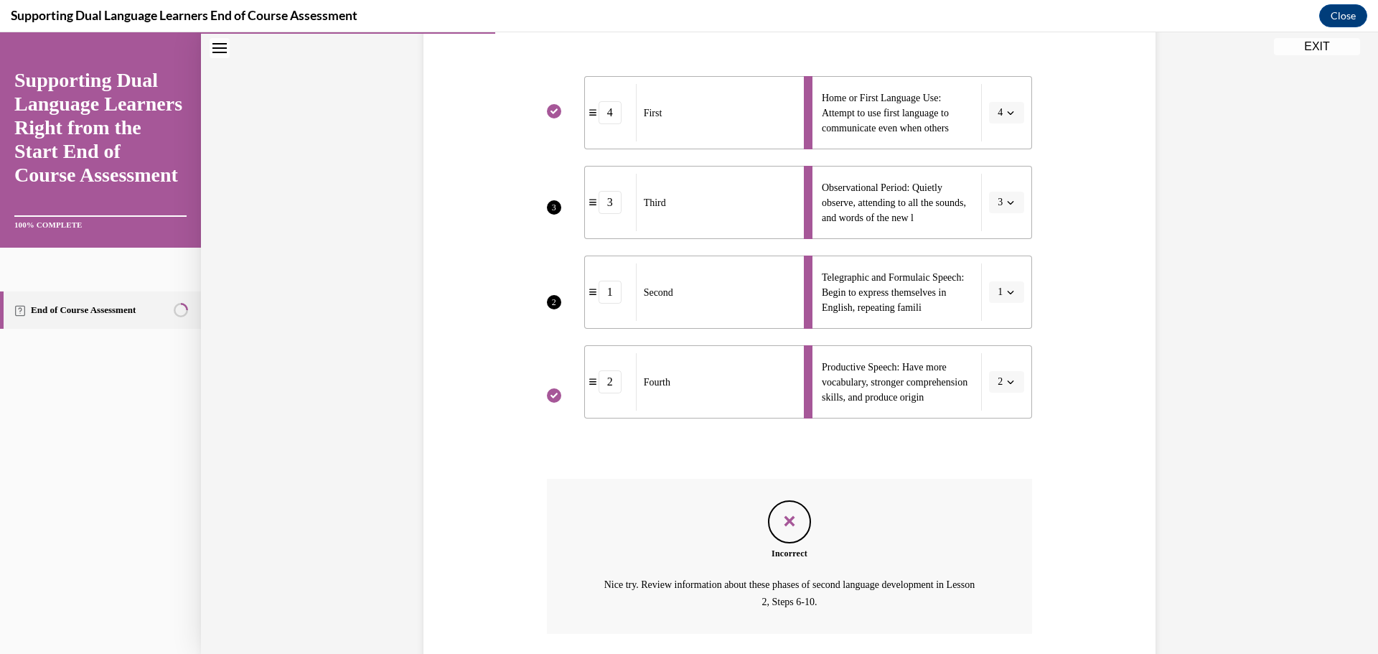
scroll to position [401, 0]
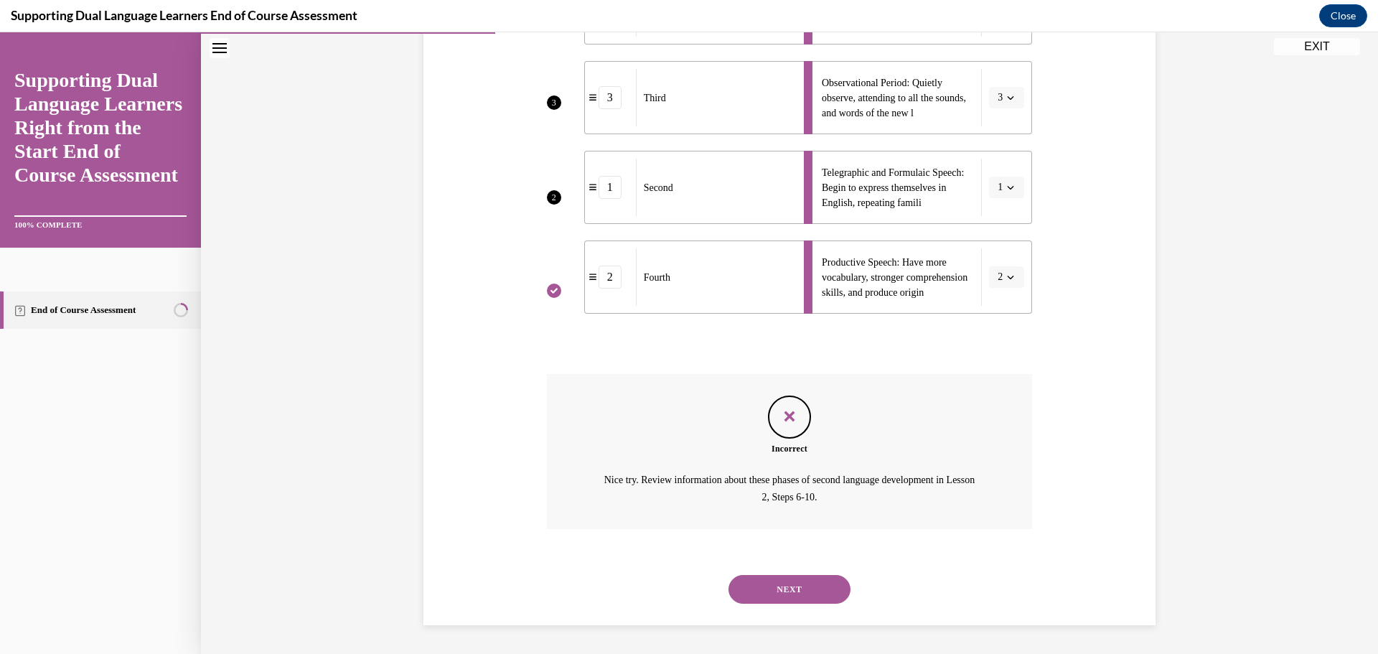
click at [774, 589] on button "NEXT" at bounding box center [790, 589] width 122 height 29
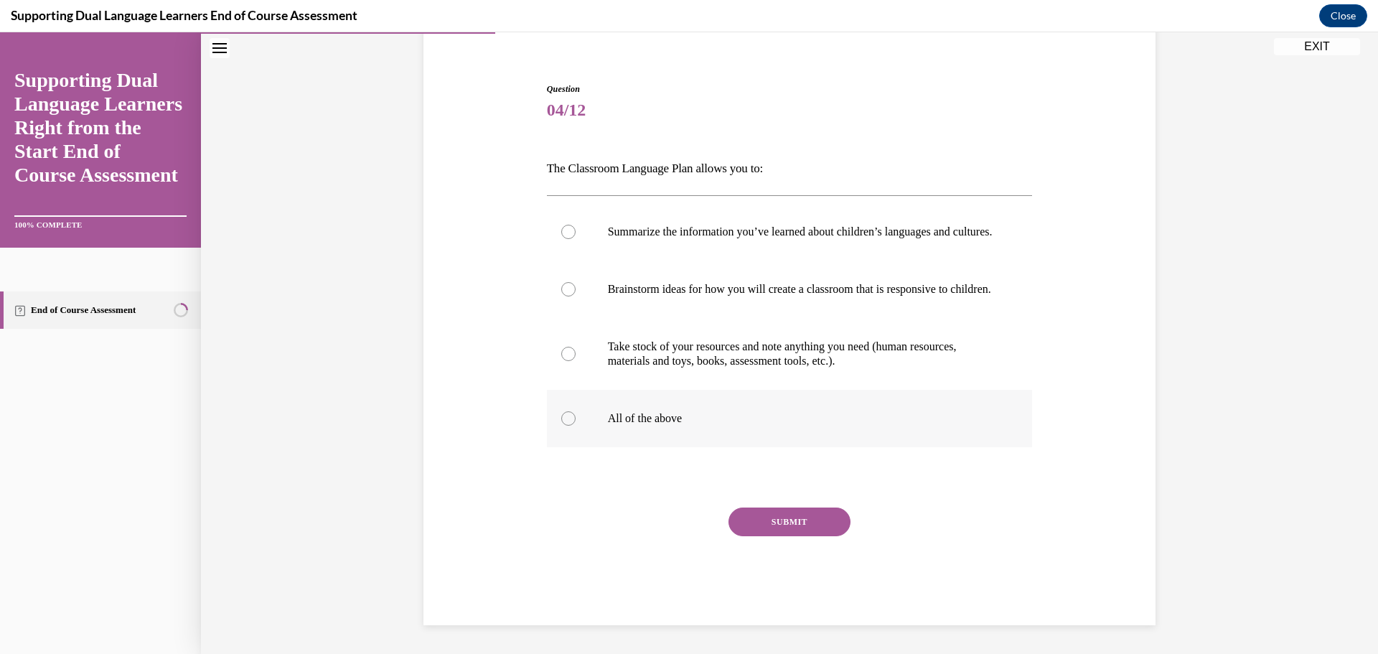
click at [635, 424] on p "All of the above" at bounding box center [802, 418] width 389 height 14
click at [576, 424] on input "All of the above" at bounding box center [568, 418] width 14 height 14
radio input "true"
click at [806, 511] on button "SUBMIT" at bounding box center [790, 522] width 122 height 29
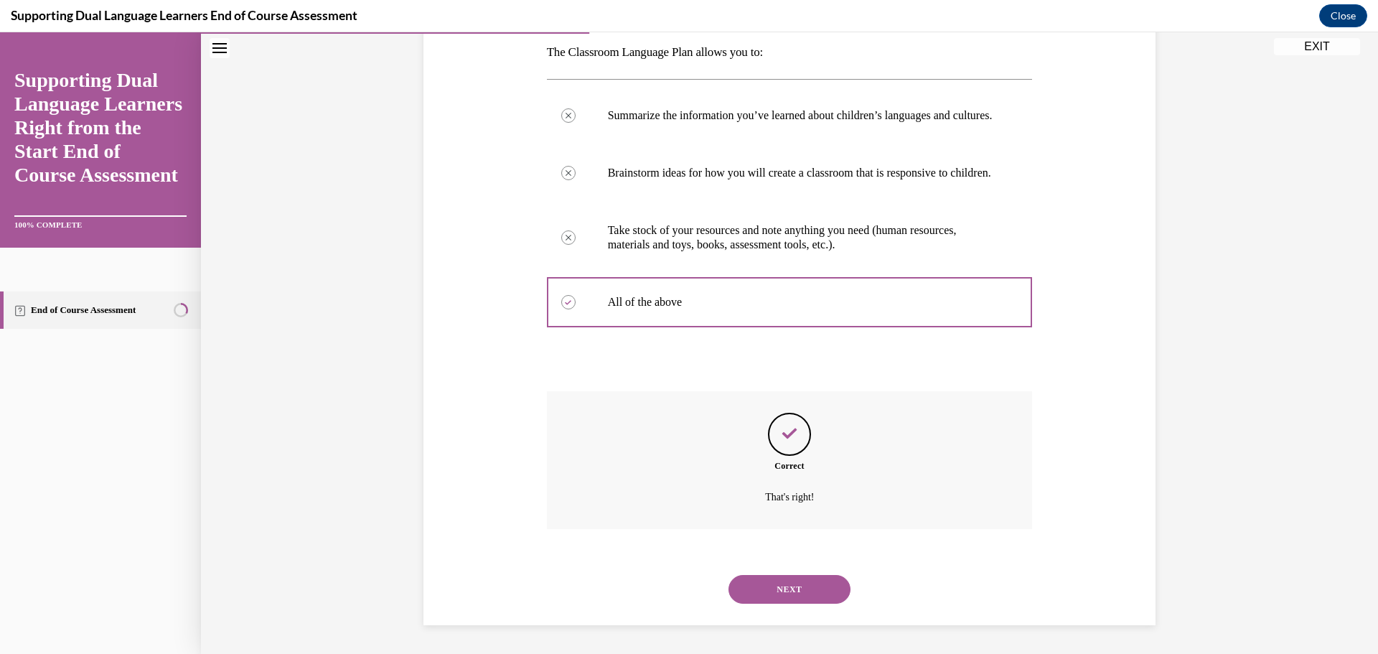
scroll to position [262, 0]
click at [786, 587] on button "NEXT" at bounding box center [790, 589] width 122 height 29
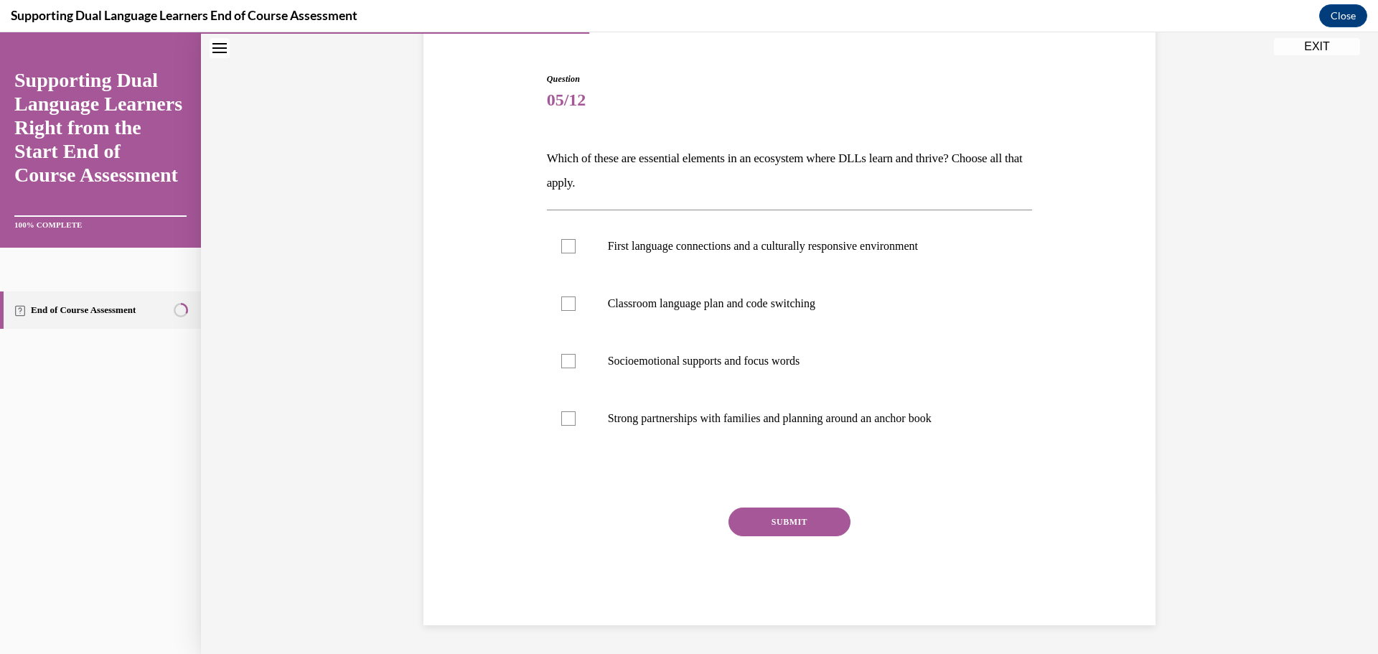
scroll to position [127, 0]
click at [682, 250] on p "First language connections and a culturally responsive environment" at bounding box center [802, 246] width 389 height 14
click at [576, 250] on input "First language connections and a culturally responsive environment" at bounding box center [568, 246] width 14 height 14
checkbox input "true"
click at [632, 409] on label "Strong partnerships with families and planning around an anchor book" at bounding box center [790, 418] width 486 height 57
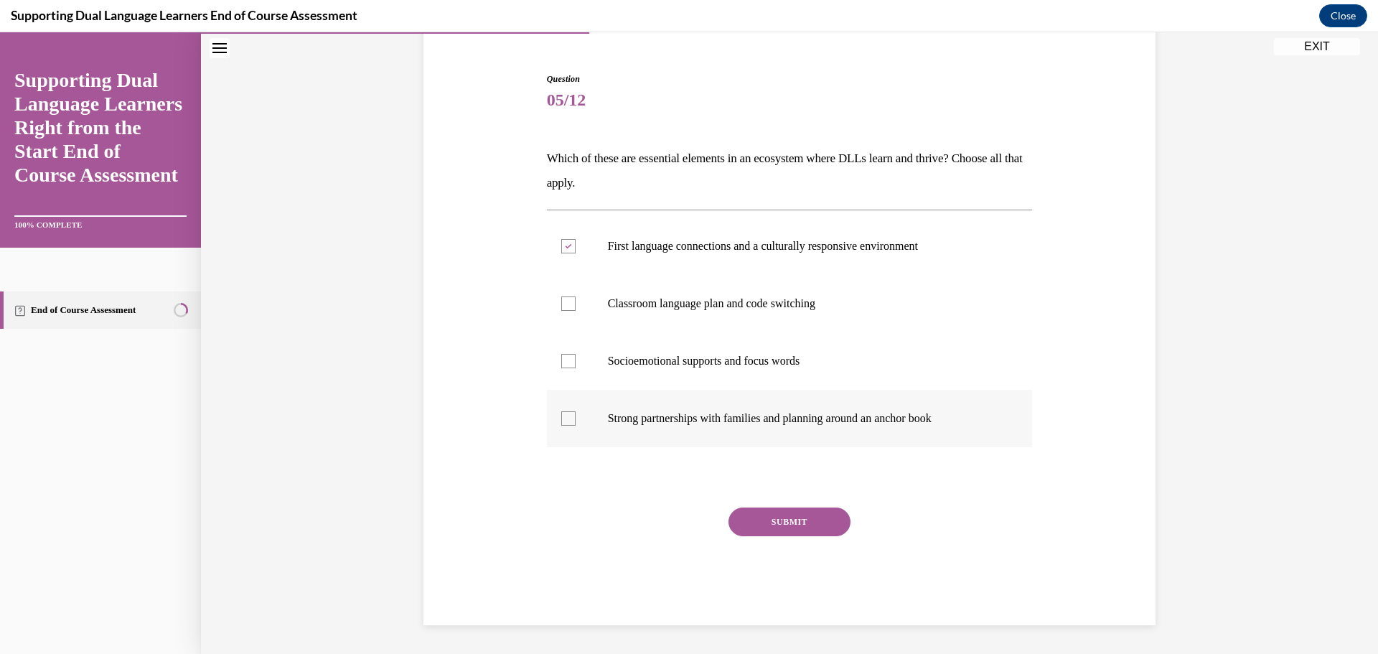
click at [576, 411] on input "Strong partnerships with families and planning around an anchor book" at bounding box center [568, 418] width 14 height 14
checkbox input "true"
click at [821, 526] on button "SUBMIT" at bounding box center [790, 522] width 122 height 29
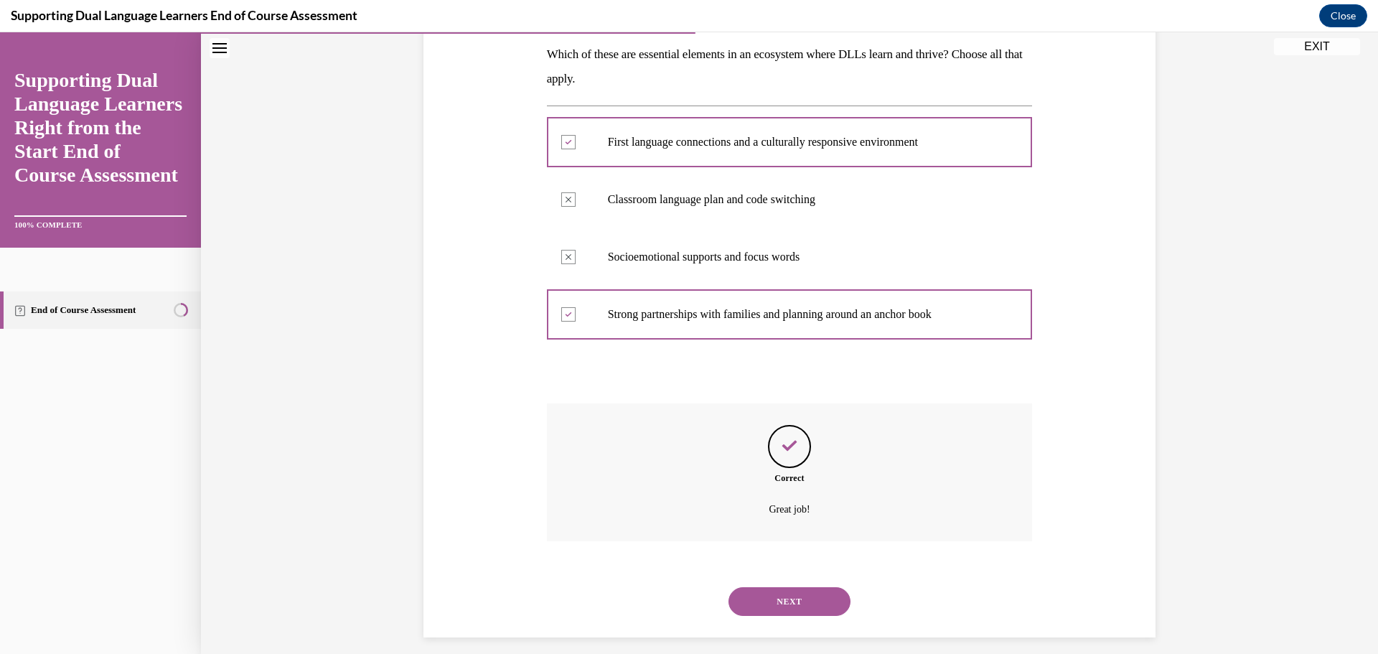
scroll to position [243, 0]
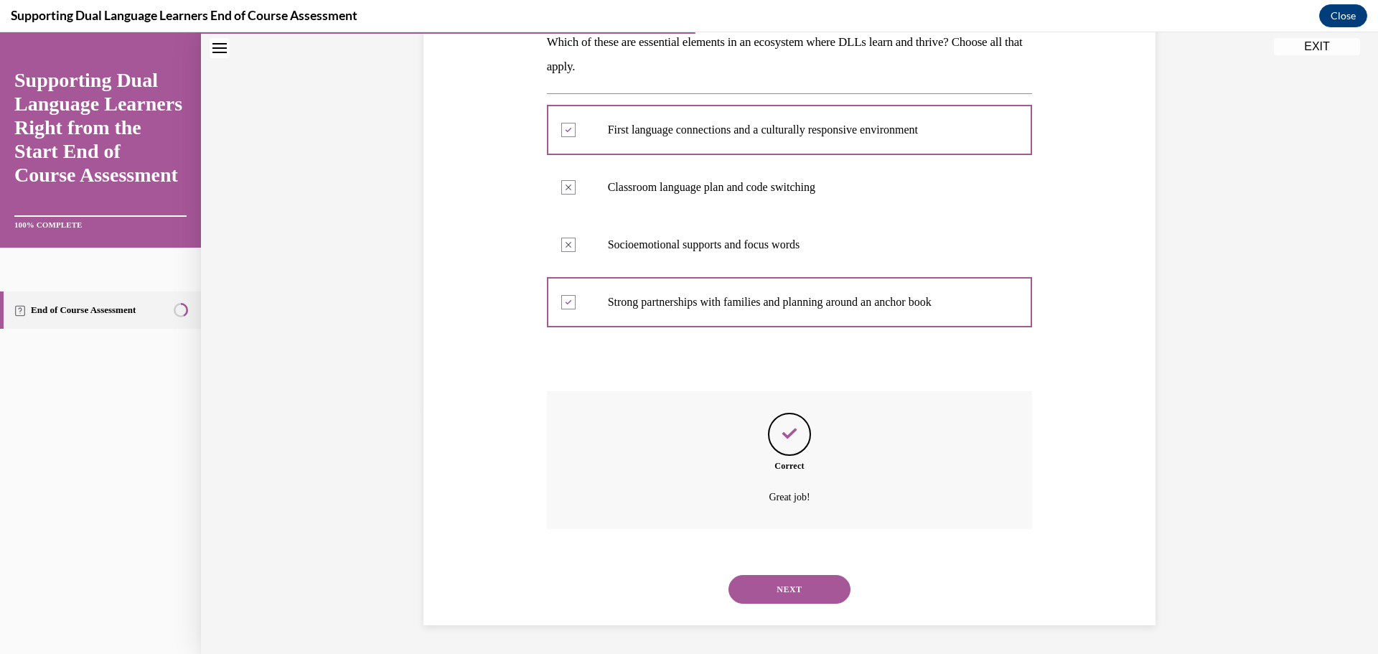
click at [787, 592] on button "NEXT" at bounding box center [790, 589] width 122 height 29
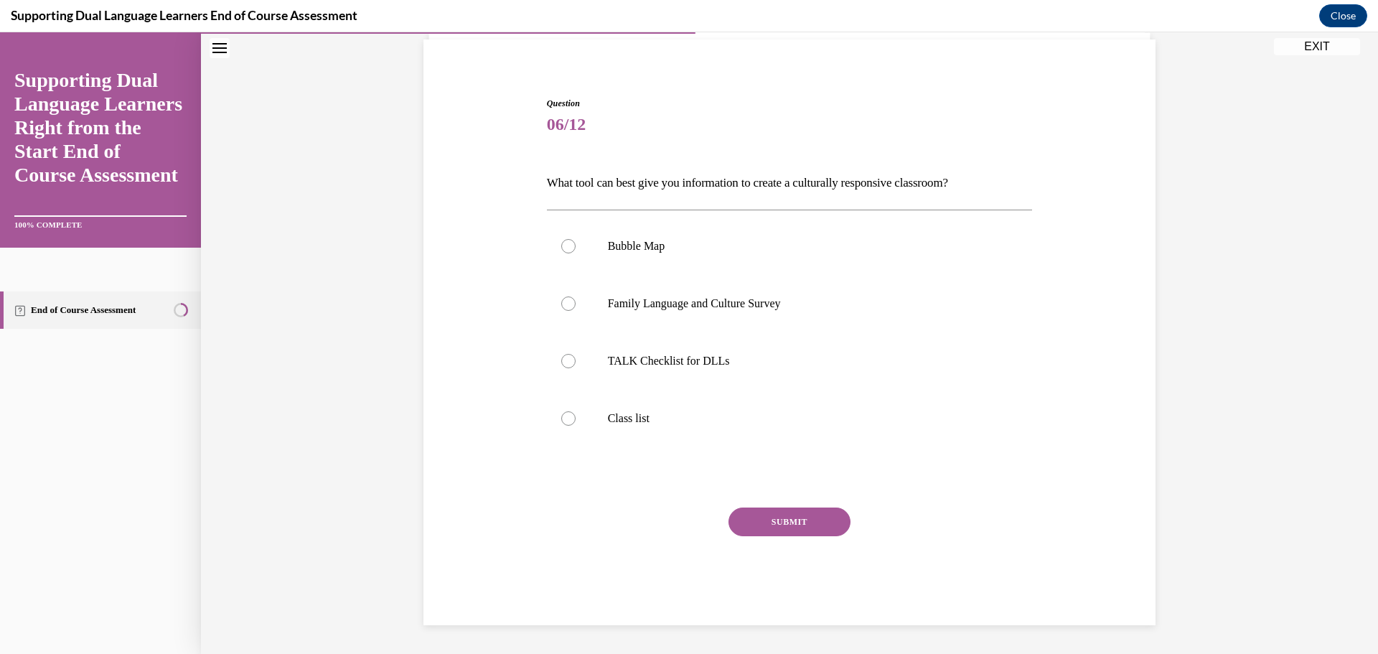
scroll to position [103, 0]
click at [746, 310] on p "Family Language and Culture Survey" at bounding box center [802, 303] width 389 height 14
click at [576, 310] on input "Family Language and Culture Survey" at bounding box center [568, 303] width 14 height 14
radio input "true"
click at [818, 518] on button "SUBMIT" at bounding box center [790, 522] width 122 height 29
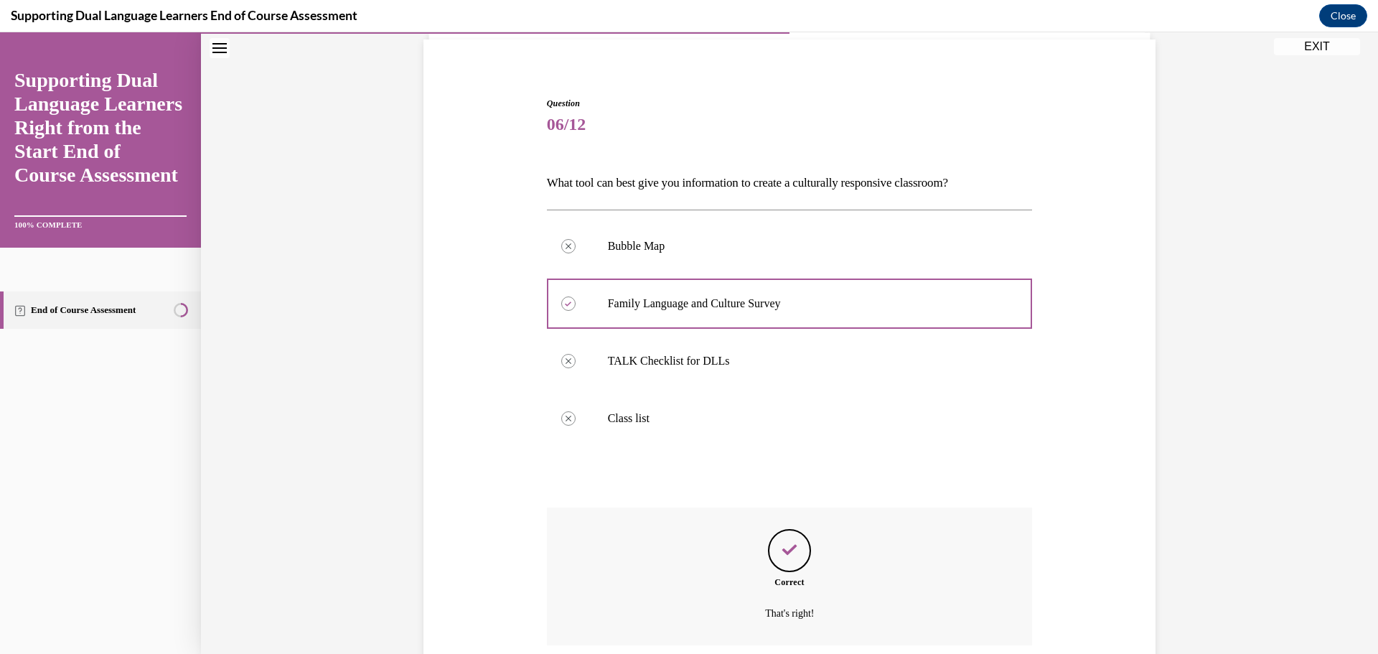
scroll to position [219, 0]
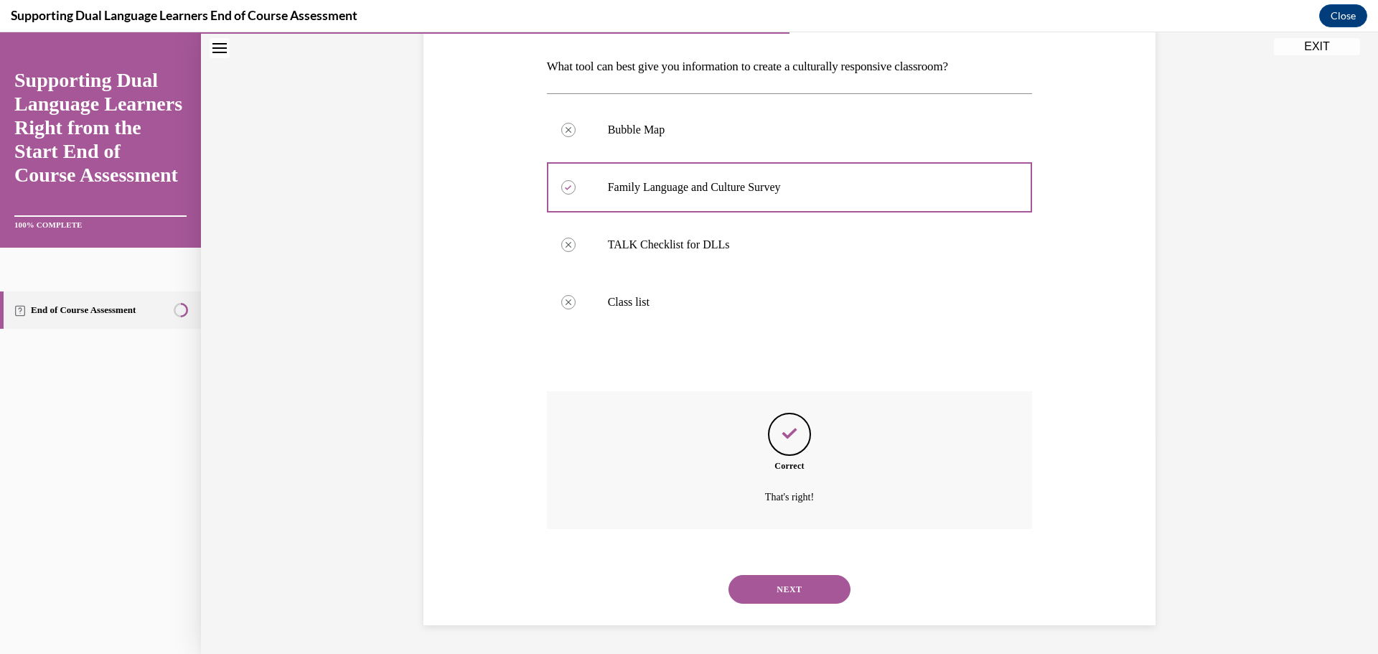
click at [777, 589] on button "NEXT" at bounding box center [790, 589] width 122 height 29
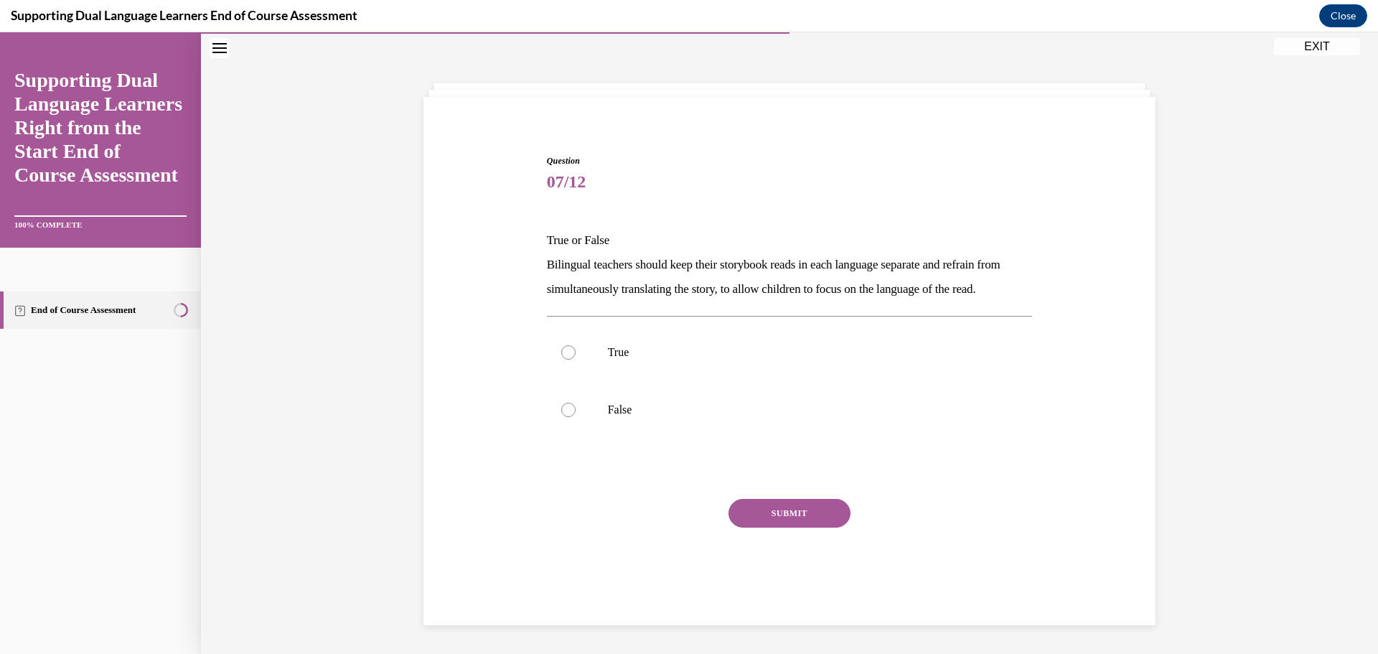
scroll to position [61, 0]
click at [696, 360] on p "True" at bounding box center [802, 352] width 389 height 14
click at [576, 360] on input "True" at bounding box center [568, 352] width 14 height 14
radio input "true"
click at [812, 528] on button "SUBMIT" at bounding box center [790, 513] width 122 height 29
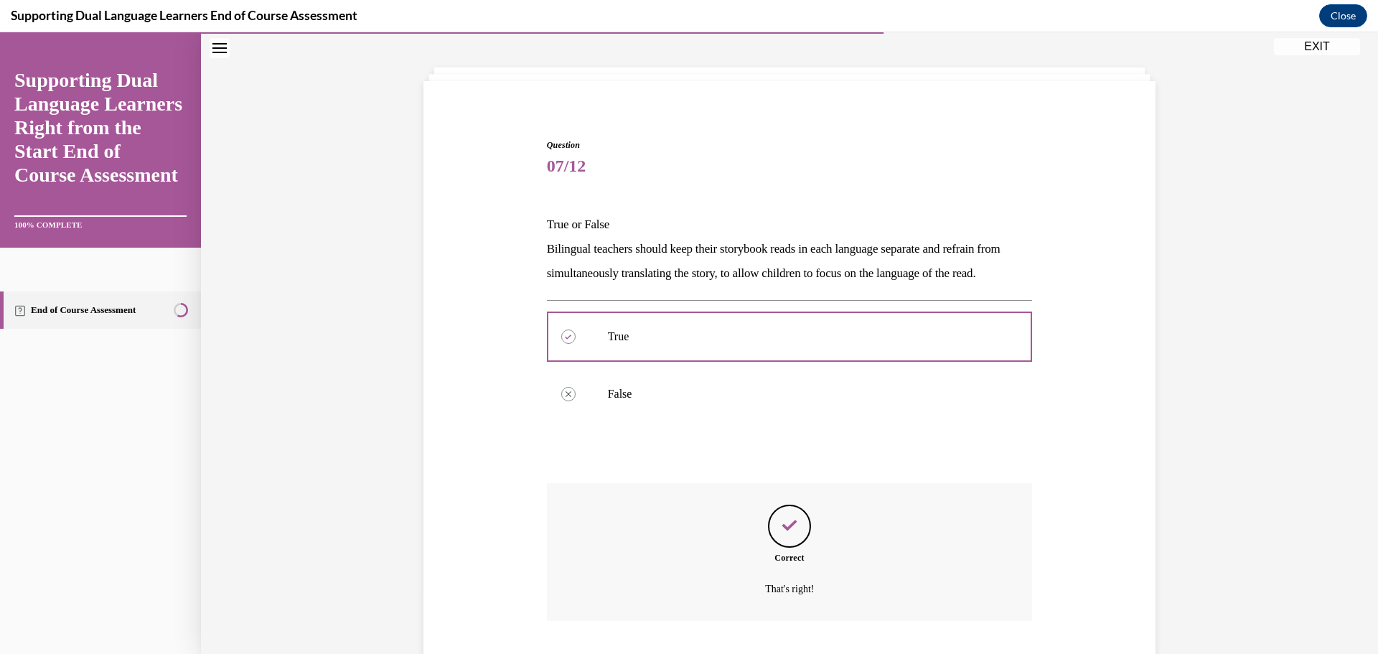
scroll to position [177, 0]
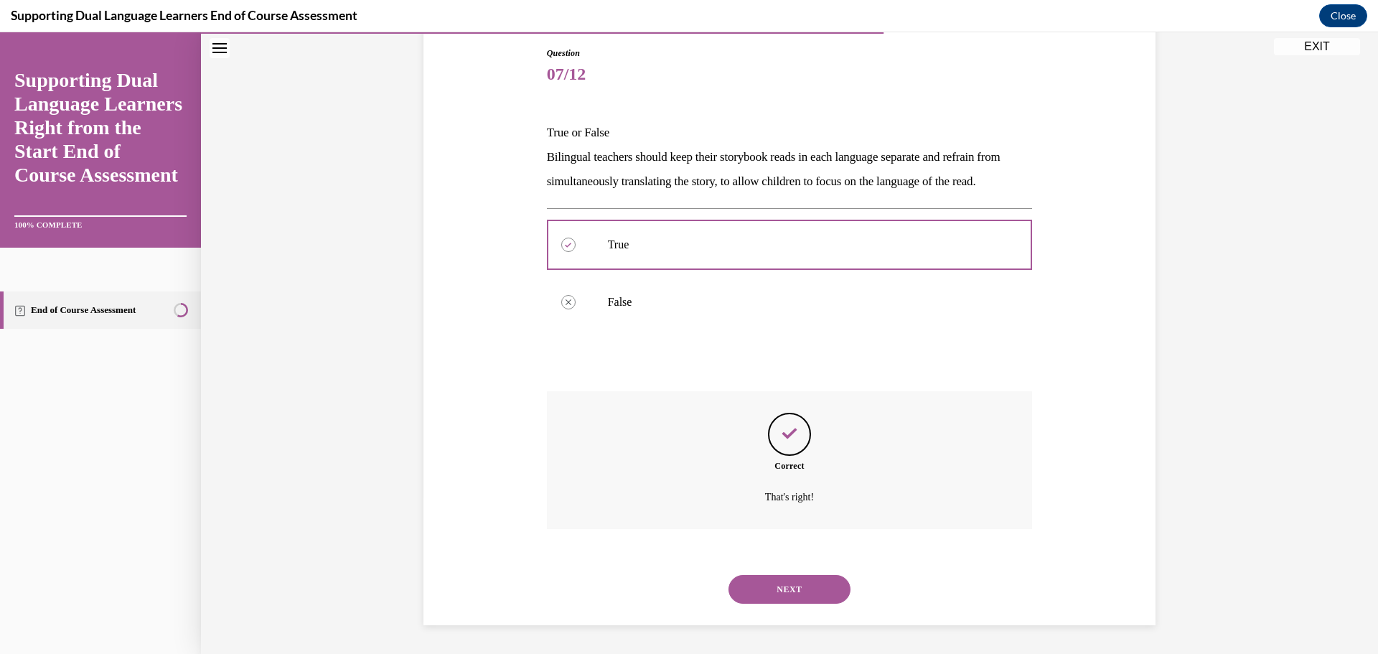
click at [785, 586] on button "NEXT" at bounding box center [790, 589] width 122 height 29
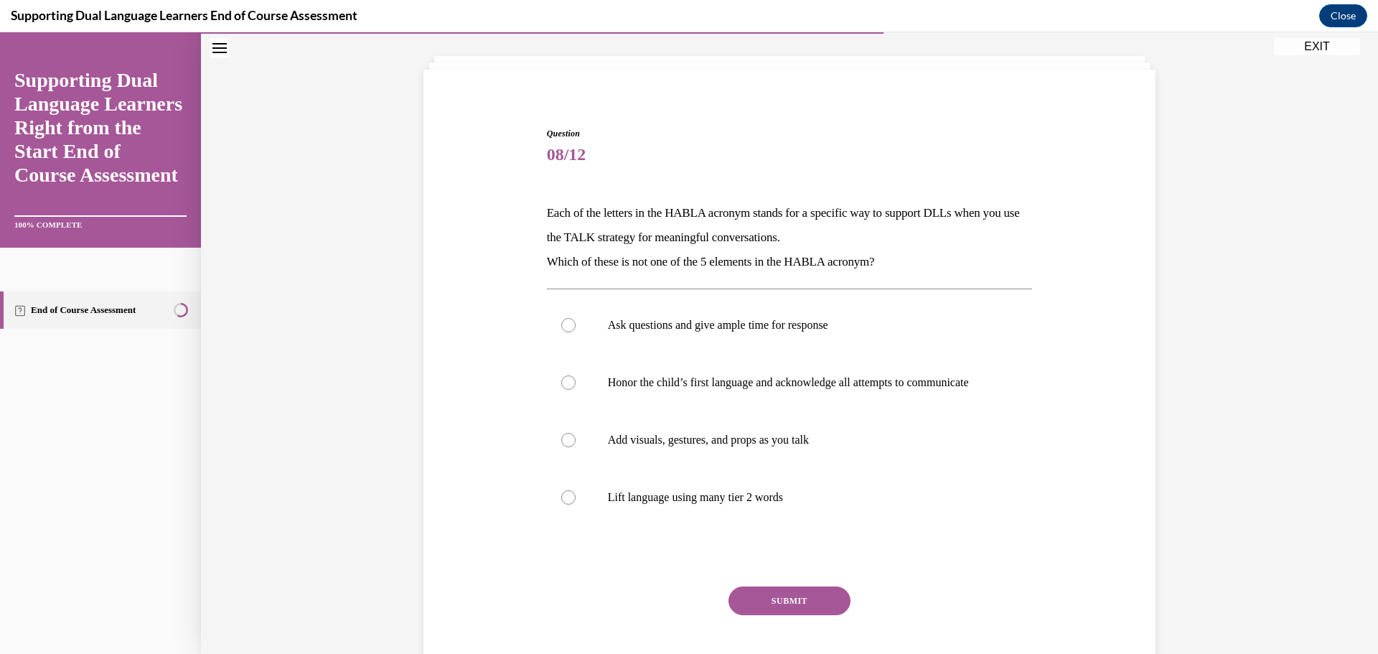
scroll to position [74, 0]
click at [652, 503] on p "Lift language using many tier 2 words" at bounding box center [802, 496] width 389 height 14
click at [576, 503] on input "Lift language using many tier 2 words" at bounding box center [568, 496] width 14 height 14
radio input "true"
click at [795, 612] on button "SUBMIT" at bounding box center [790, 599] width 122 height 29
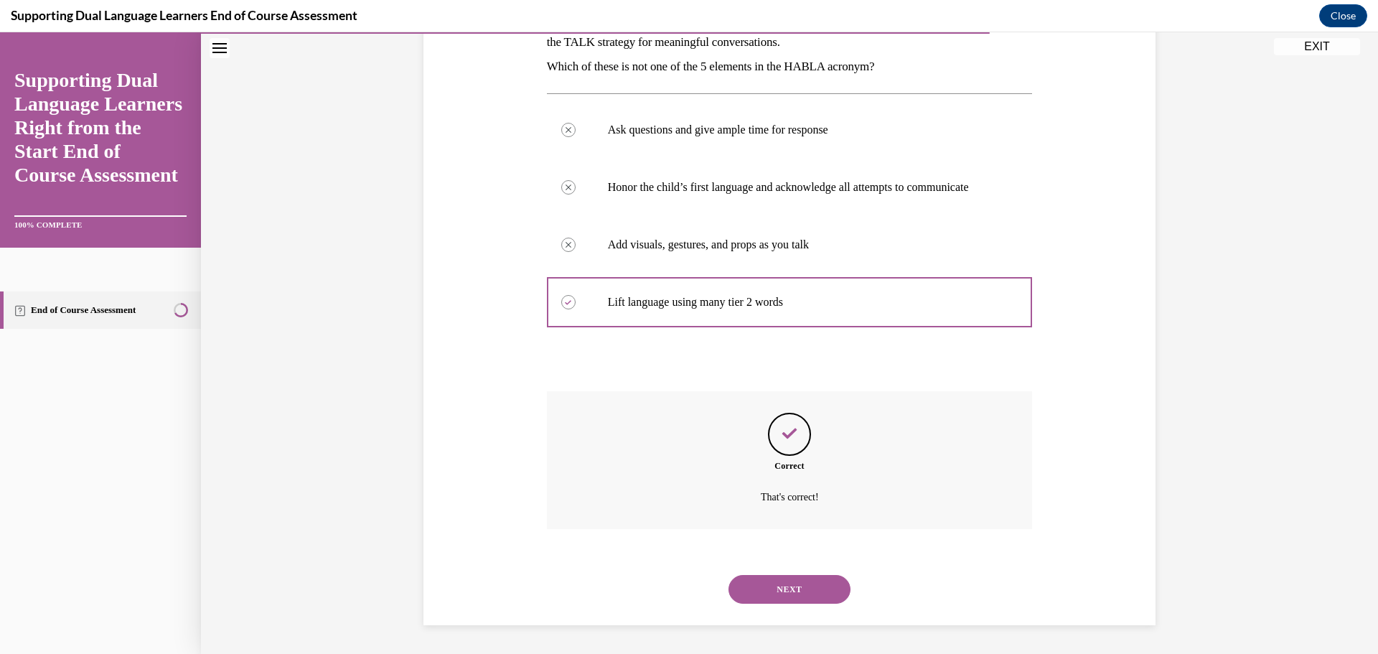
scroll to position [282, 0]
drag, startPoint x: 822, startPoint y: 589, endPoint x: 854, endPoint y: 566, distance: 39.5
click at [821, 589] on button "NEXT" at bounding box center [790, 589] width 122 height 29
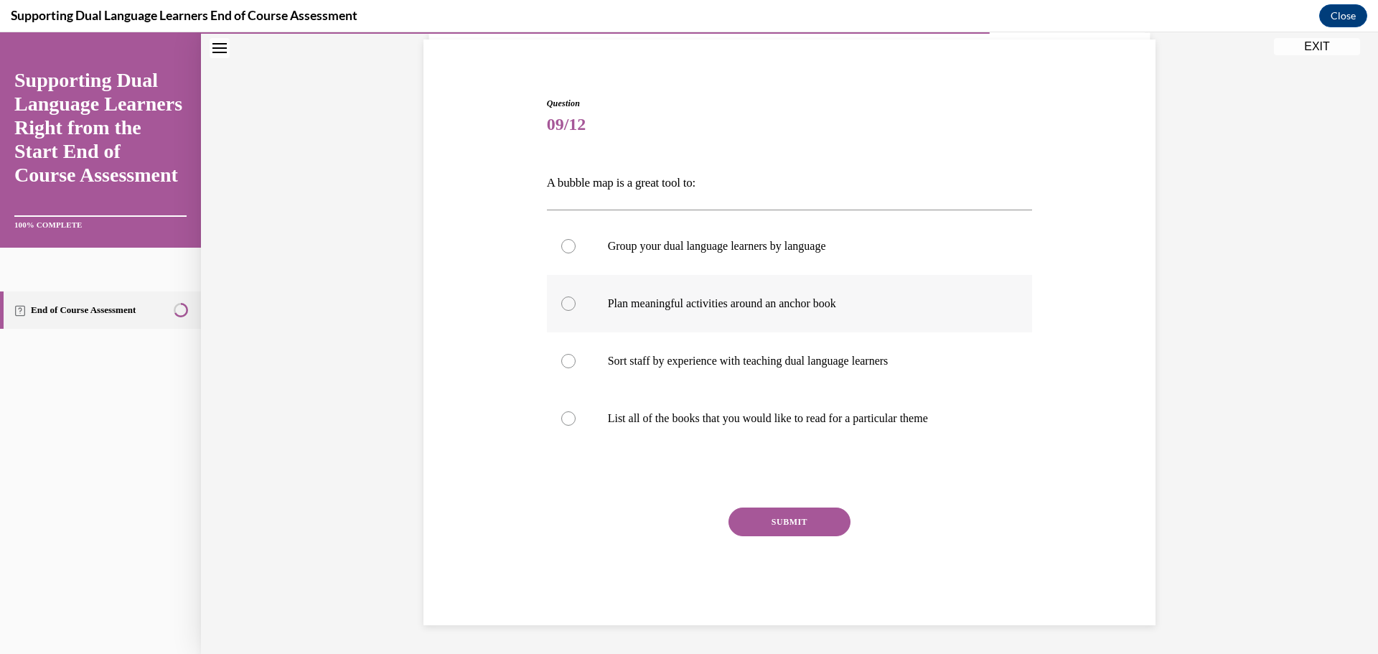
click at [716, 302] on p "Plan meaningful activities around an anchor book" at bounding box center [802, 303] width 389 height 14
click at [576, 302] on input "Plan meaningful activities around an anchor book" at bounding box center [568, 303] width 14 height 14
radio input "true"
click at [794, 529] on button "SUBMIT" at bounding box center [790, 522] width 122 height 29
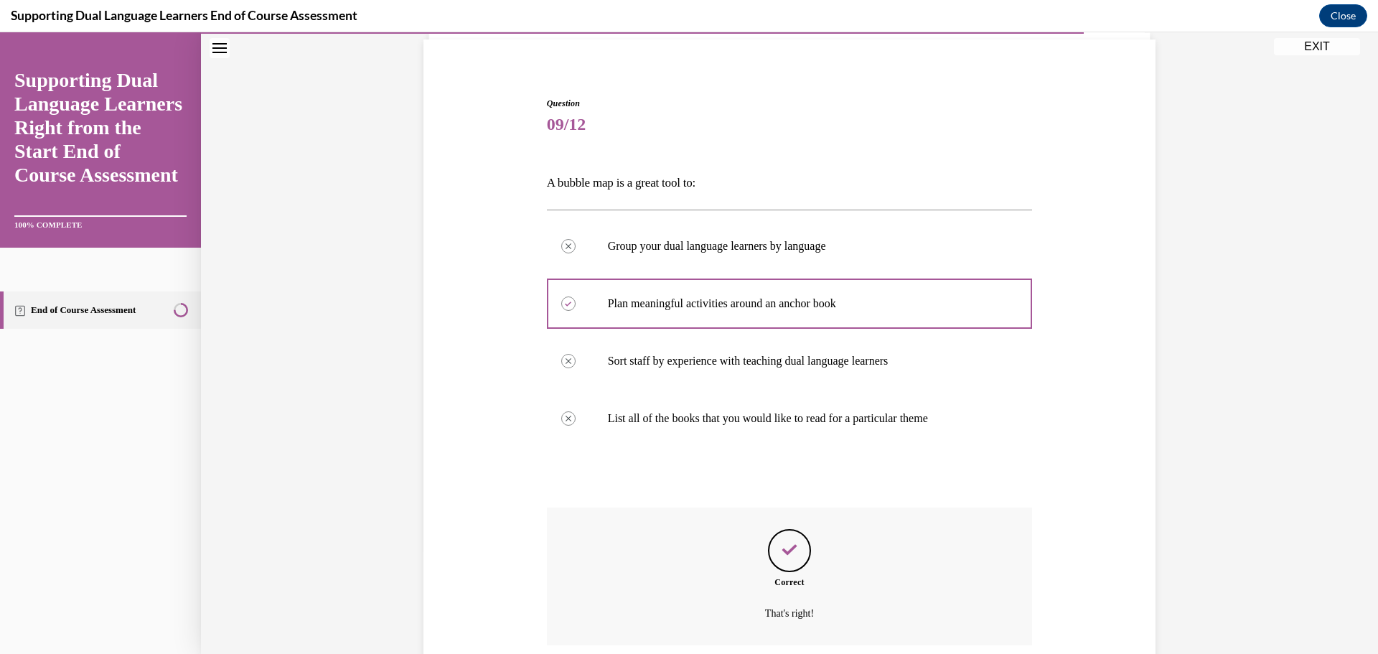
scroll to position [219, 0]
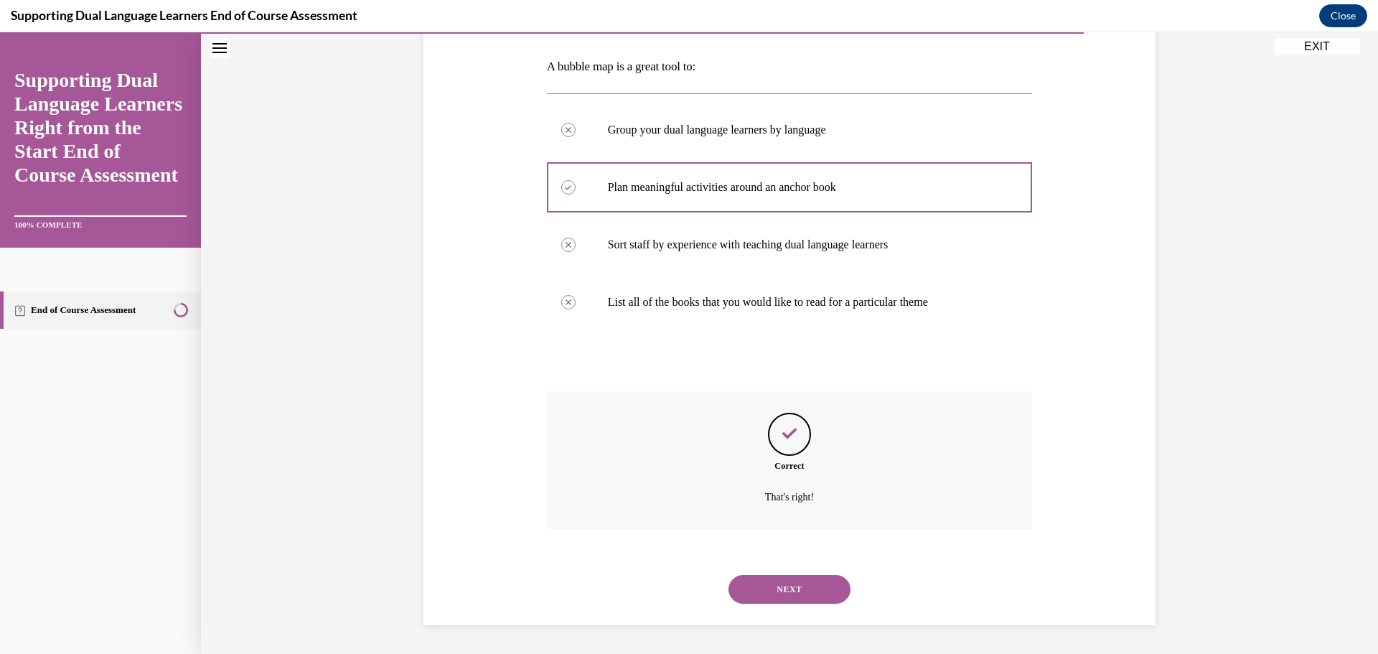
click at [765, 586] on button "NEXT" at bounding box center [790, 589] width 122 height 29
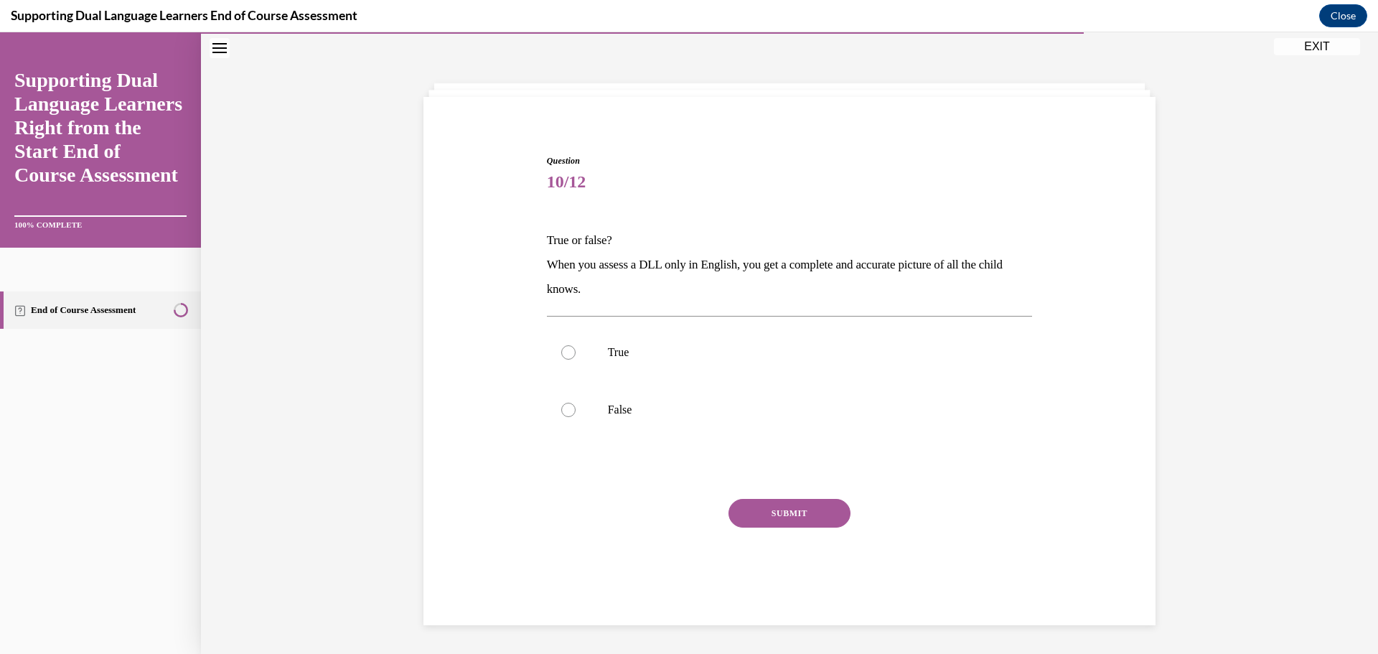
scroll to position [45, 0]
click at [655, 416] on p "False" at bounding box center [802, 410] width 389 height 14
click at [576, 416] on input "False" at bounding box center [568, 410] width 14 height 14
radio input "true"
click at [823, 513] on button "SUBMIT" at bounding box center [790, 513] width 122 height 29
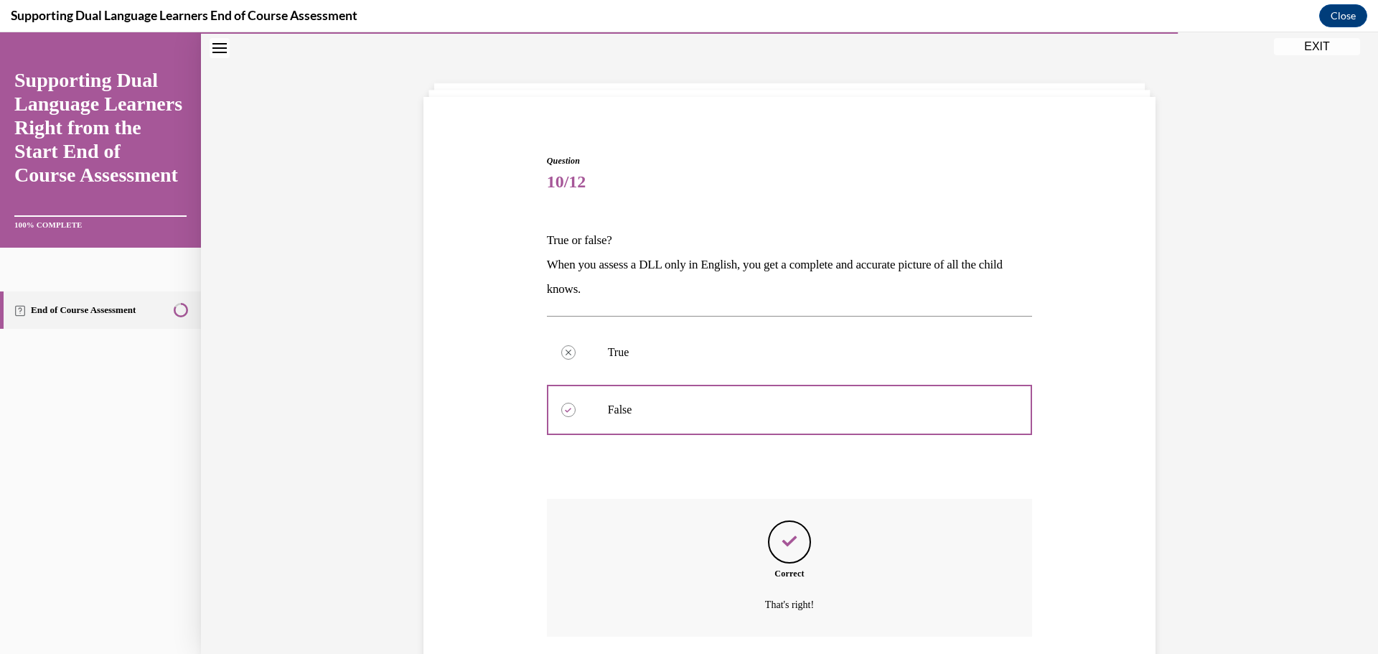
scroll to position [153, 0]
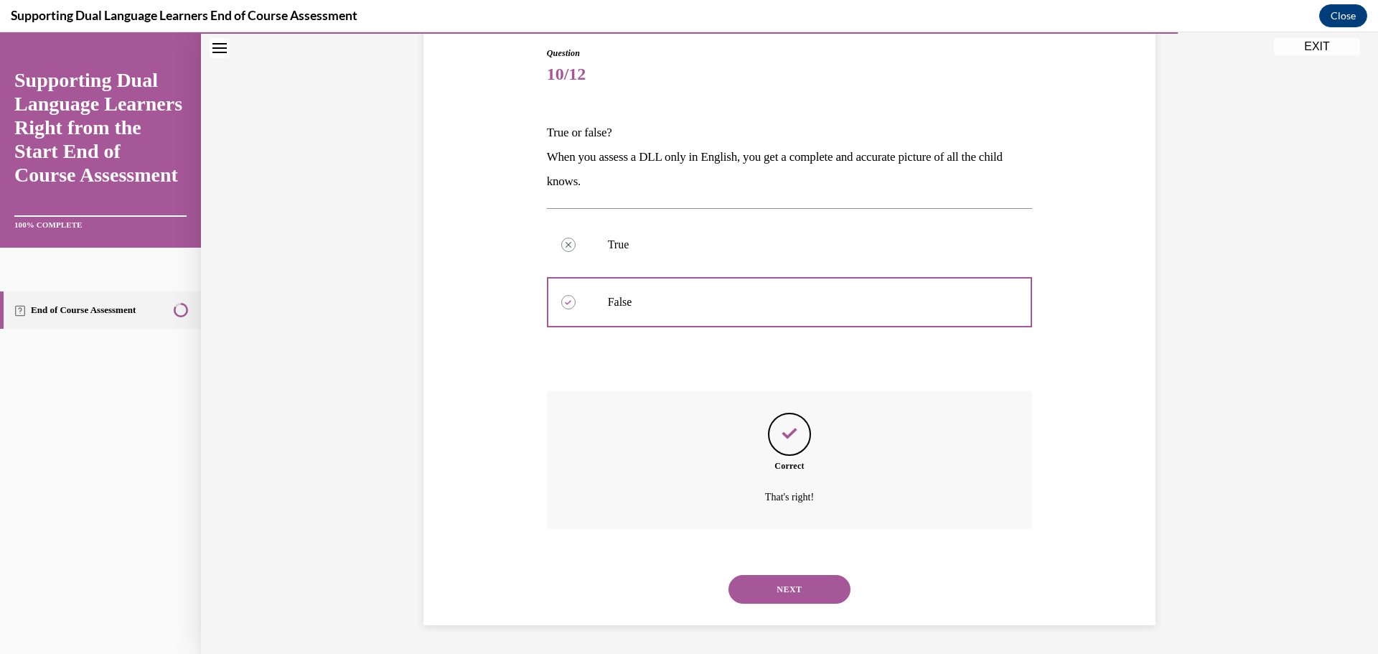
click at [818, 592] on button "NEXT" at bounding box center [790, 589] width 122 height 29
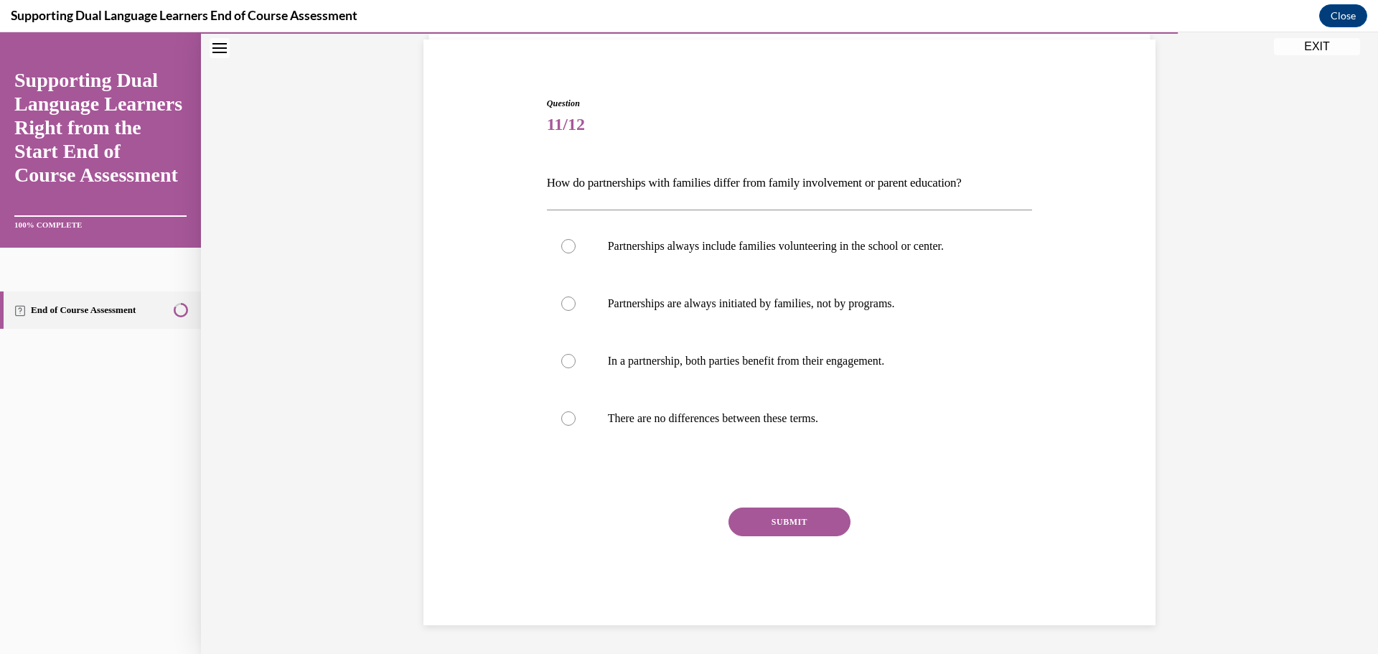
scroll to position [103, 0]
click at [651, 374] on label "In a partnership, both parties benefit from their engagement." at bounding box center [790, 360] width 486 height 57
click at [576, 368] on input "In a partnership, both parties benefit from their engagement." at bounding box center [568, 361] width 14 height 14
radio input "true"
click at [794, 525] on button "SUBMIT" at bounding box center [790, 522] width 122 height 29
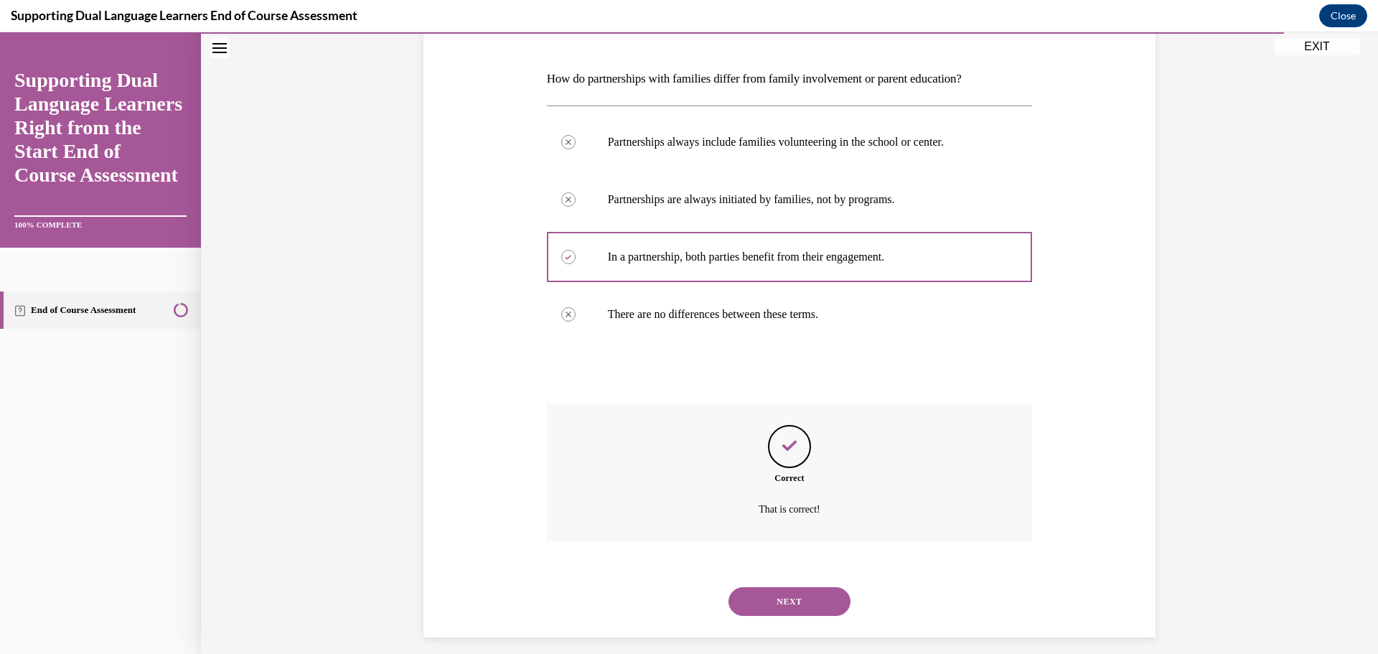
scroll to position [219, 0]
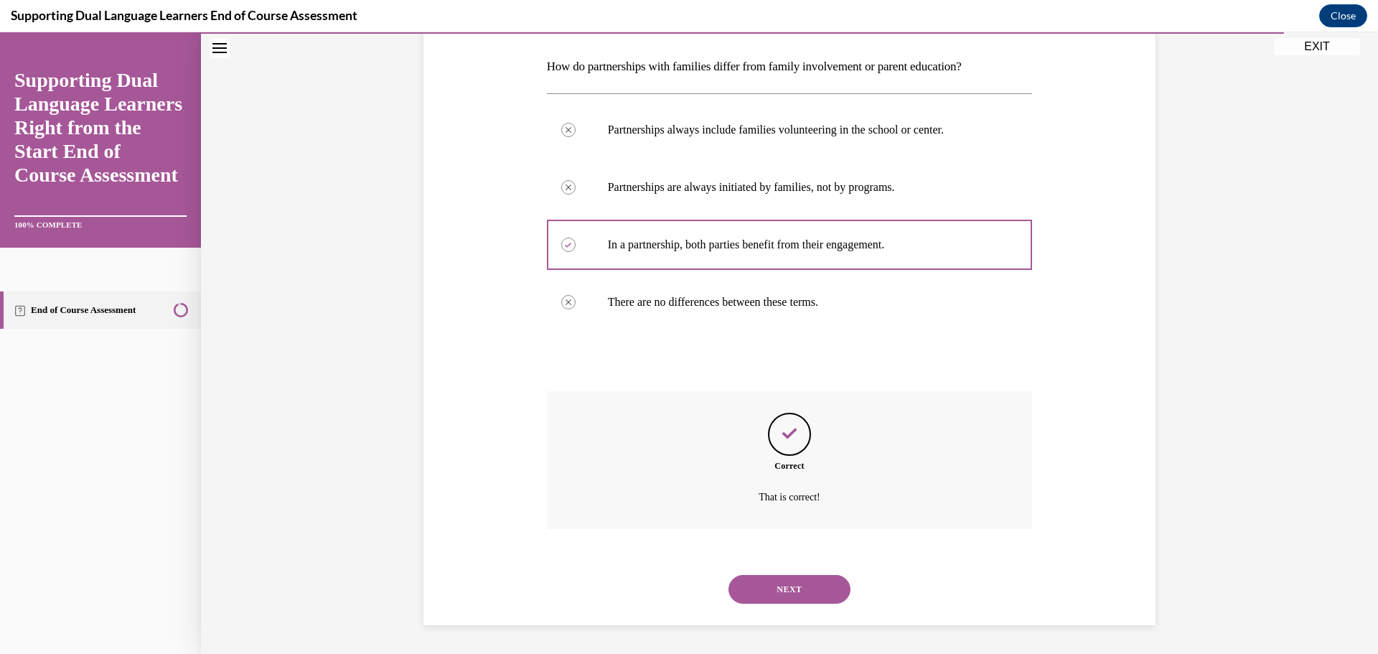
click at [795, 587] on button "NEXT" at bounding box center [790, 589] width 122 height 29
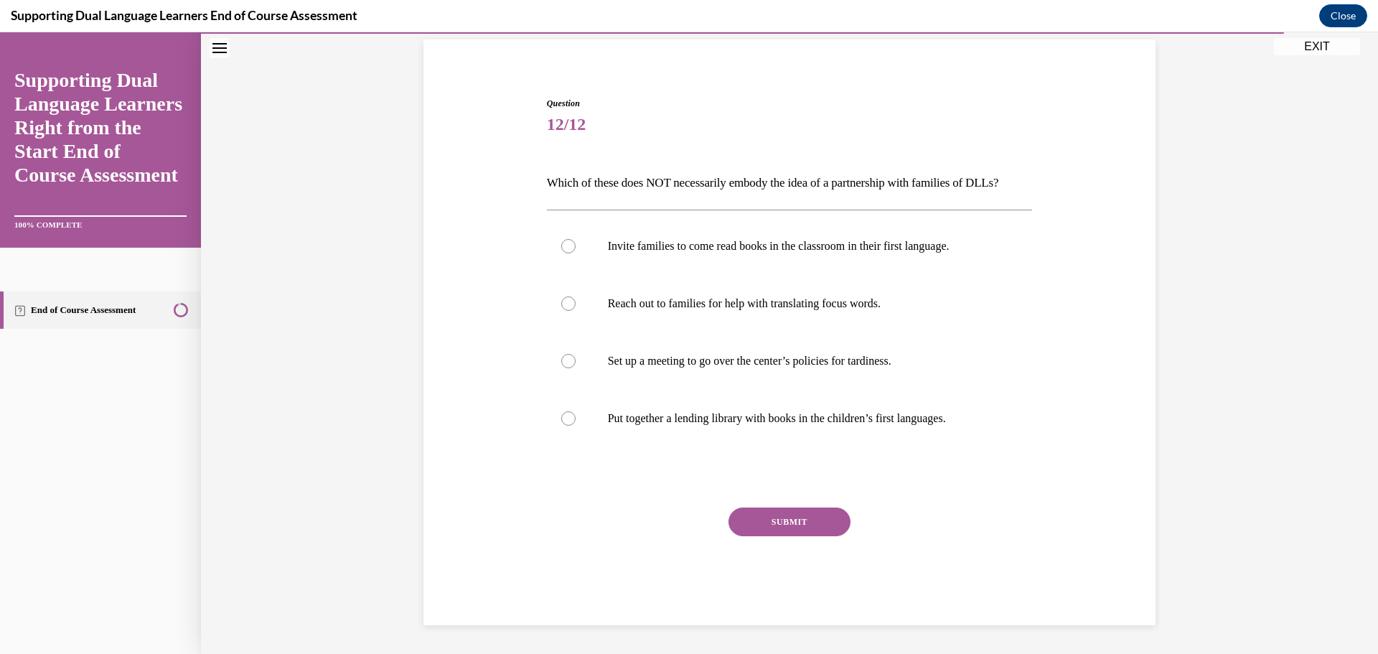
scroll to position [127, 0]
click at [632, 363] on p "Set up a meeting to go over the center’s policies for tardiness." at bounding box center [802, 361] width 389 height 14
click at [576, 363] on input "Set up a meeting to go over the center’s policies for tardiness." at bounding box center [568, 361] width 14 height 14
radio input "true"
click at [798, 517] on button "SUBMIT" at bounding box center [790, 522] width 122 height 29
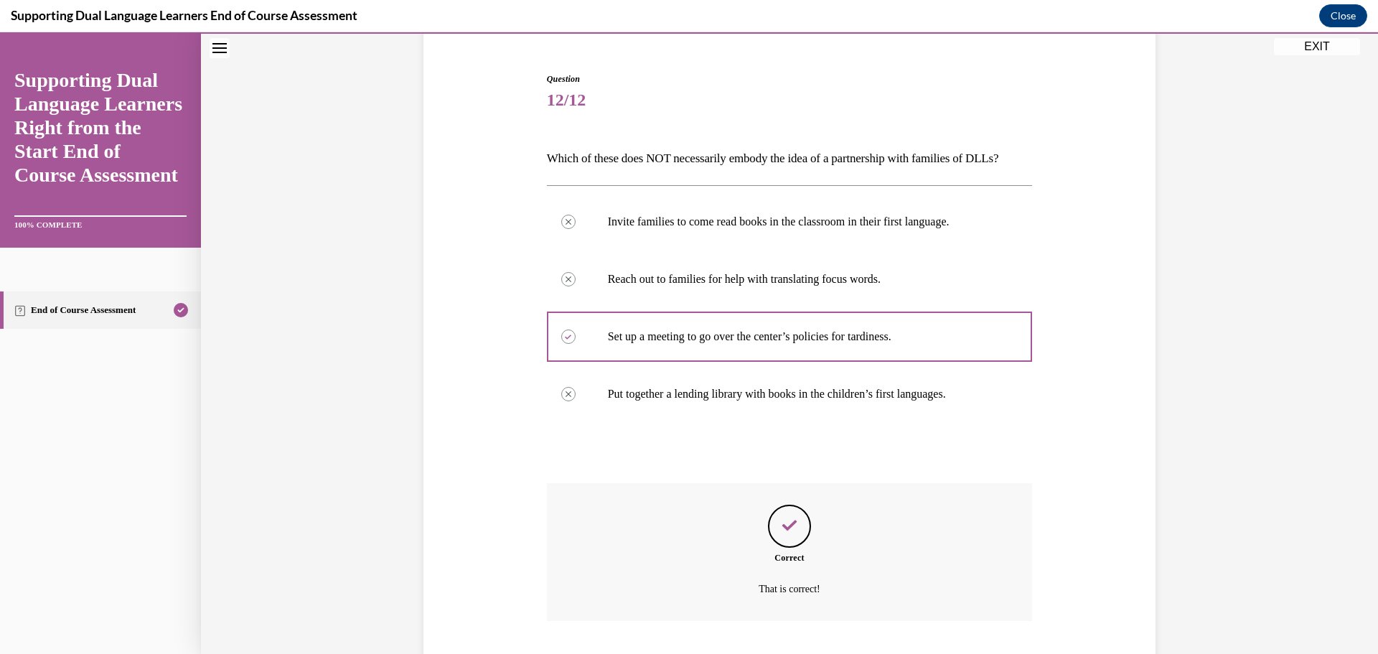
scroll to position [243, 0]
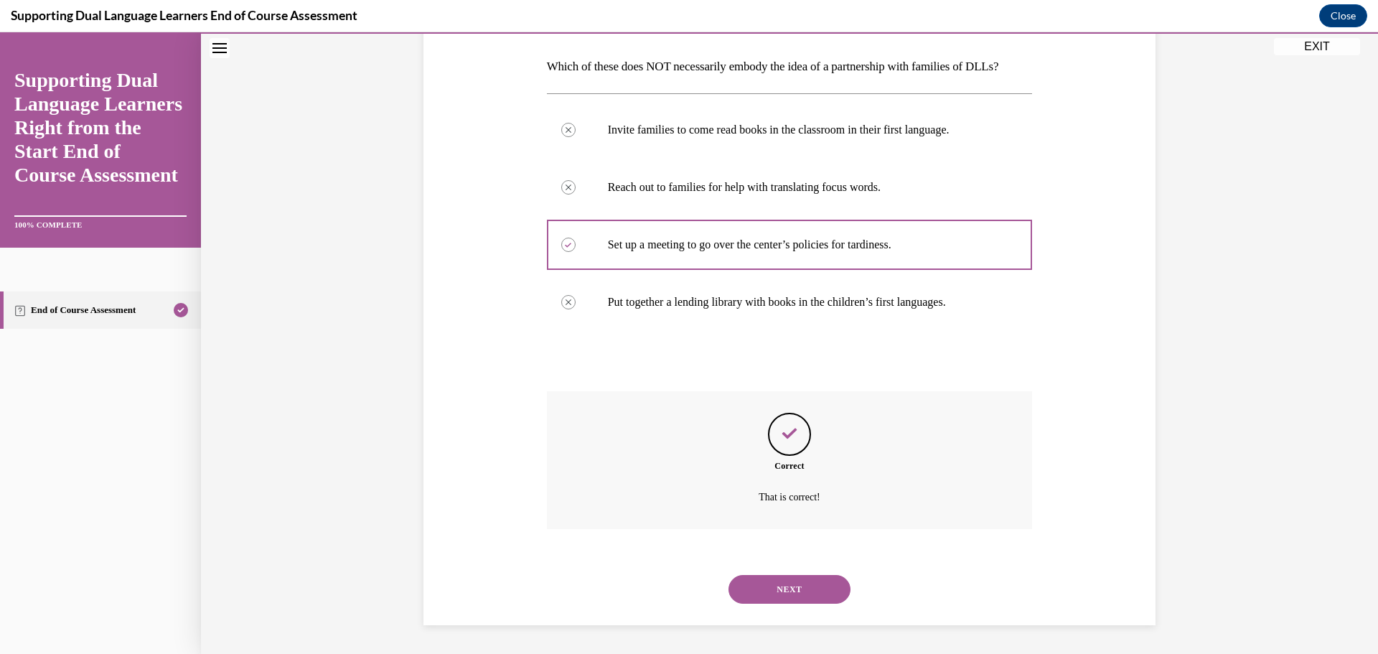
click at [819, 589] on button "NEXT" at bounding box center [790, 589] width 122 height 29
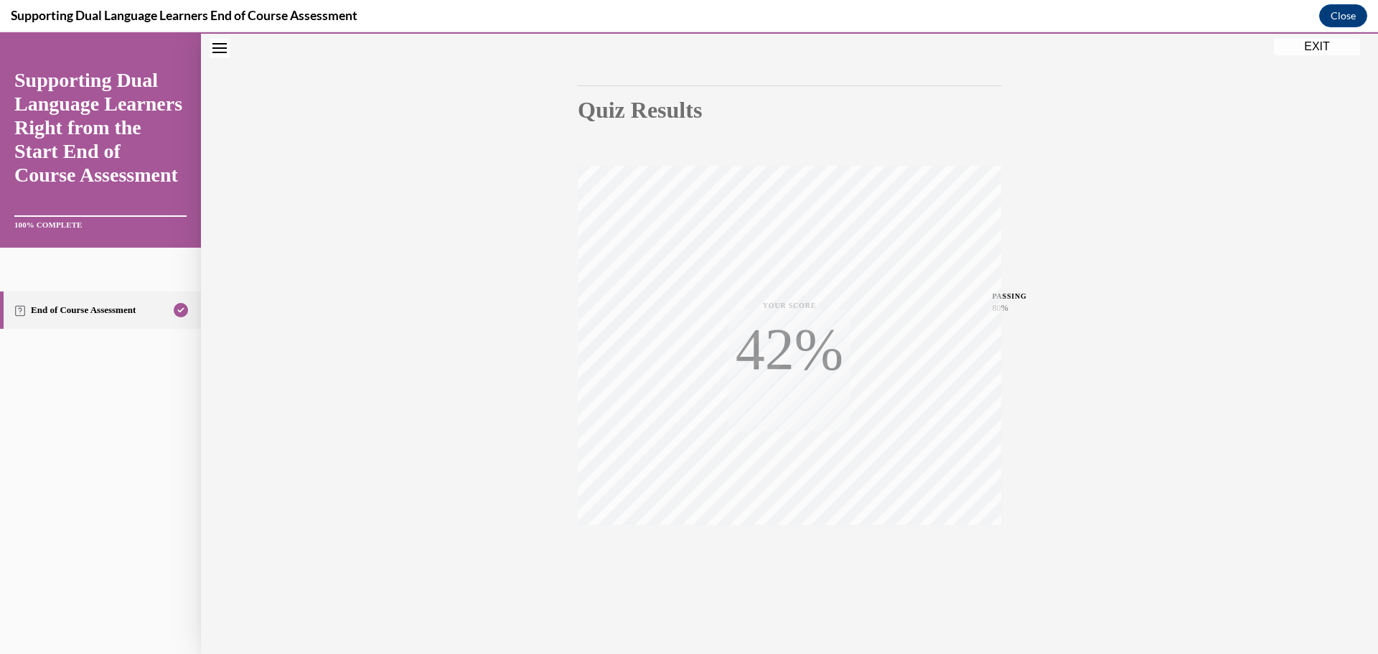
scroll to position [114, 0]
click at [1297, 47] on button "EXIT" at bounding box center [1317, 46] width 86 height 17
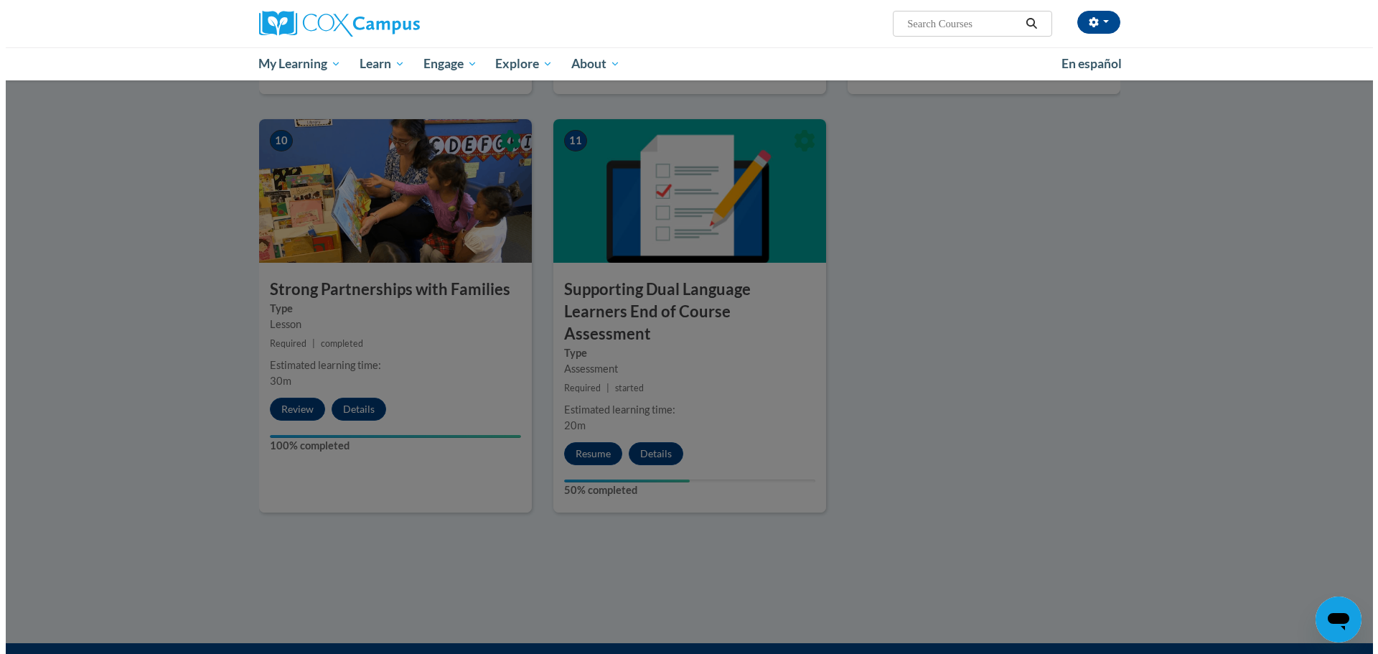
scroll to position [1506, 0]
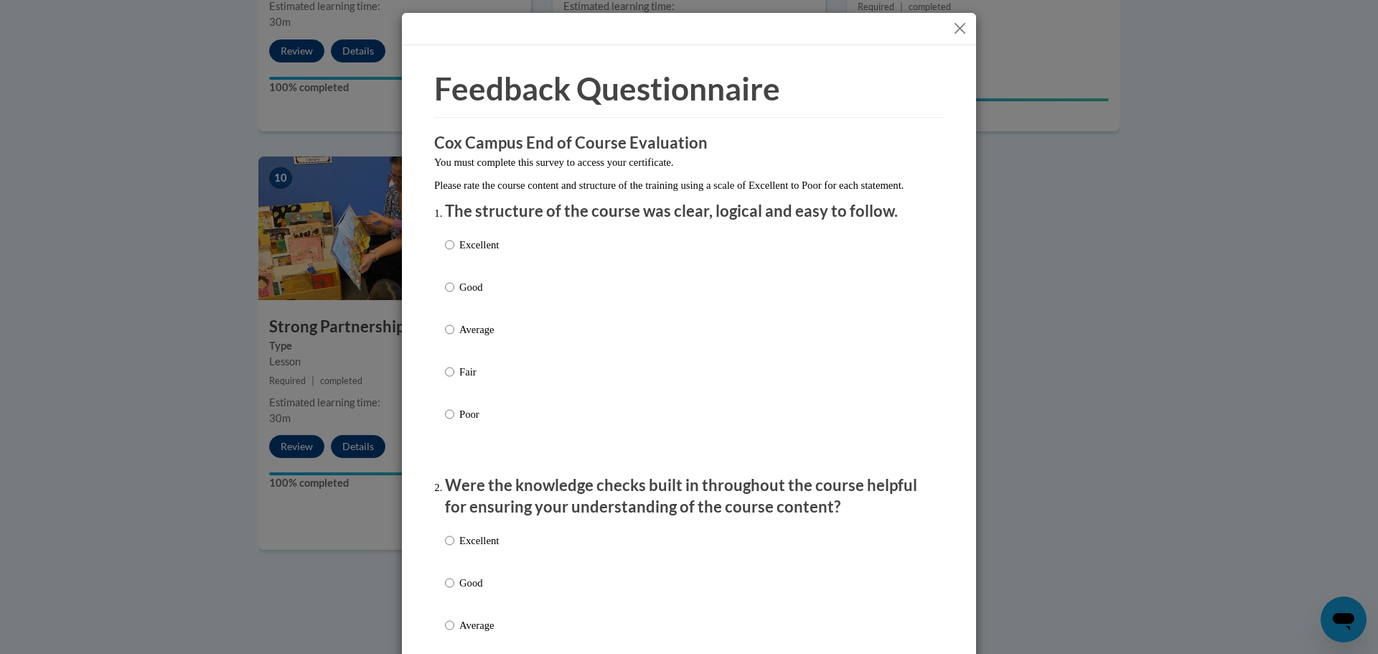
click at [467, 252] on p "Excellent" at bounding box center [478, 245] width 39 height 16
click at [454, 252] on input "Excellent" at bounding box center [449, 245] width 9 height 16
radio input "true"
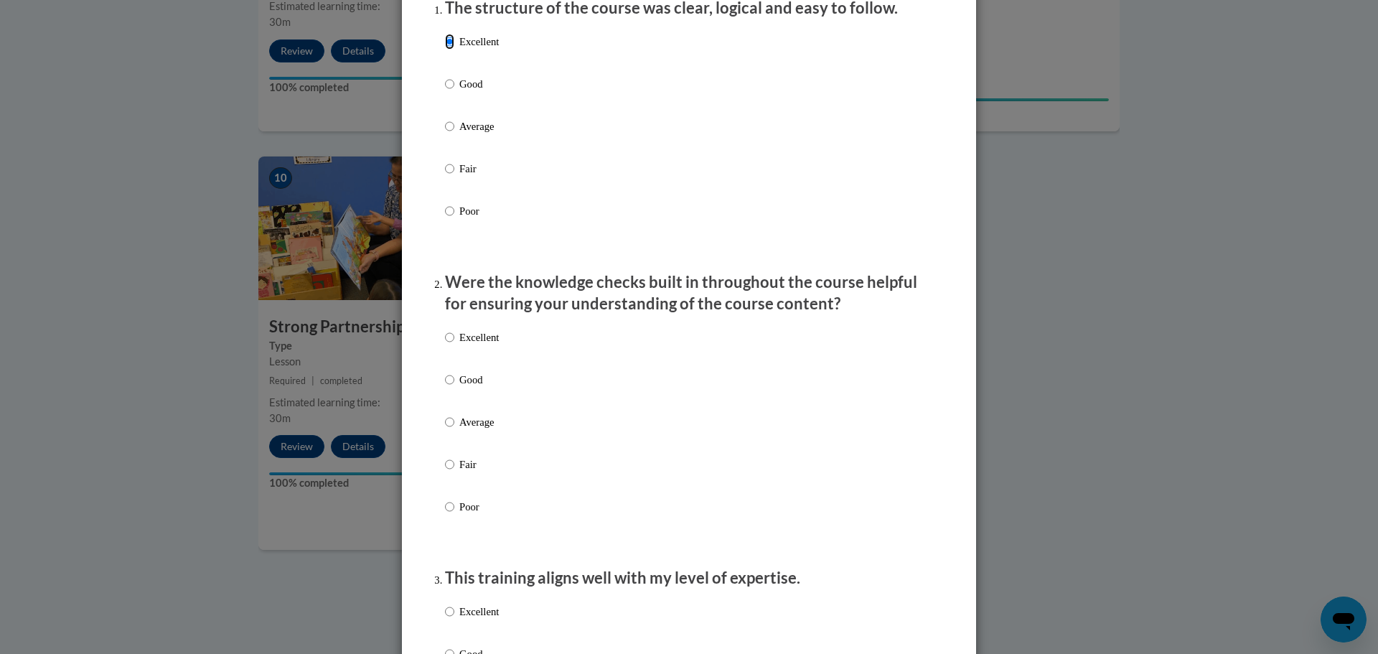
scroll to position [215, 0]
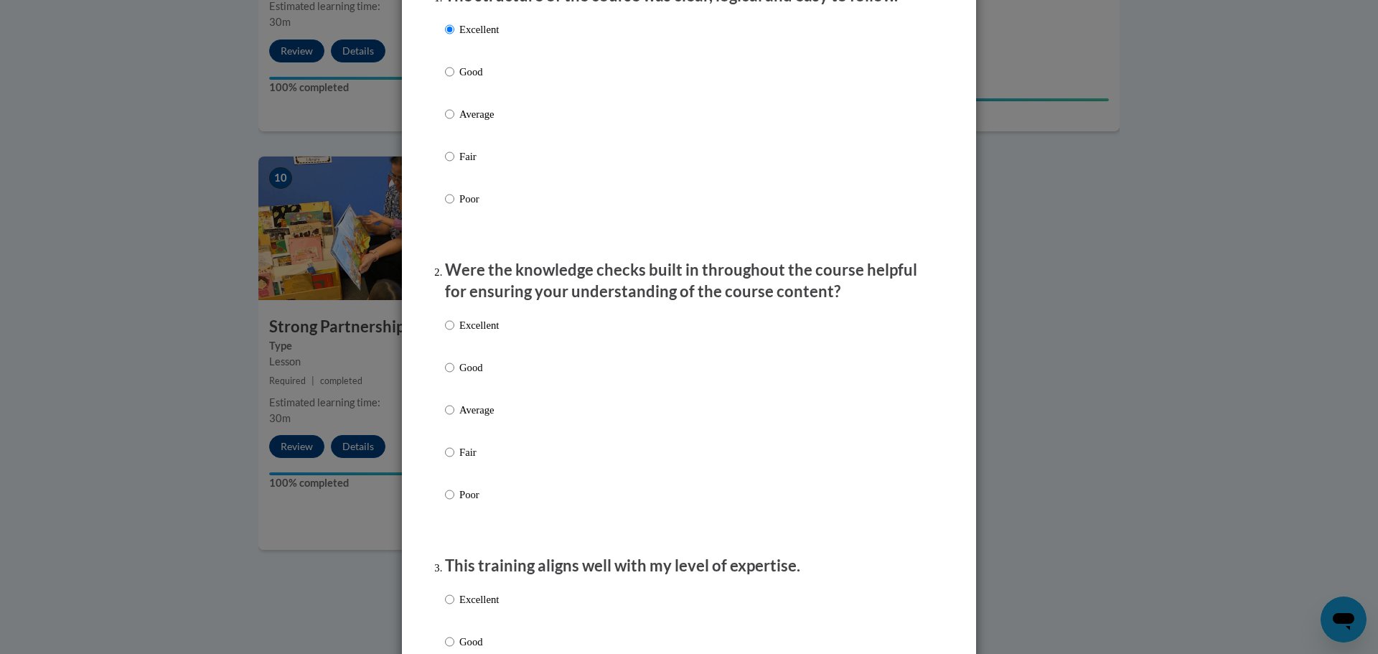
click at [500, 352] on div "Excellent Good Average Fair Poor" at bounding box center [689, 427] width 488 height 234
click at [490, 333] on p "Excellent" at bounding box center [478, 325] width 39 height 16
click at [454, 333] on input "Excellent" at bounding box center [449, 325] width 9 height 16
radio input "true"
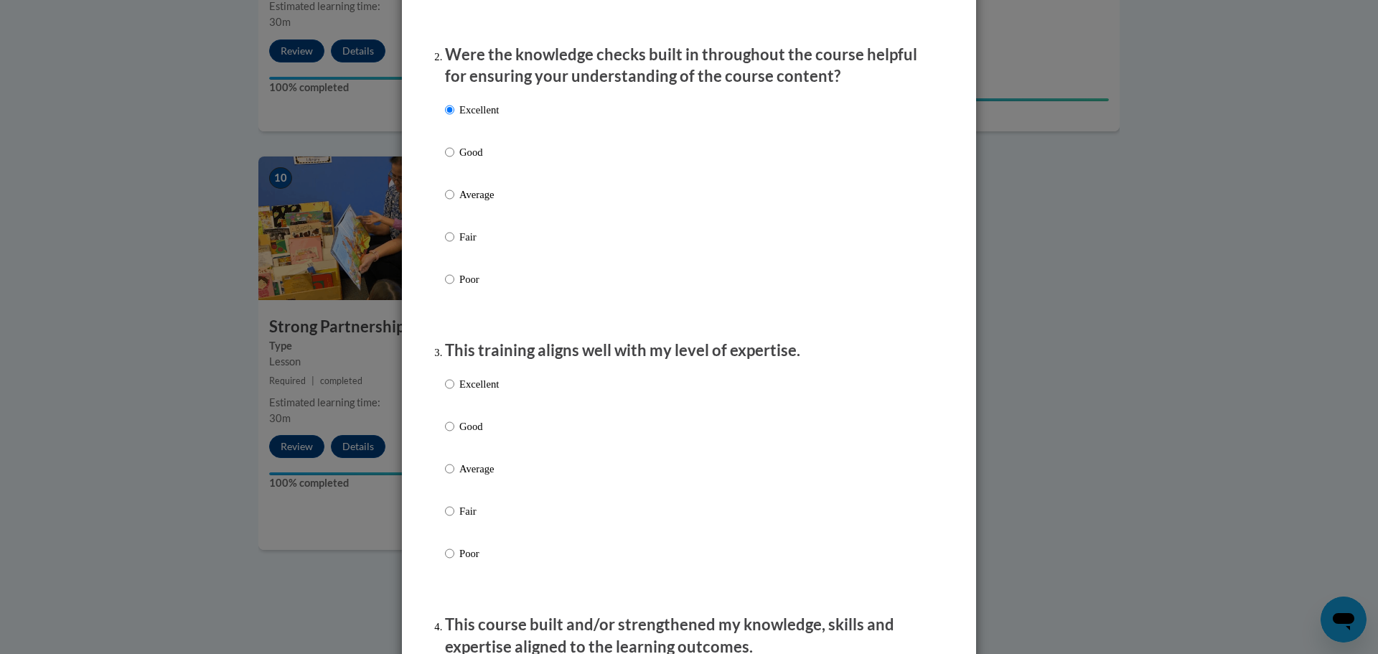
click at [487, 392] on p "Excellent" at bounding box center [478, 384] width 39 height 16
click at [454, 392] on input "Excellent" at bounding box center [449, 384] width 9 height 16
radio input "true"
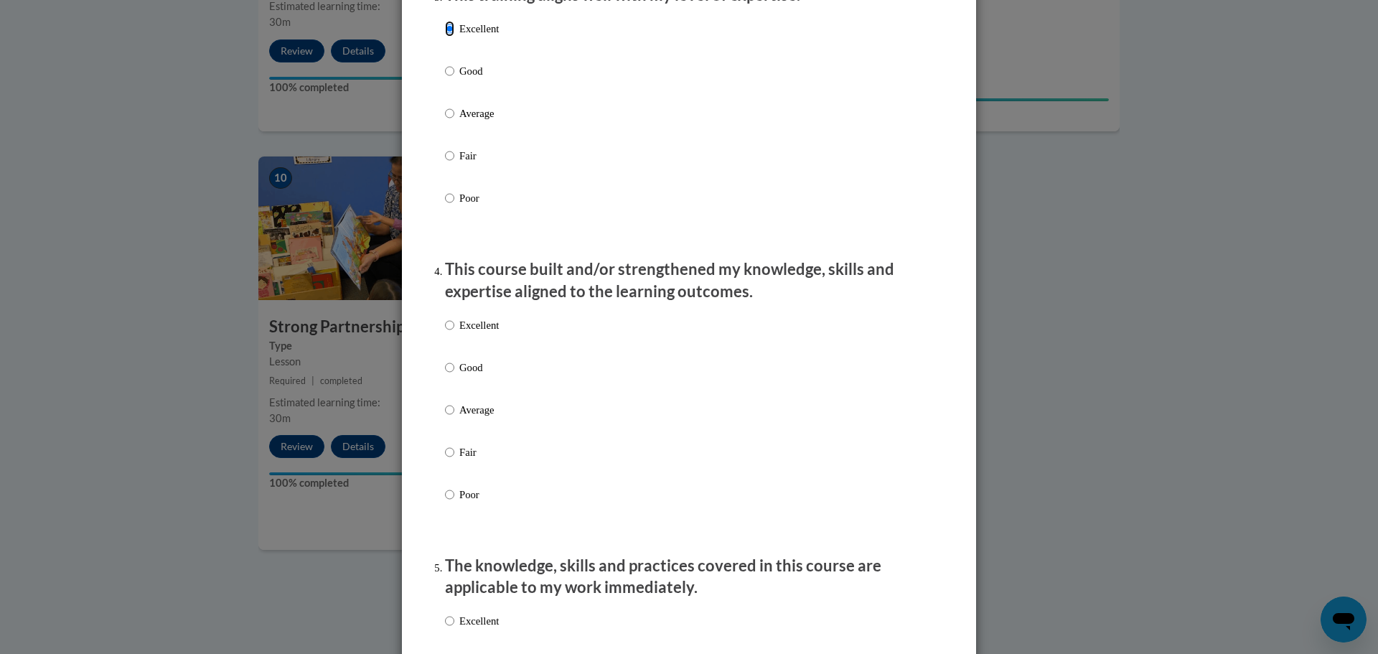
scroll to position [790, 0]
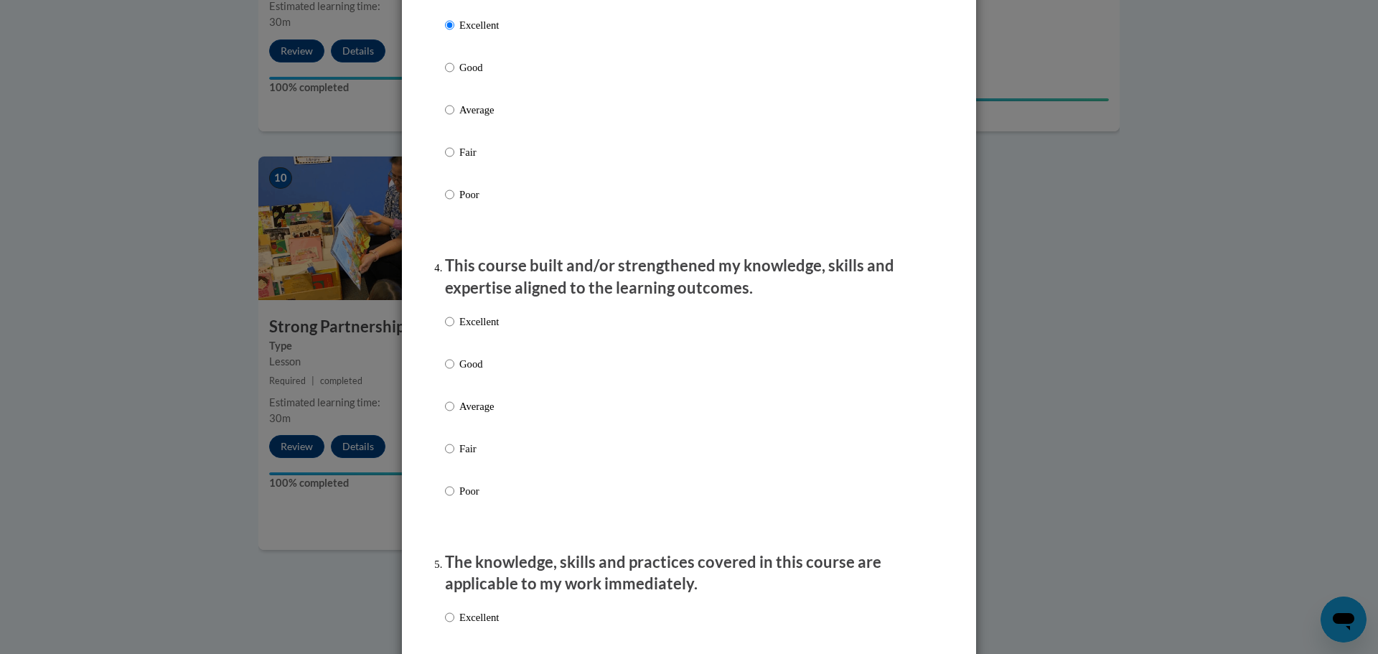
click at [480, 330] on p "Excellent" at bounding box center [478, 322] width 39 height 16
click at [454, 330] on input "Excellent" at bounding box center [449, 322] width 9 height 16
radio input "true"
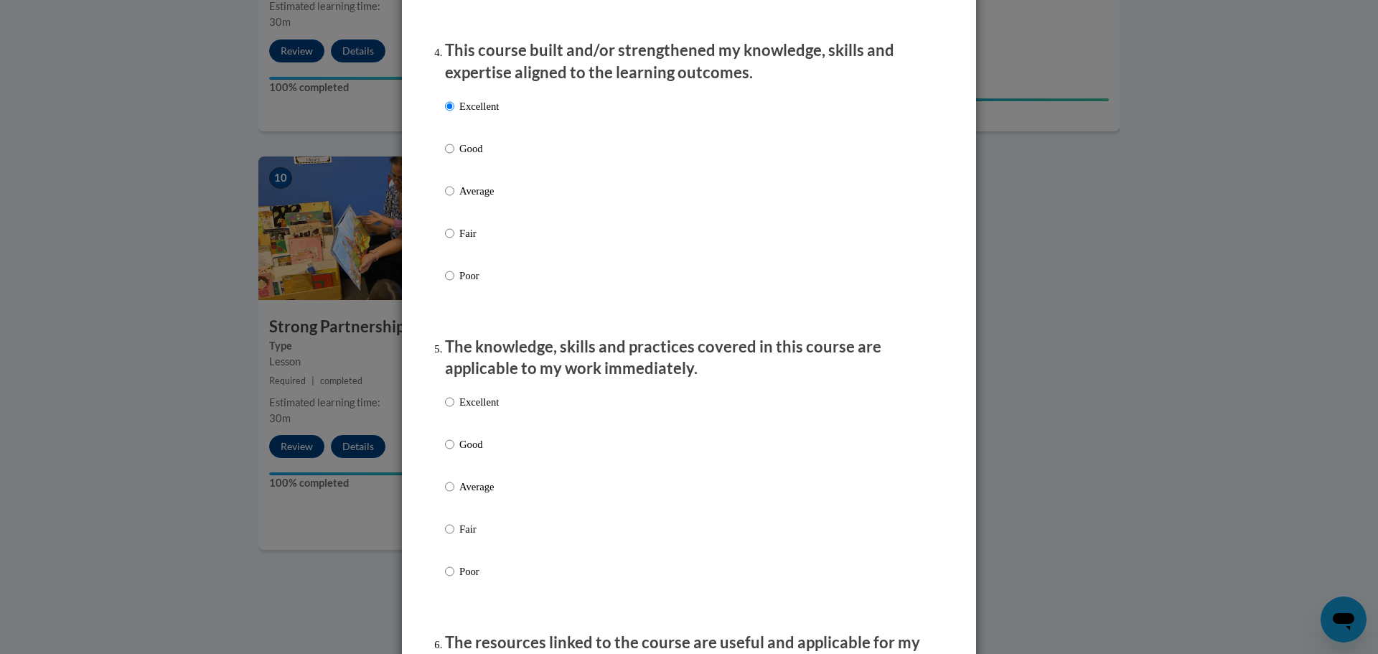
click at [473, 409] on p "Excellent" at bounding box center [478, 402] width 39 height 16
click at [454, 409] on input "Excellent" at bounding box center [449, 402] width 9 height 16
radio input "true"
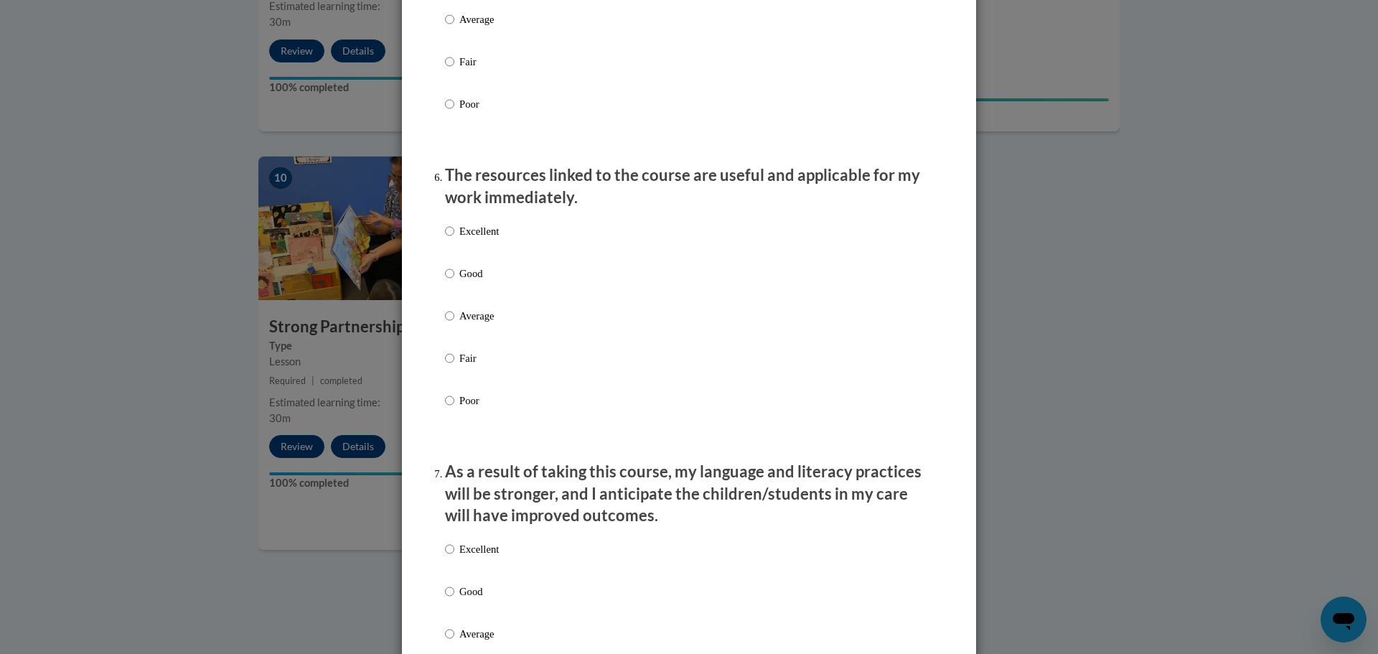
scroll to position [1493, 0]
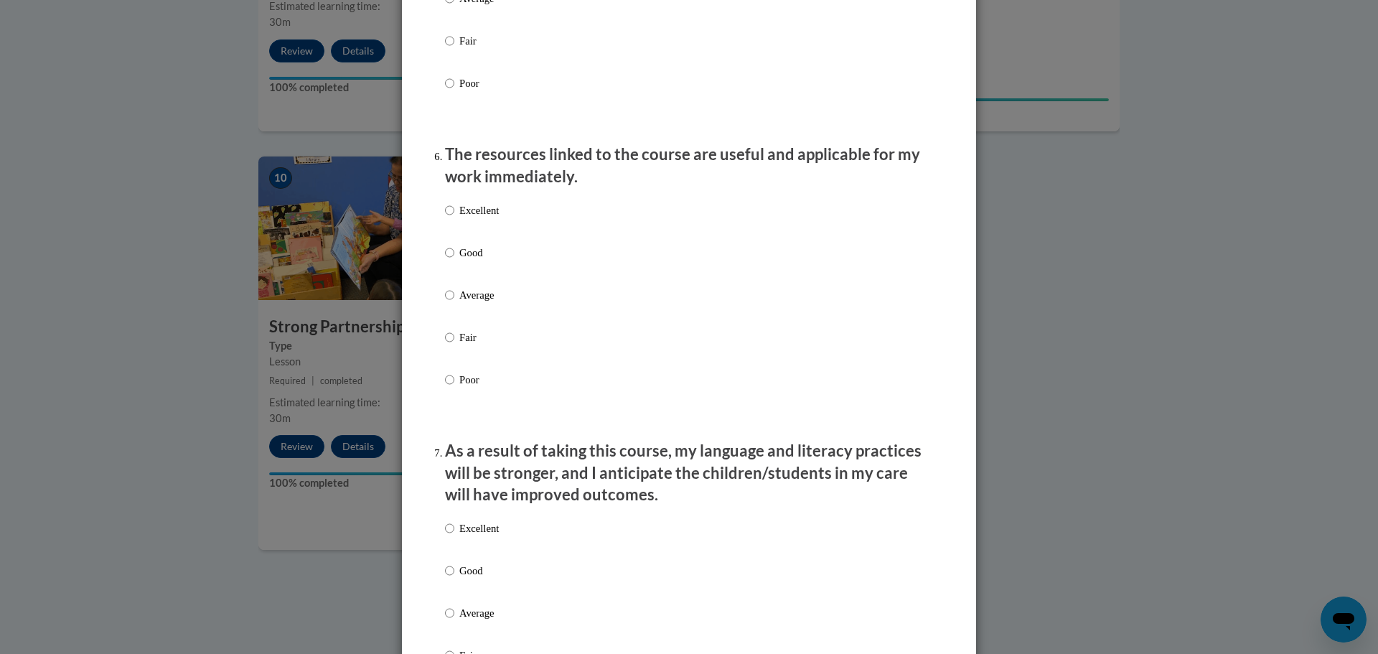
click at [528, 234] on div "Excellent Good Average Fair Poor" at bounding box center [689, 312] width 488 height 234
click at [466, 218] on p "Excellent" at bounding box center [478, 210] width 39 height 16
click at [454, 218] on input "Excellent" at bounding box center [449, 210] width 9 height 16
radio input "true"
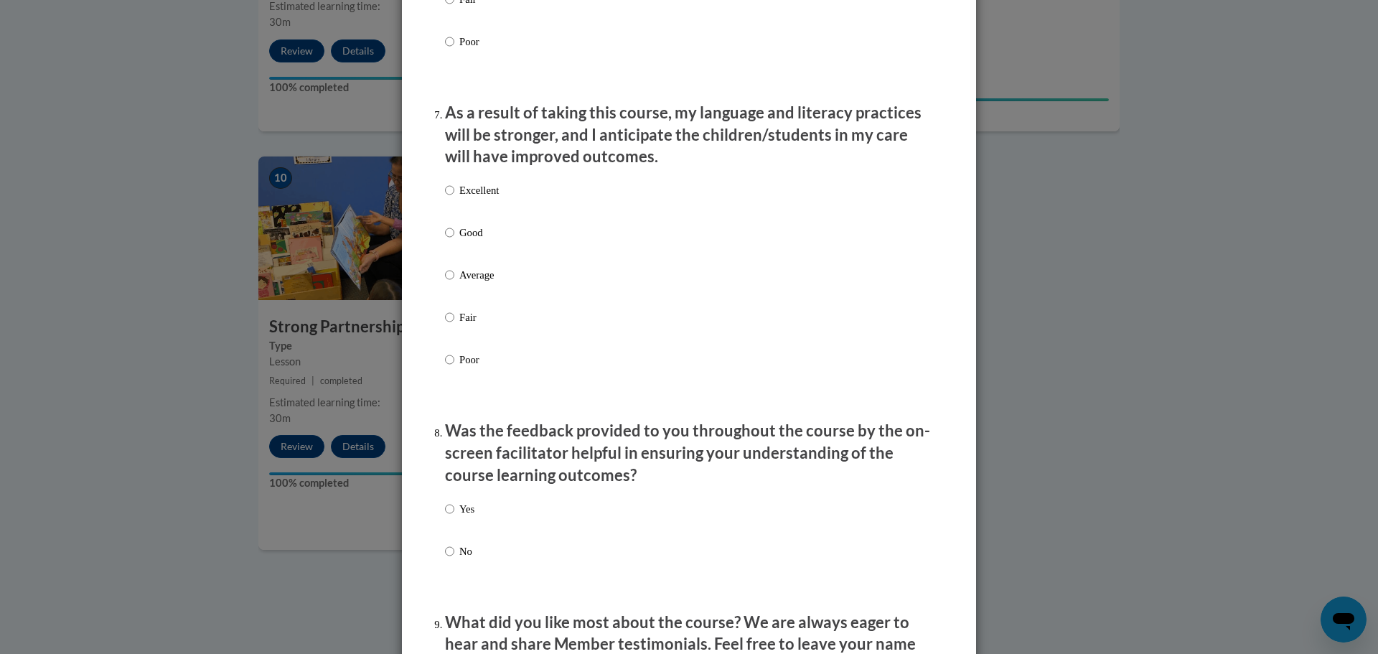
scroll to position [1852, 0]
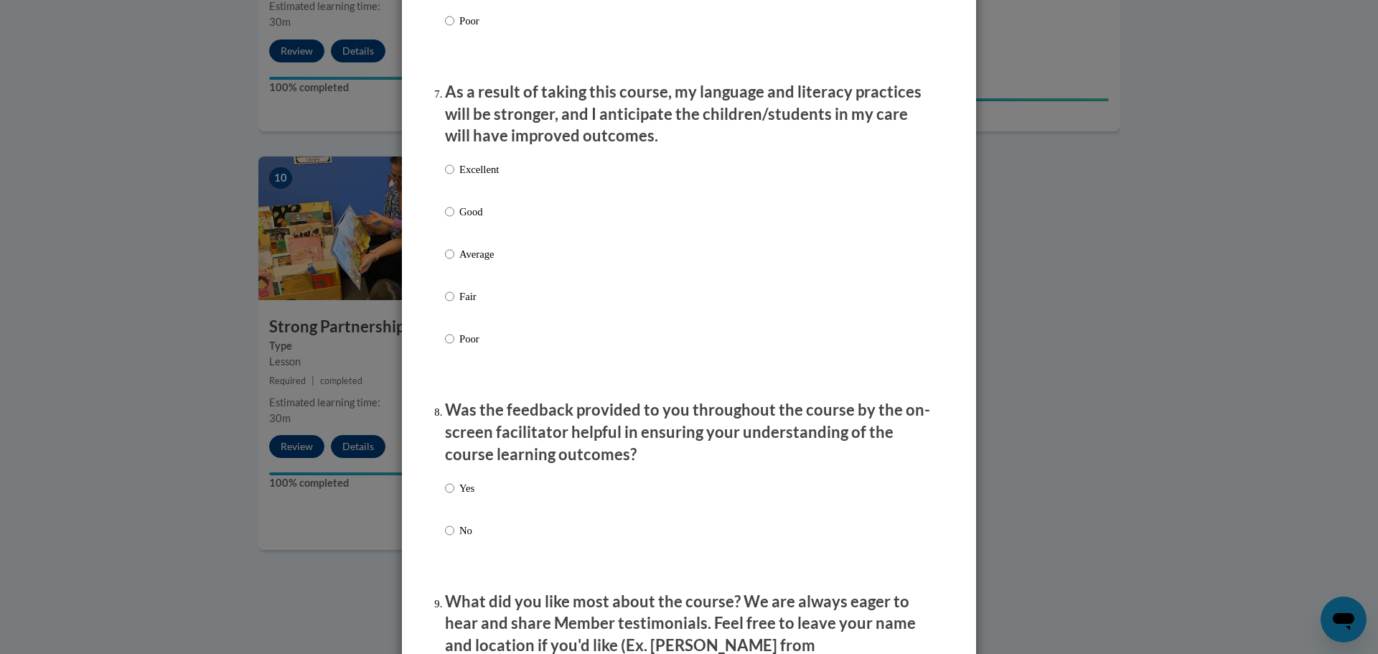
click at [475, 177] on p "Excellent" at bounding box center [478, 170] width 39 height 16
click at [454, 177] on input "Excellent" at bounding box center [449, 170] width 9 height 16
radio input "true"
click at [471, 503] on div "Yes No" at bounding box center [689, 526] width 488 height 107
click at [445, 496] on input "Yes" at bounding box center [449, 488] width 9 height 16
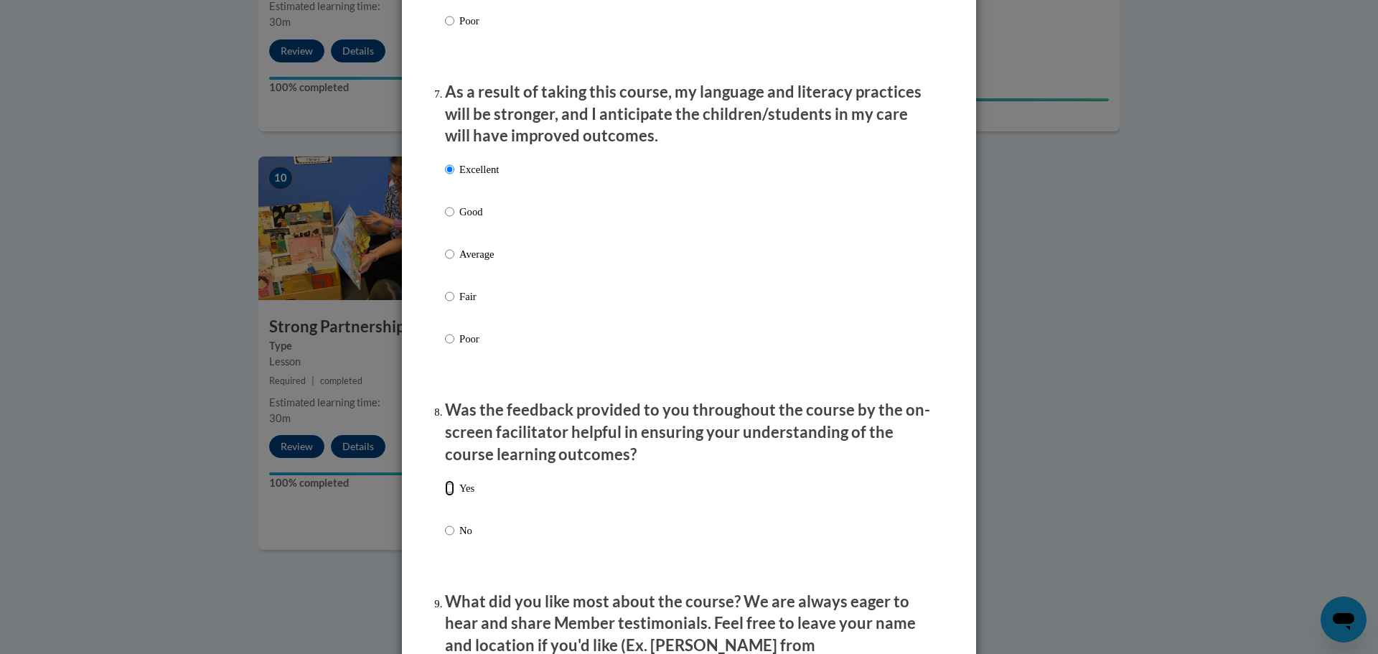
radio input "true"
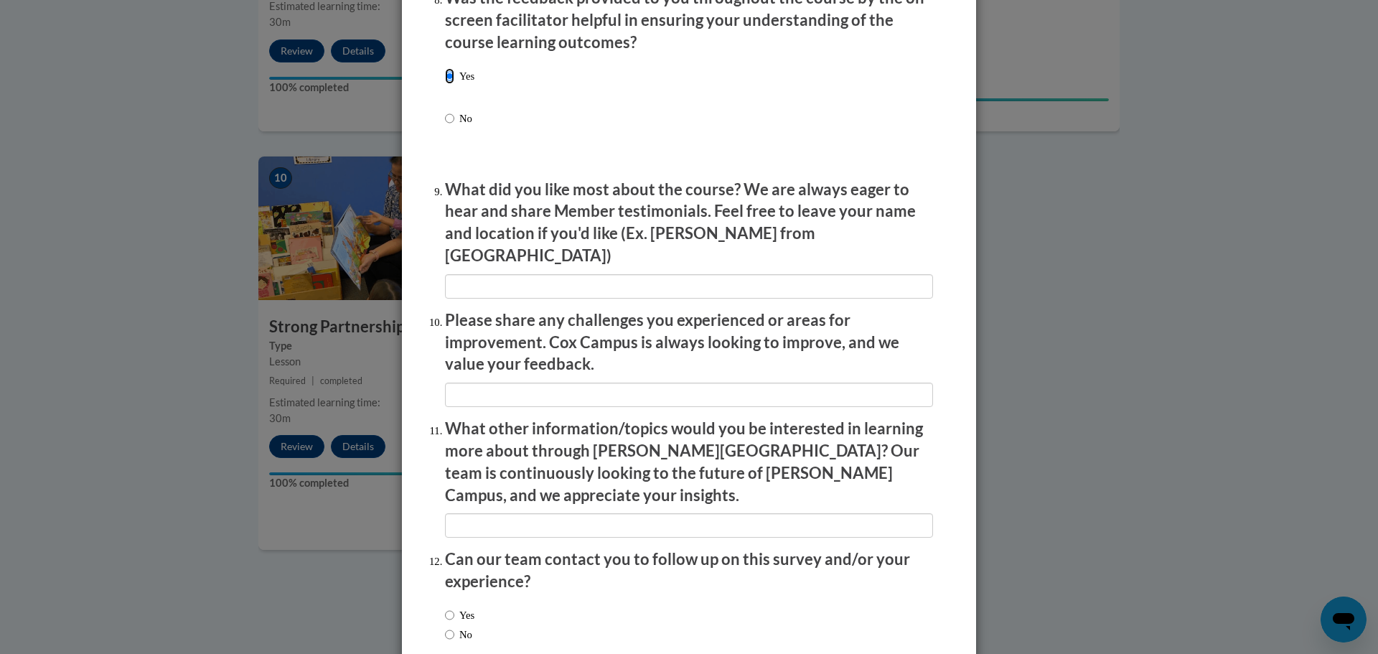
scroll to position [2283, 0]
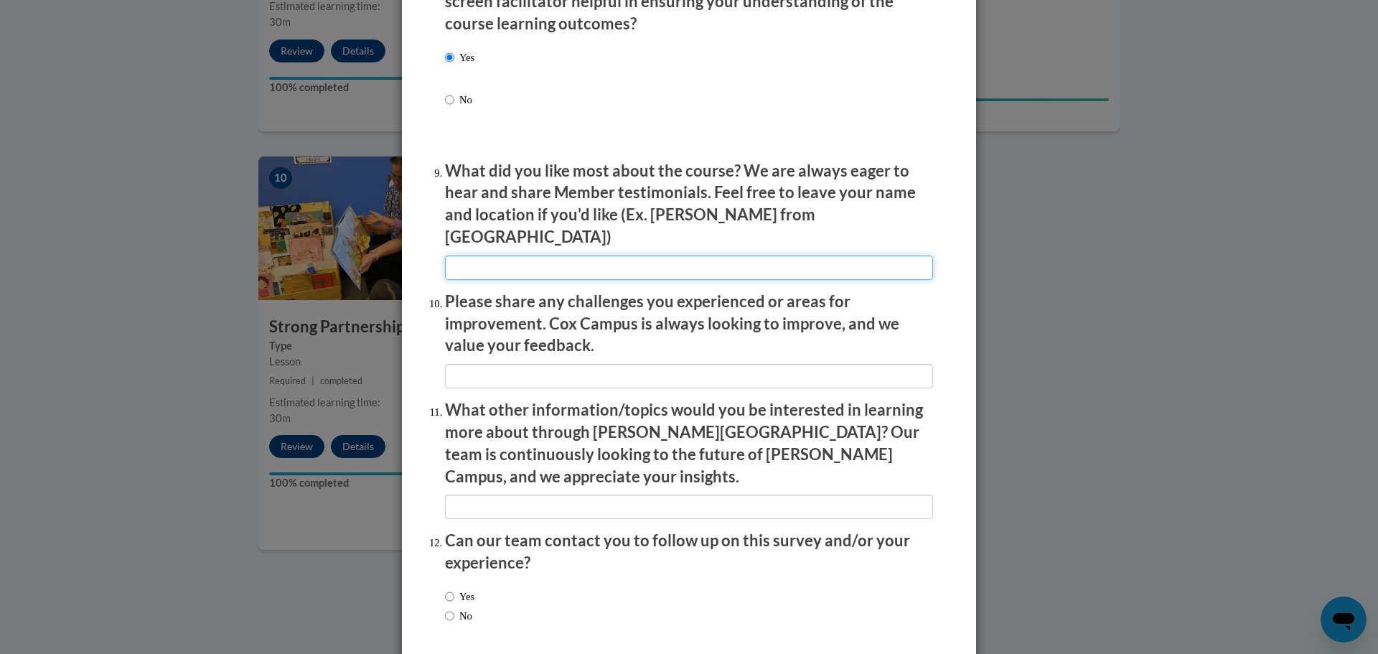
click at [528, 256] on input "textbox" at bounding box center [689, 268] width 488 height 24
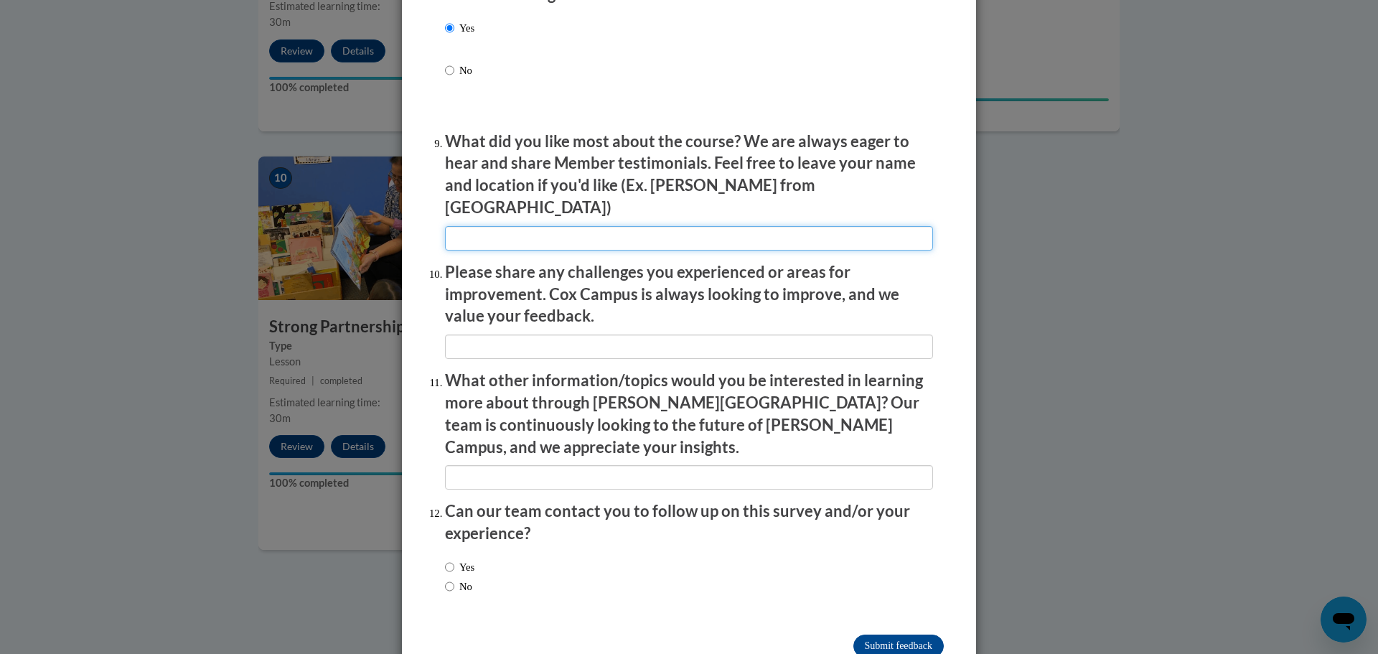
scroll to position [2329, 0]
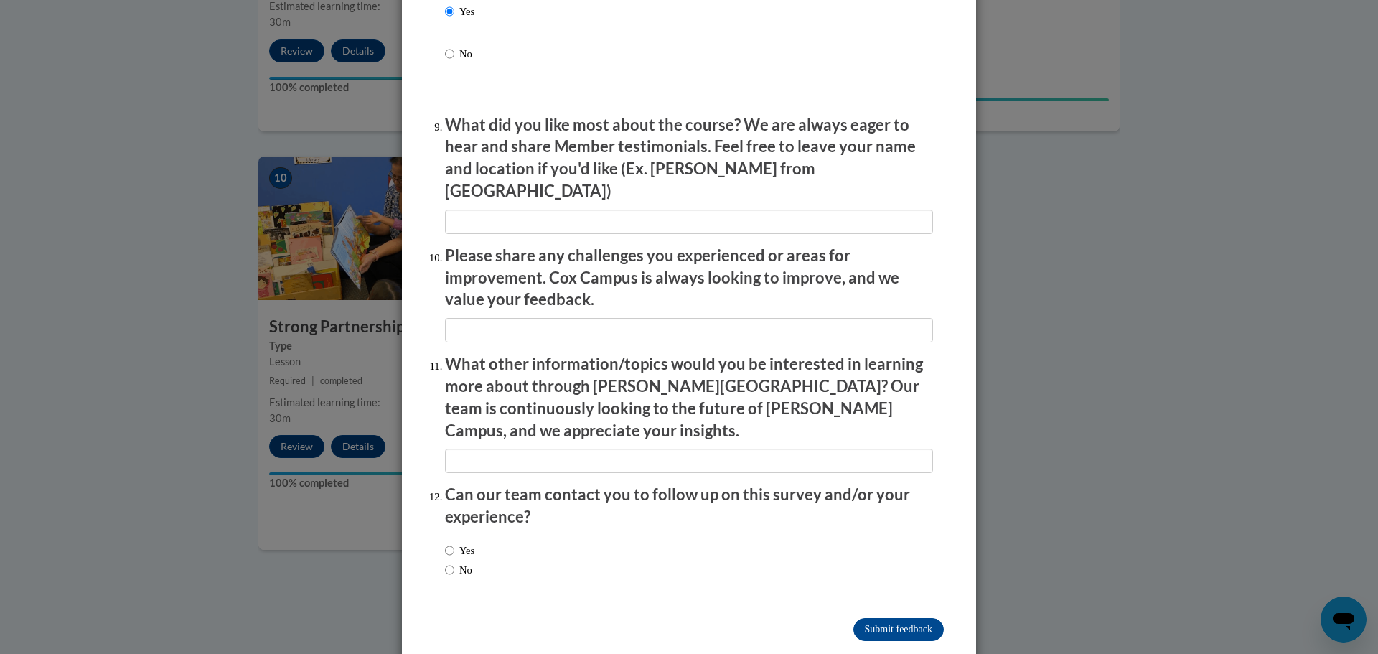
click at [468, 543] on label "Yes" at bounding box center [459, 551] width 29 height 16
click at [454, 543] on input "Yes" at bounding box center [449, 551] width 9 height 16
radio input "true"
click at [905, 618] on input "Submit feedback" at bounding box center [899, 629] width 90 height 23
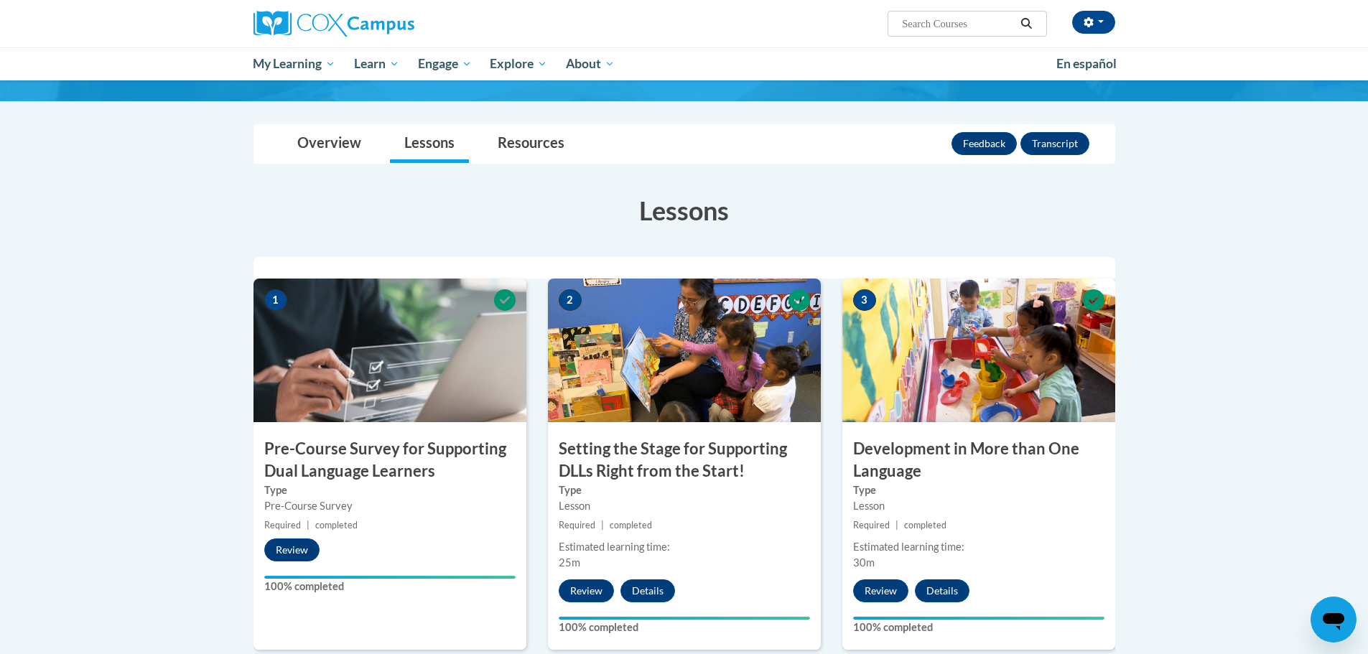
scroll to position [110, 0]
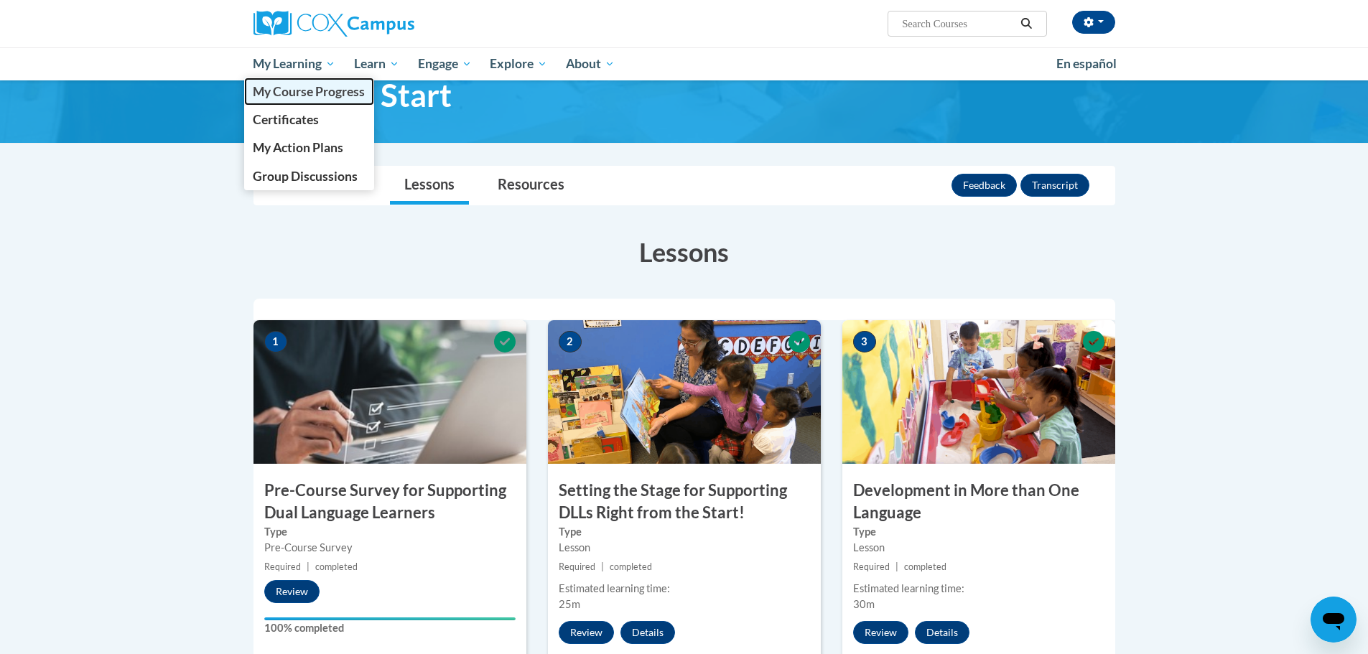
click at [309, 88] on span "My Course Progress" at bounding box center [309, 91] width 112 height 15
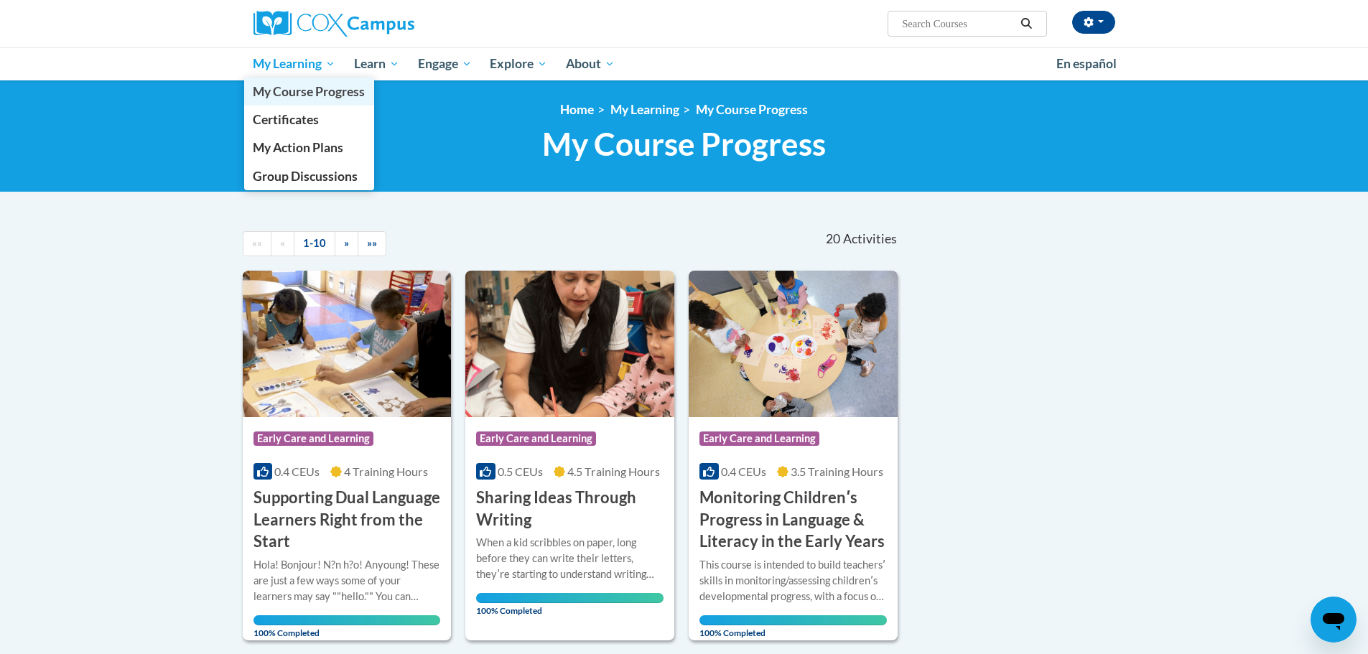
click at [304, 95] on span "My Course Progress" at bounding box center [309, 91] width 112 height 15
click at [318, 91] on span "My Course Progress" at bounding box center [309, 91] width 112 height 15
click at [312, 90] on span "My Course Progress" at bounding box center [309, 91] width 112 height 15
click at [277, 47] on link "My Learning" at bounding box center [294, 63] width 101 height 33
click at [320, 90] on span "My Course Progress" at bounding box center [309, 91] width 112 height 15
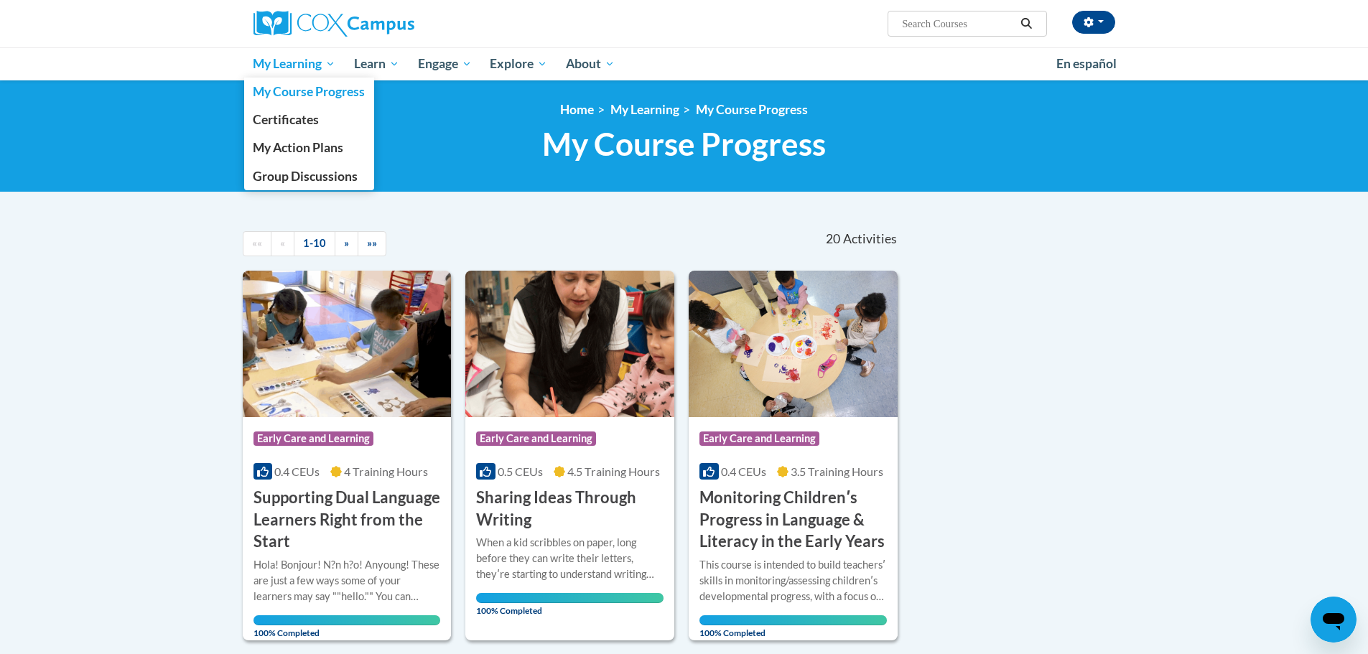
click at [299, 67] on span "My Learning" at bounding box center [294, 63] width 83 height 17
click at [300, 123] on span "Certificates" at bounding box center [286, 119] width 66 height 15
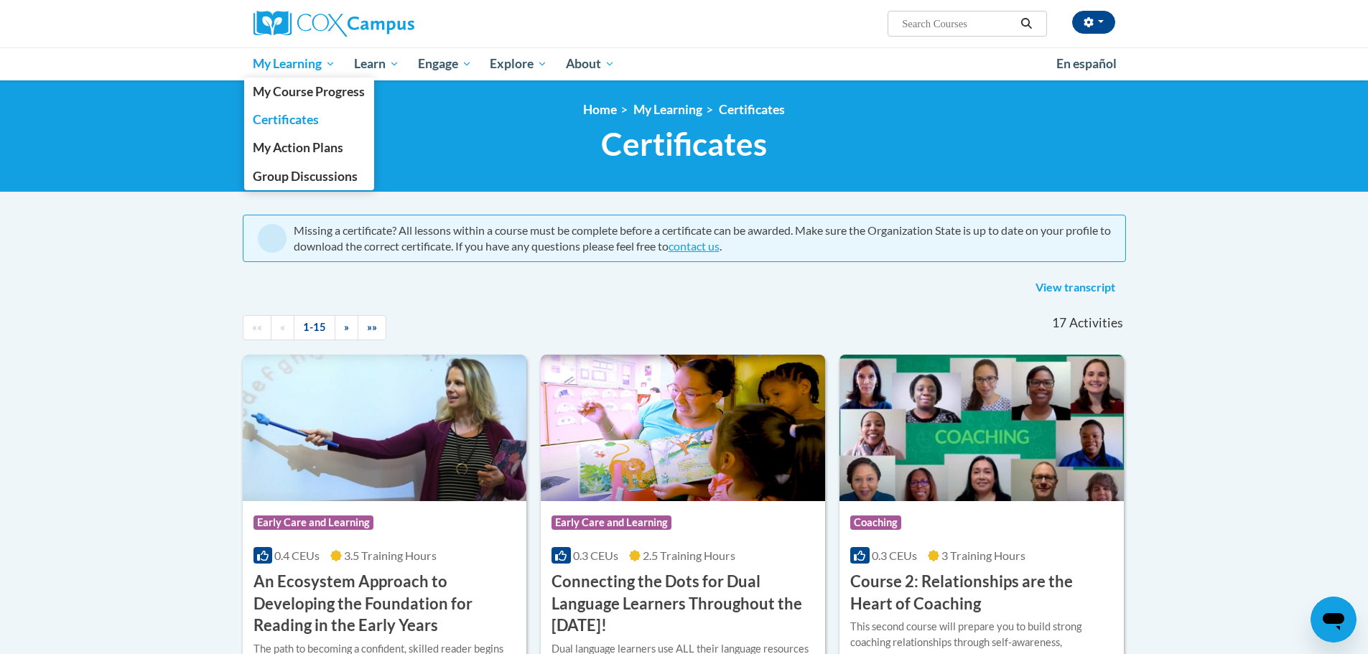
click at [279, 49] on link "My Learning" at bounding box center [294, 63] width 101 height 33
click at [304, 92] on span "My Course Progress" at bounding box center [309, 91] width 112 height 15
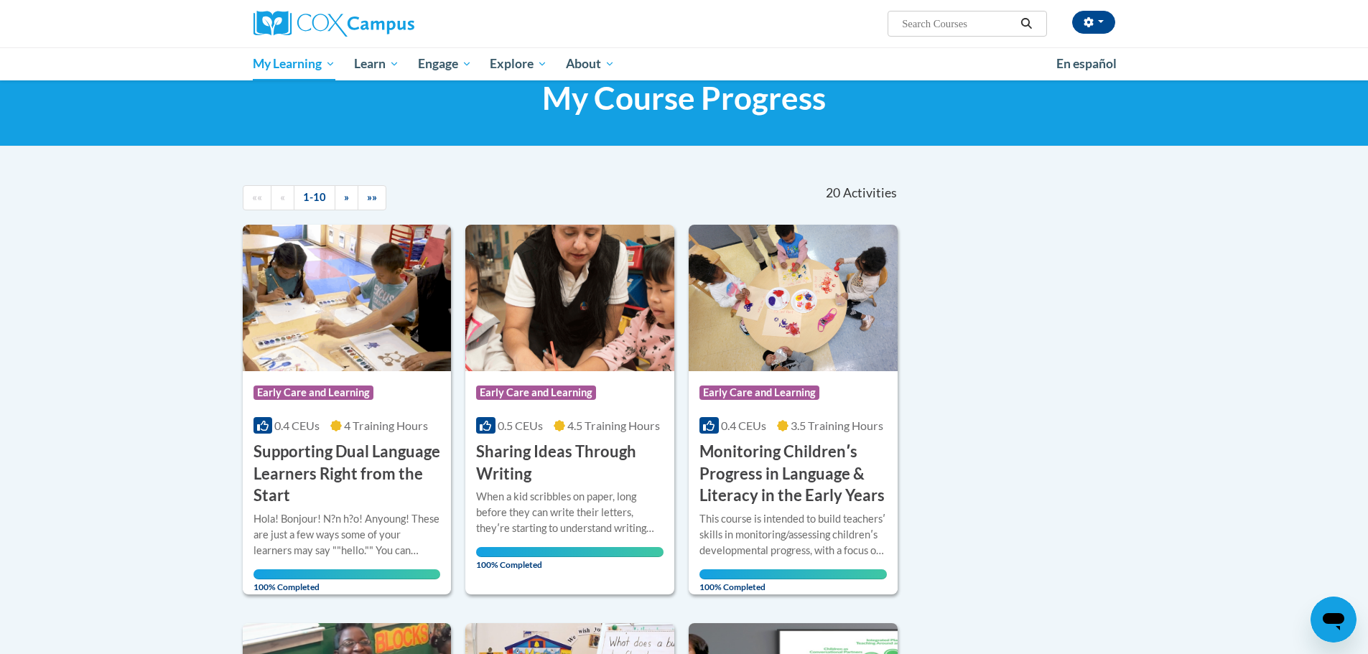
scroll to position [72, 0]
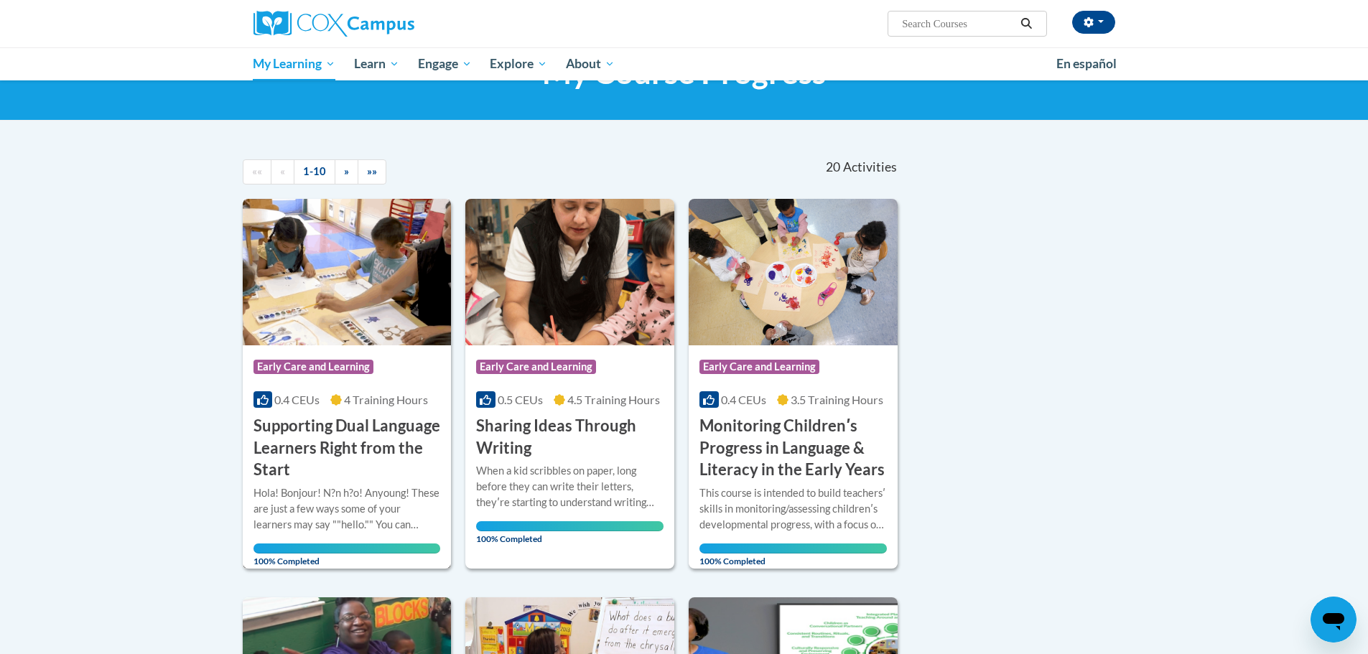
click at [372, 436] on h3 "Supporting Dual Language Learners Right from the Start" at bounding box center [346, 448] width 187 height 66
